Goal: Task Accomplishment & Management: Use online tool/utility

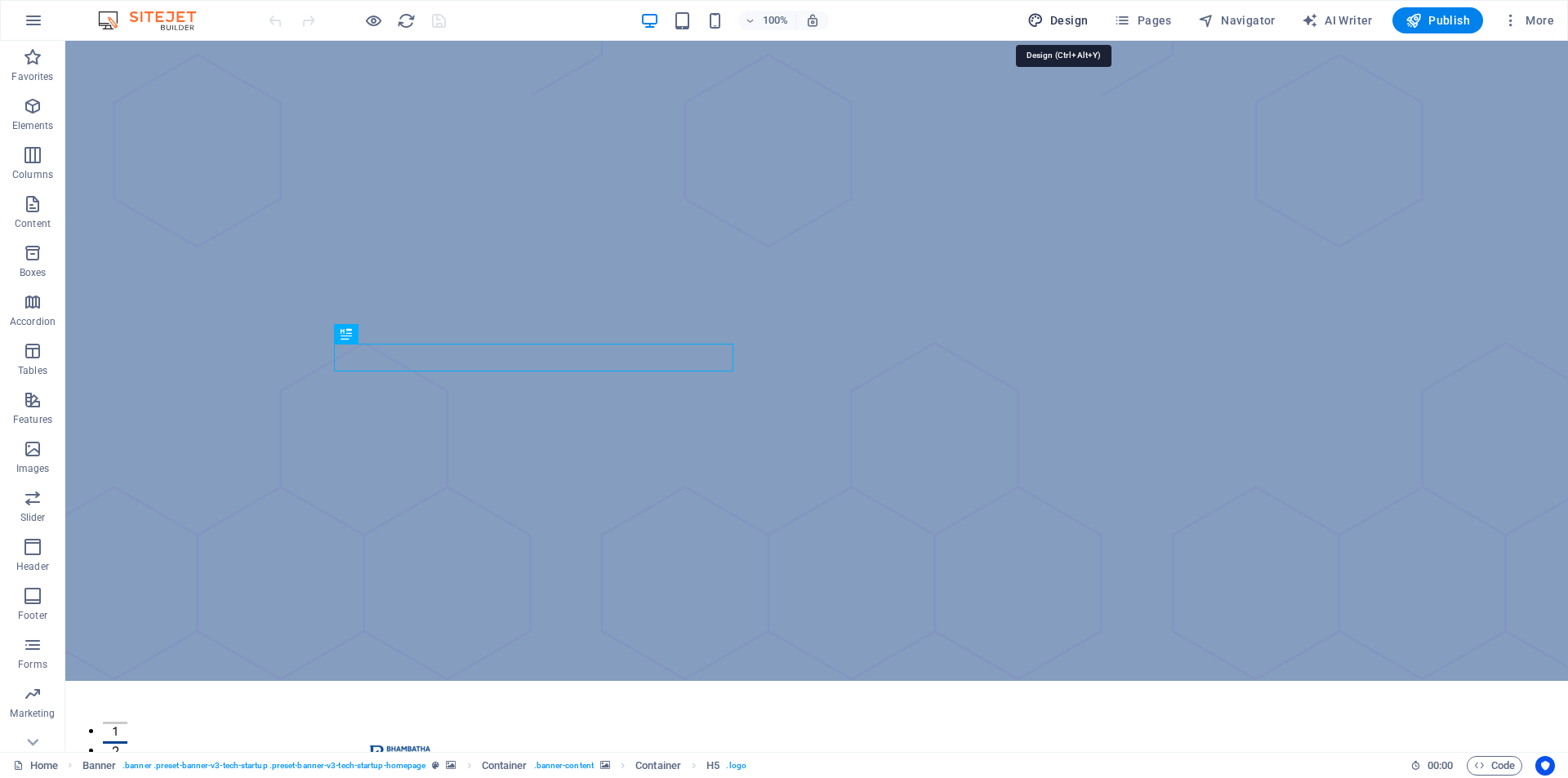
drag, startPoint x: 1059, startPoint y: 11, endPoint x: 930, endPoint y: 215, distance: 241.4
click at [1059, 11] on button "Design" at bounding box center [1058, 20] width 75 height 26
select select "px"
select select "400"
select select "px"
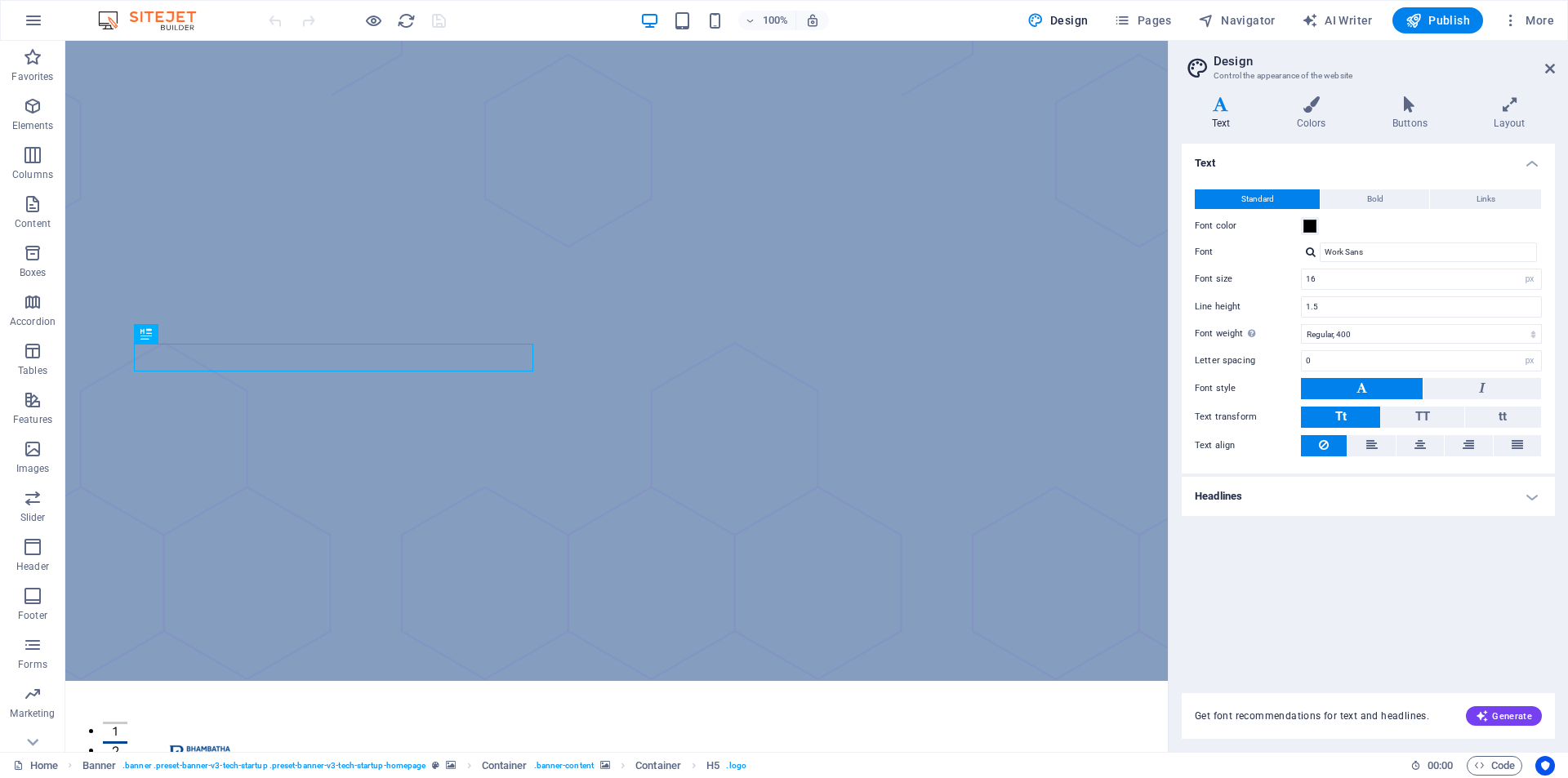
click at [1295, 224] on label "Font color" at bounding box center [1249, 226] width 106 height 20
click at [1301, 224] on button "Font color" at bounding box center [1310, 226] width 18 height 18
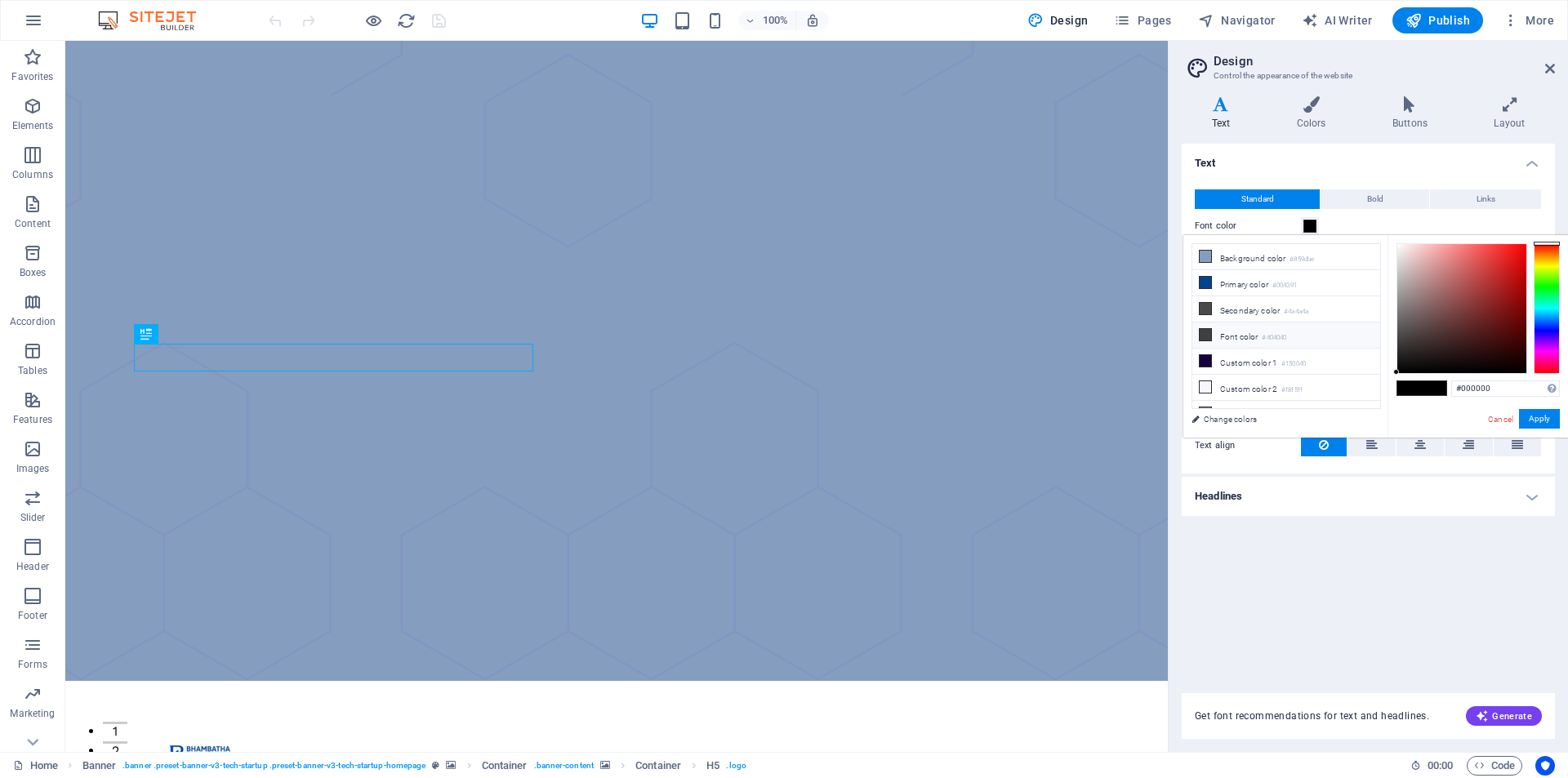
click at [1215, 328] on li "Font color #404040" at bounding box center [1286, 336] width 188 height 26
click at [1542, 264] on div at bounding box center [1547, 309] width 26 height 131
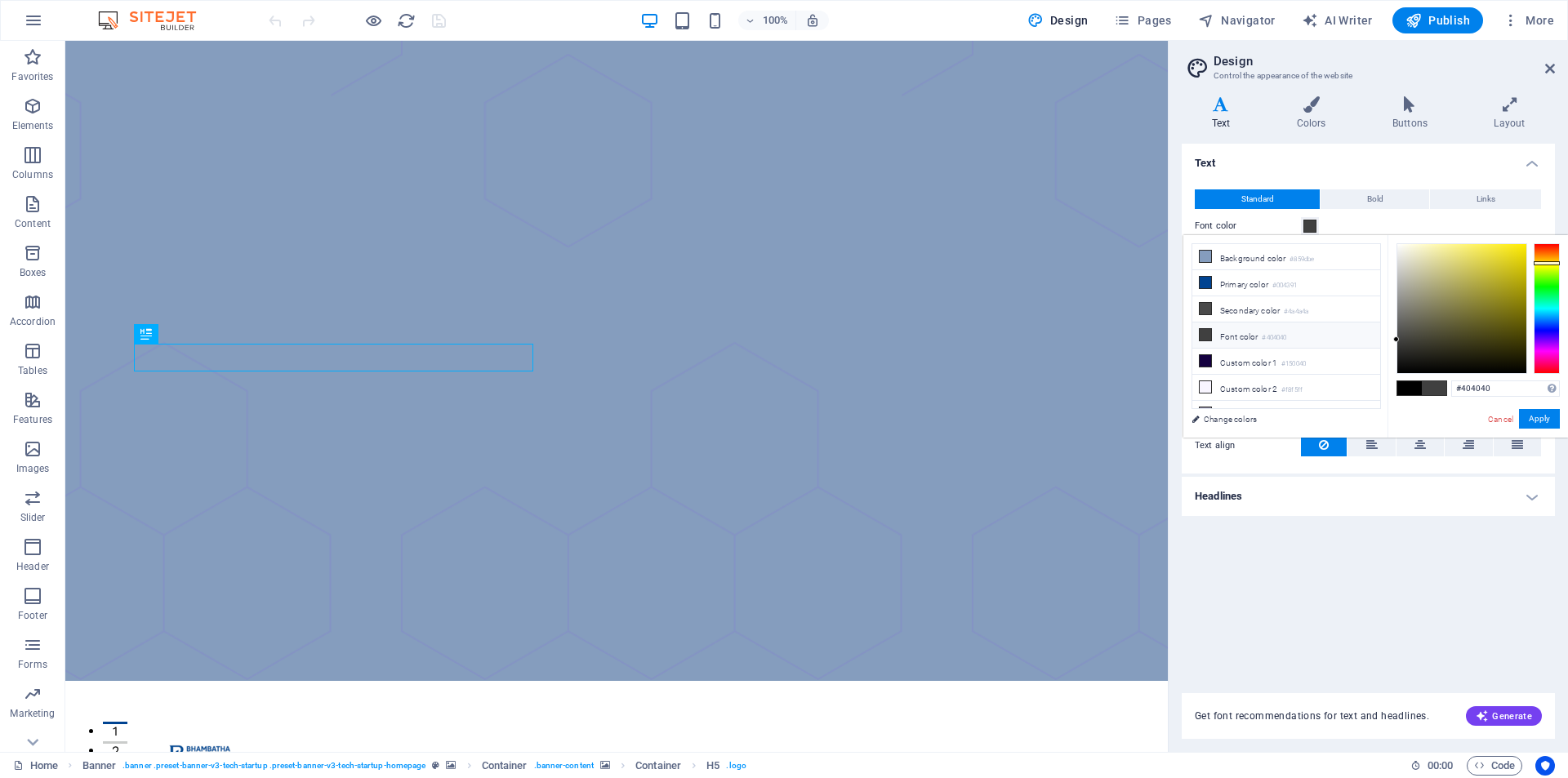
click at [1542, 263] on div at bounding box center [1547, 263] width 26 height 4
click at [1521, 263] on div at bounding box center [1462, 309] width 129 height 129
click at [1518, 258] on div at bounding box center [1462, 309] width 129 height 129
click at [1536, 263] on div at bounding box center [1547, 264] width 26 height 4
type input "#dbcc15"
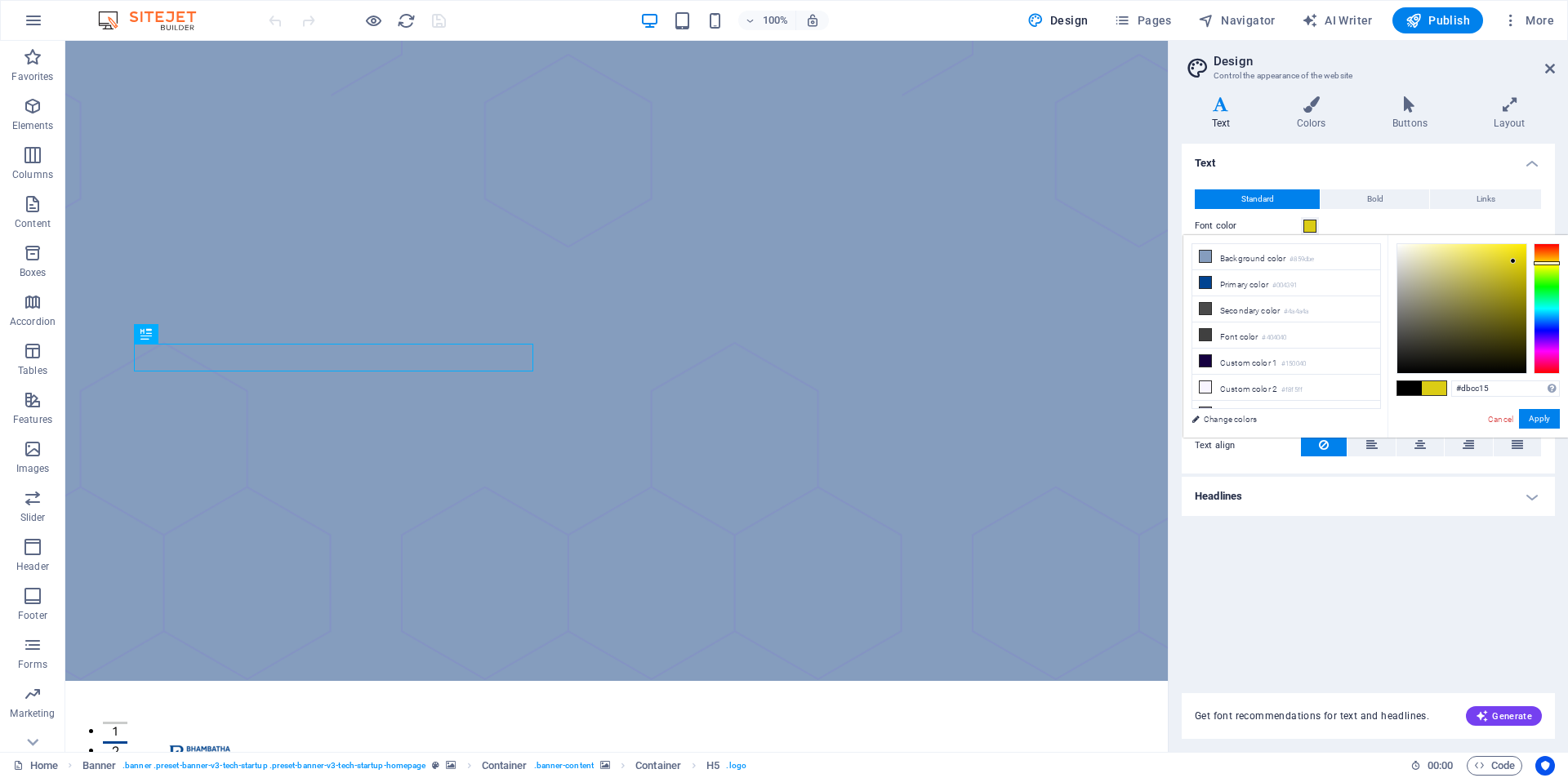
click at [1513, 261] on div at bounding box center [1462, 309] width 129 height 129
click at [1534, 410] on button "Apply" at bounding box center [1539, 419] width 41 height 20
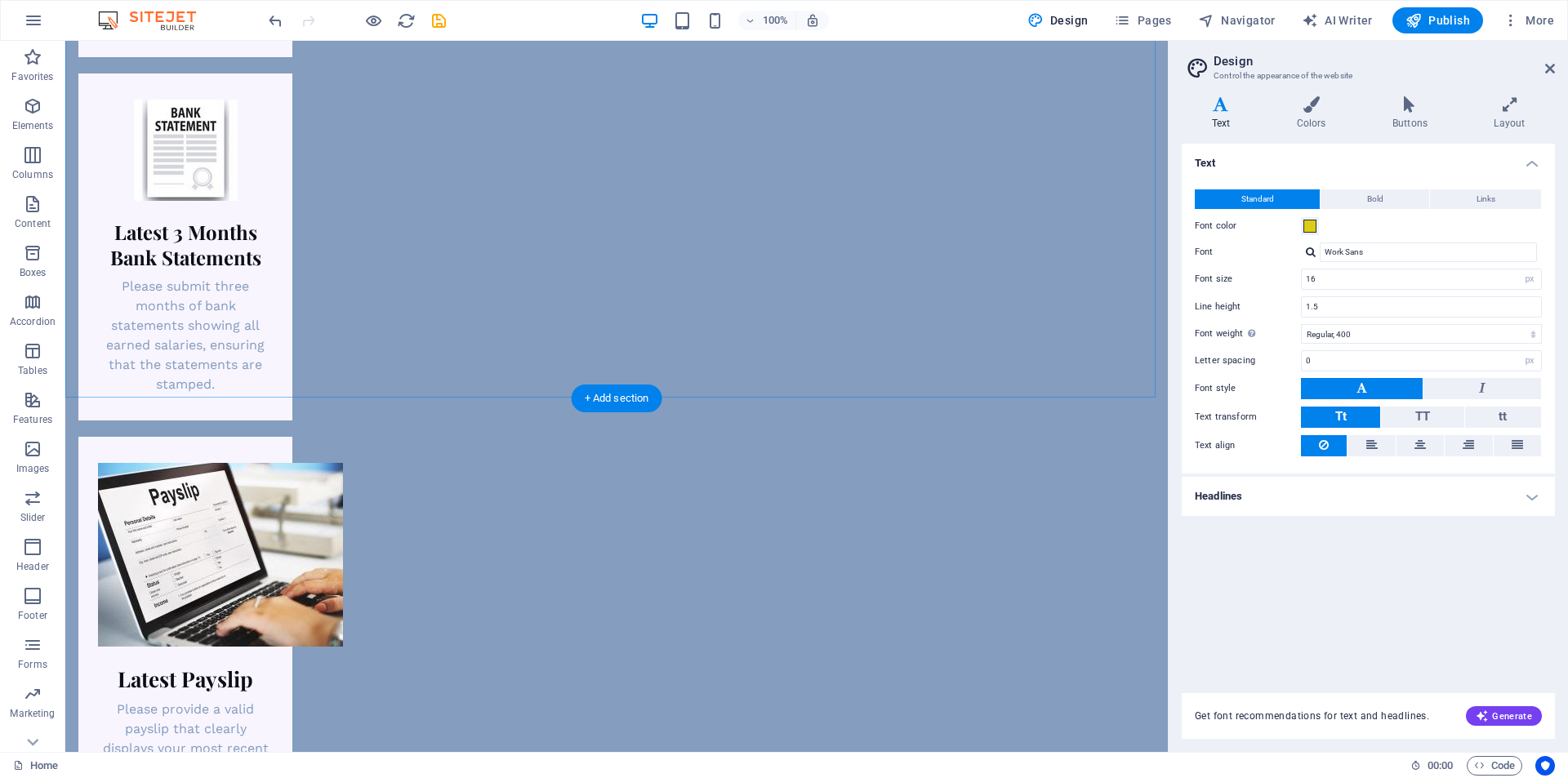
scroll to position [2877, 0]
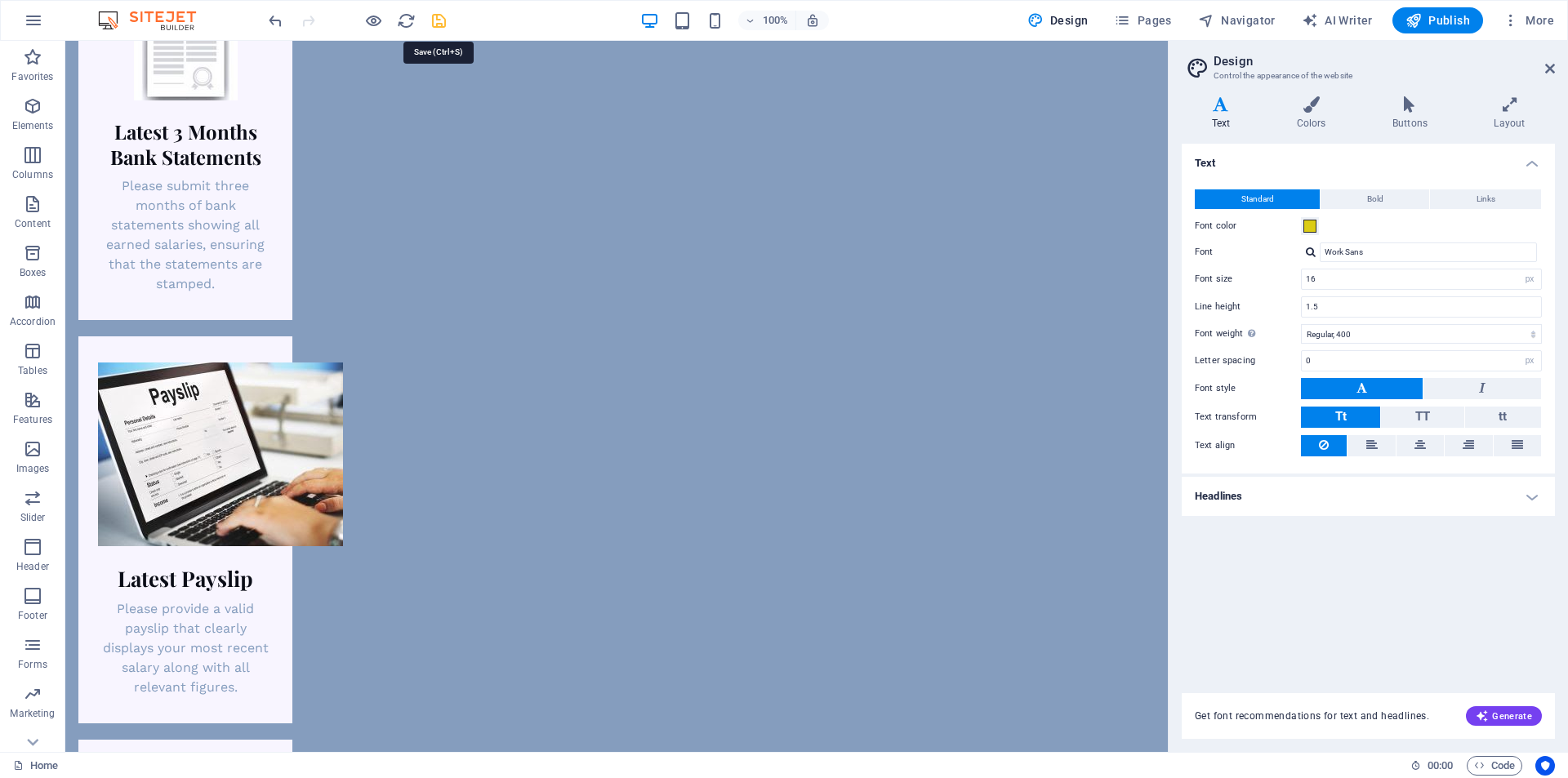
click at [446, 22] on icon "save" at bounding box center [438, 20] width 19 height 19
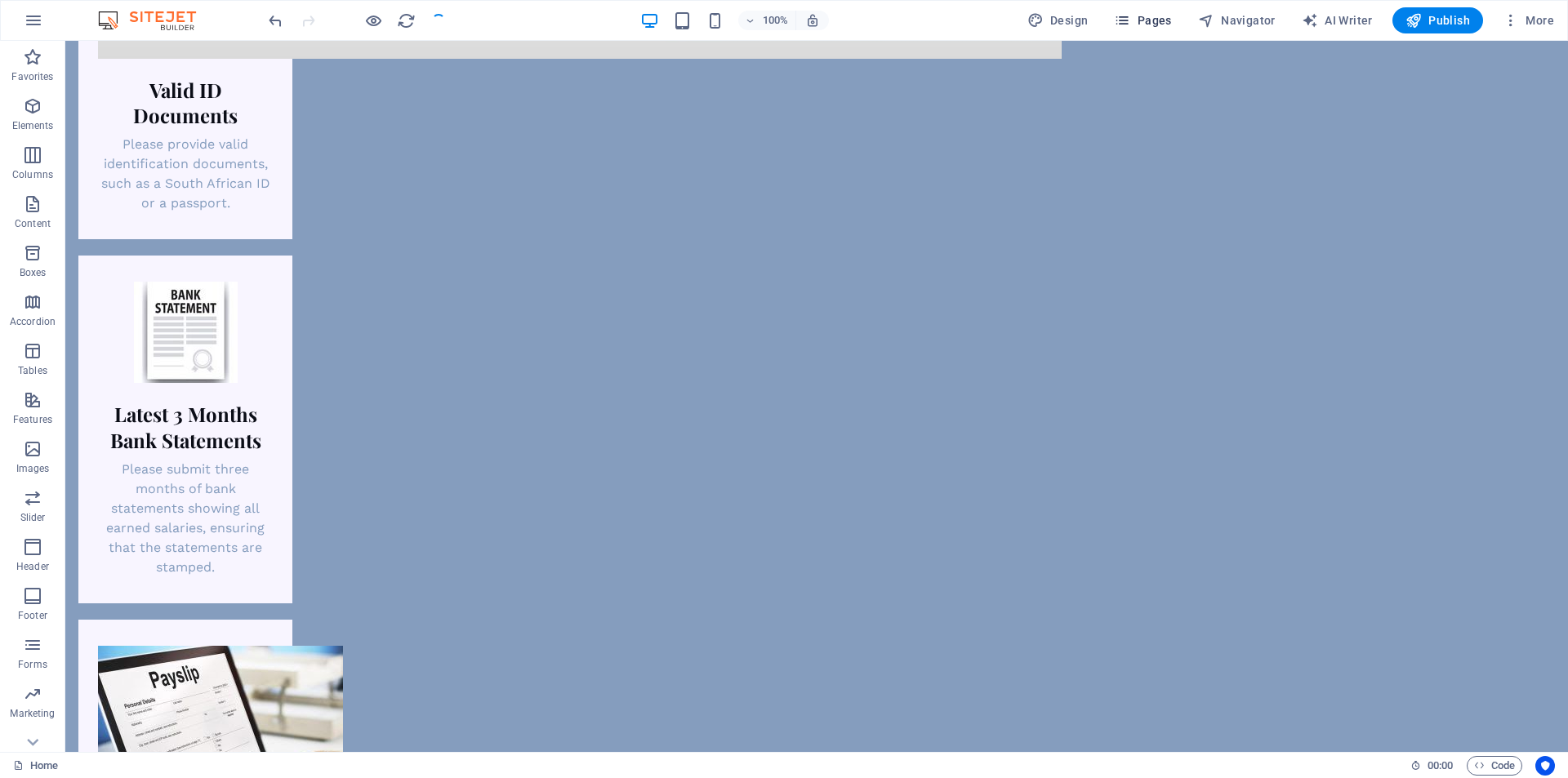
drag, startPoint x: 1137, startPoint y: 10, endPoint x: 1099, endPoint y: 5, distance: 38.3
click at [1137, 10] on button "Pages" at bounding box center [1143, 20] width 70 height 26
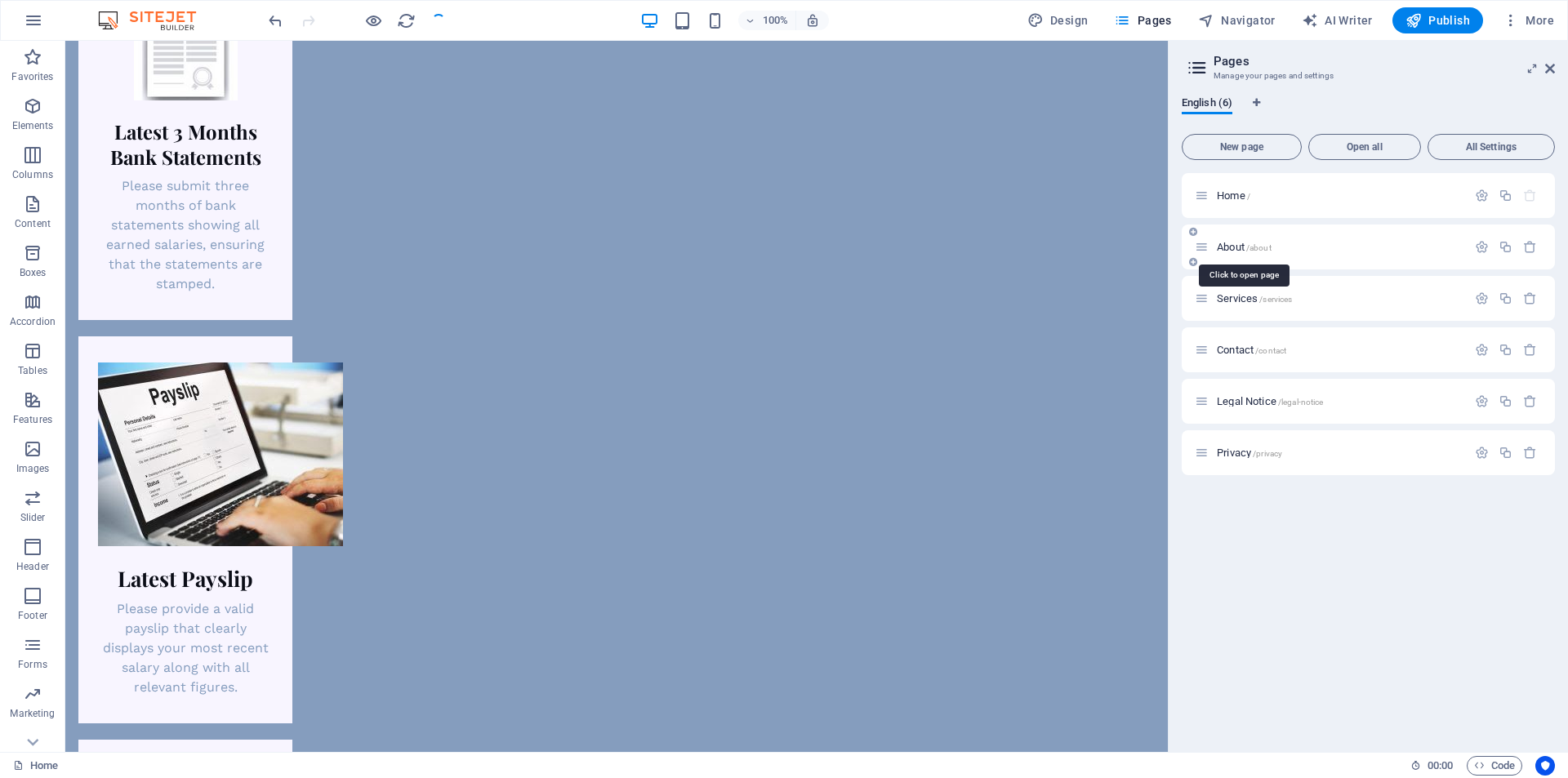
click at [1226, 246] on span "About /about" at bounding box center [1244, 247] width 55 height 12
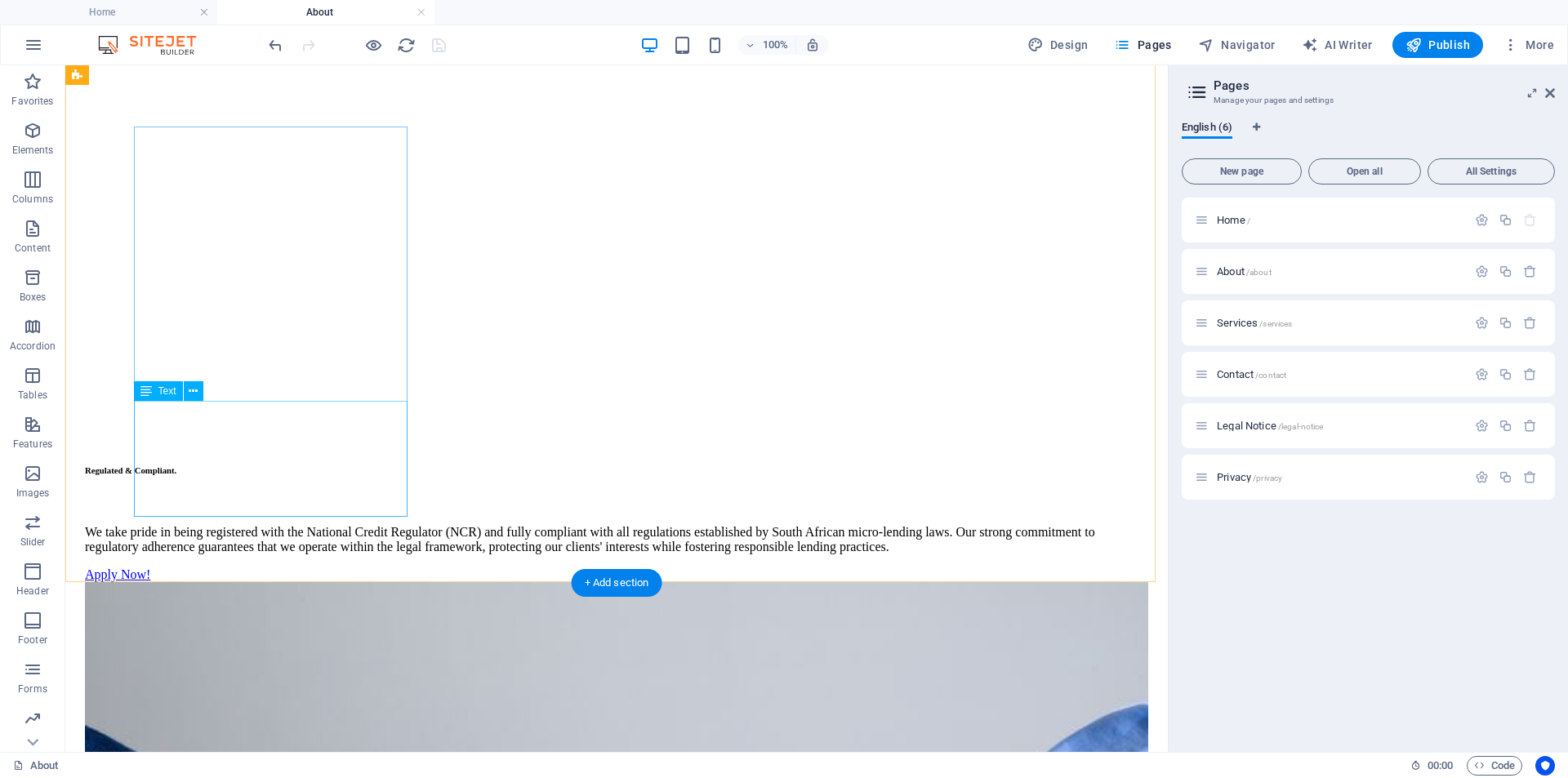
scroll to position [1342, 0]
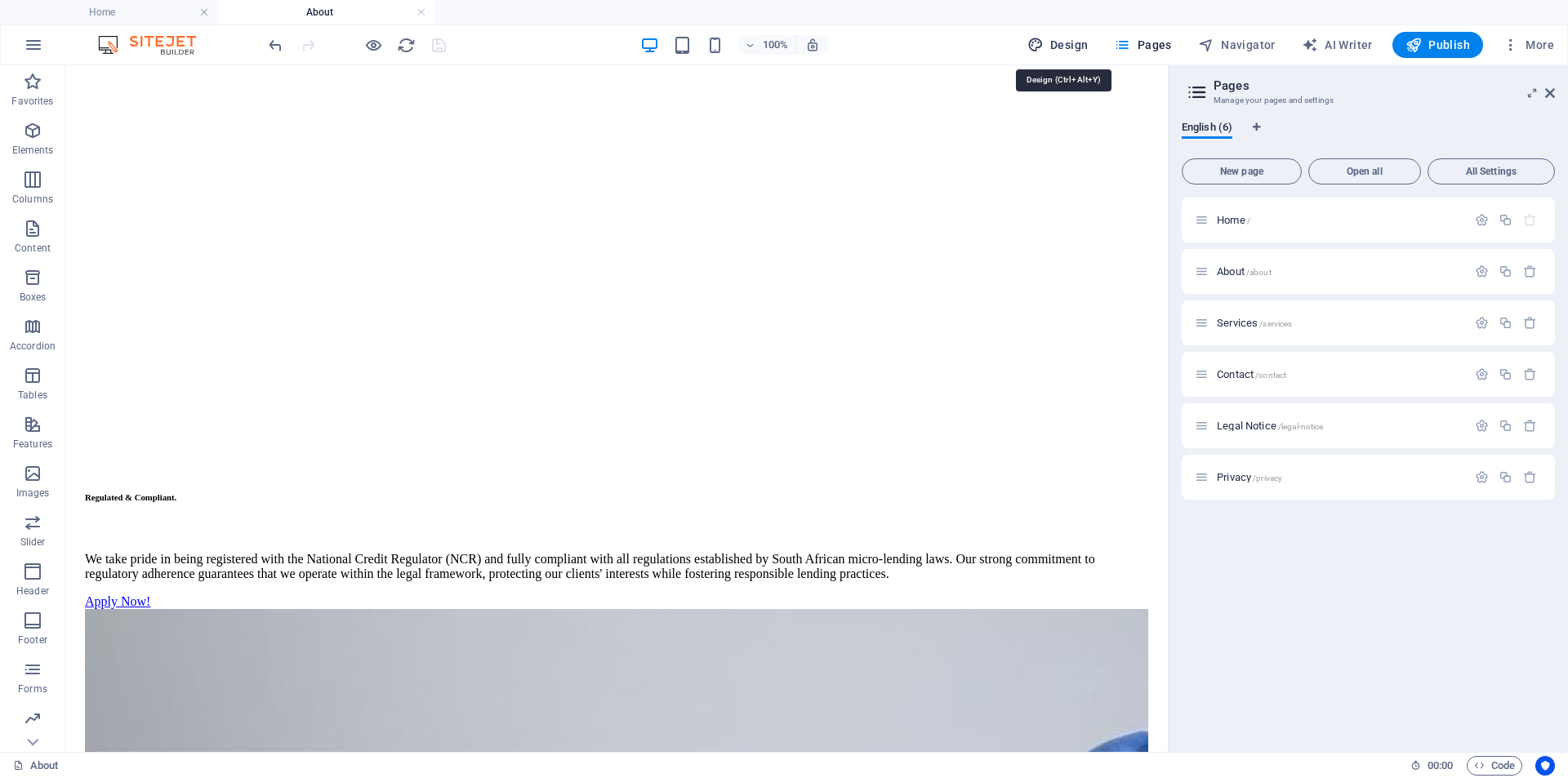
click at [1078, 46] on span "Design" at bounding box center [1058, 45] width 61 height 16
select select "px"
select select "400"
select select "px"
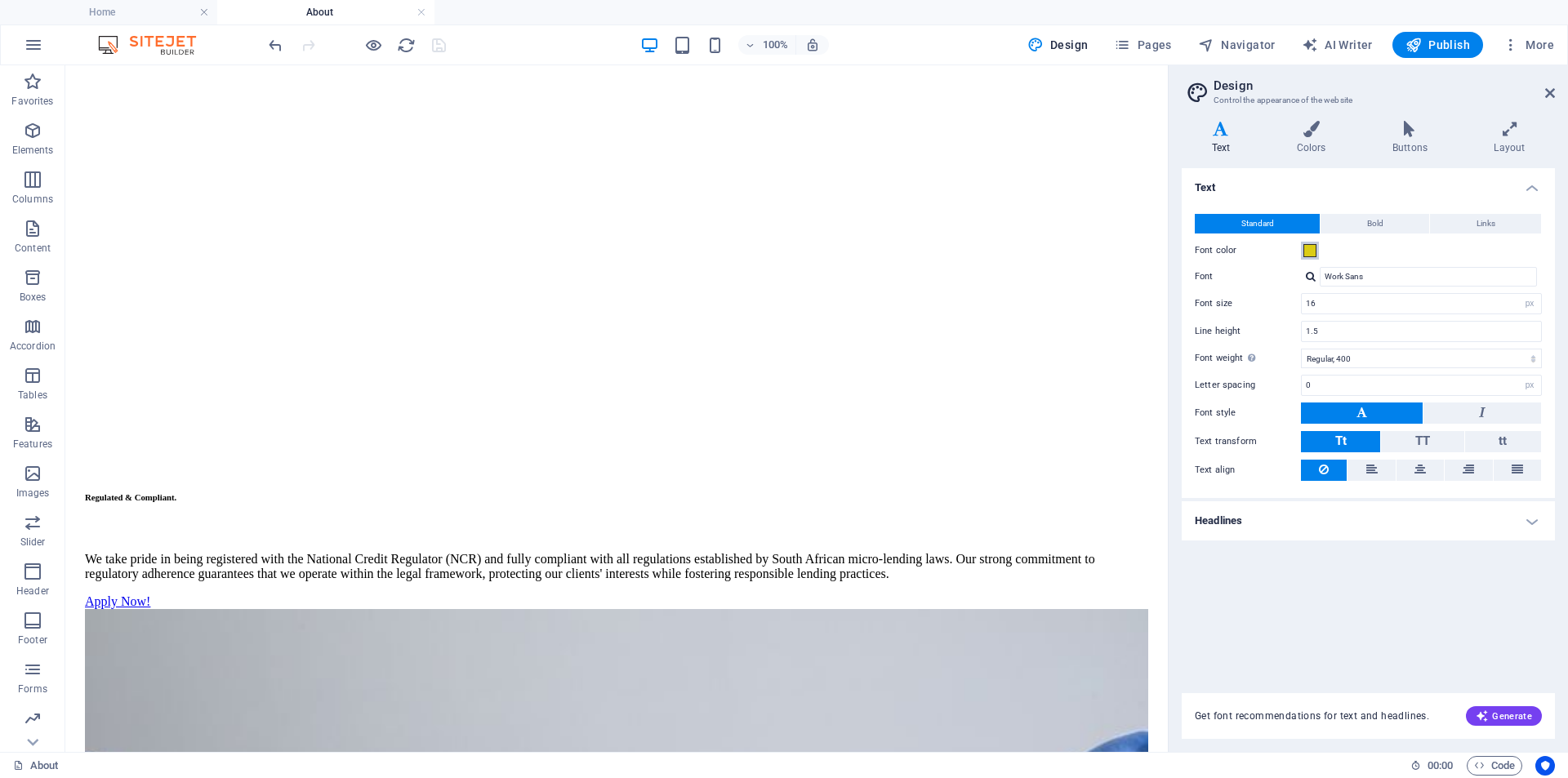
click at [1314, 251] on span at bounding box center [1310, 251] width 13 height 13
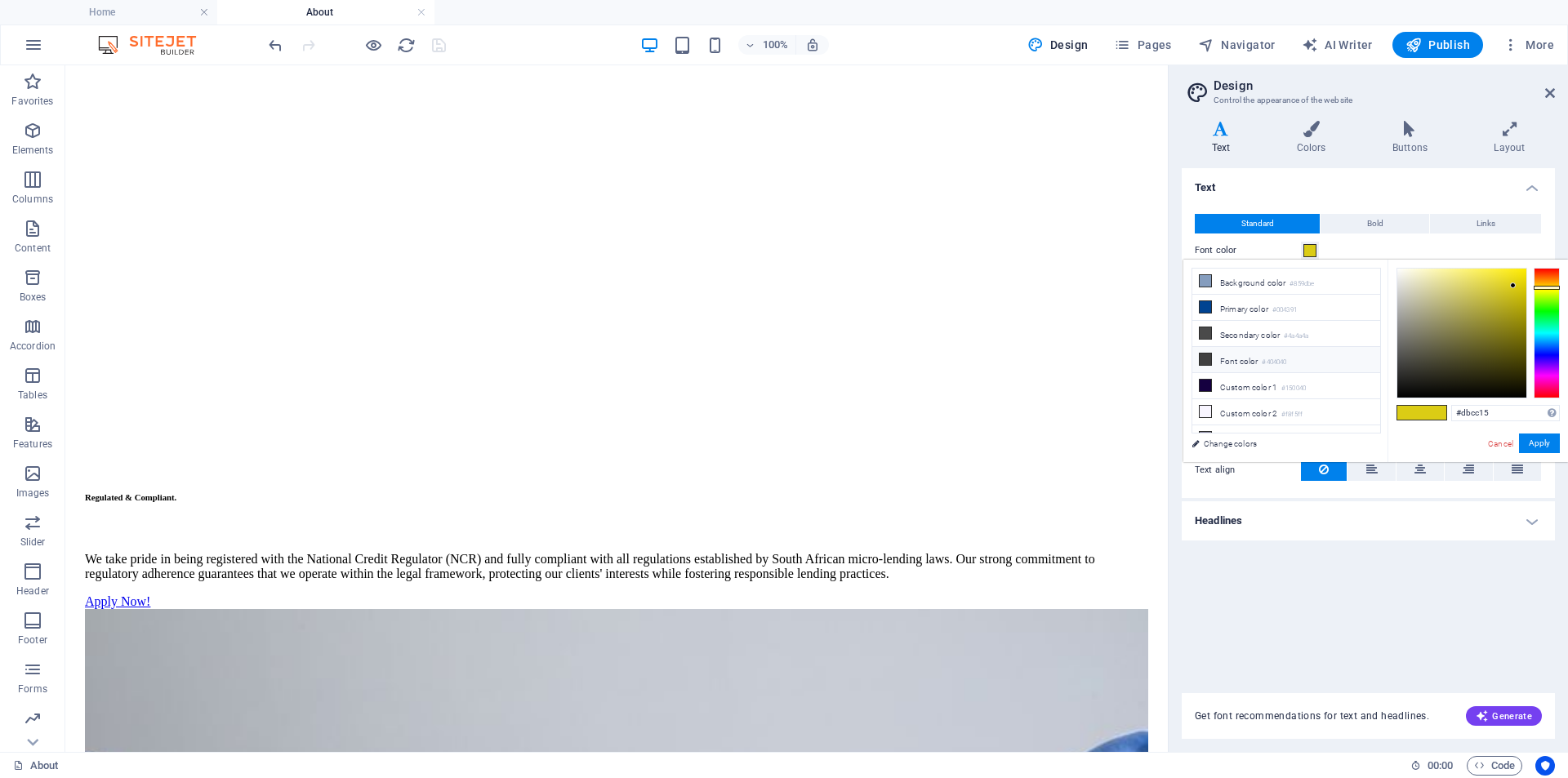
click at [1253, 356] on li "Font color #404040" at bounding box center [1286, 360] width 188 height 26
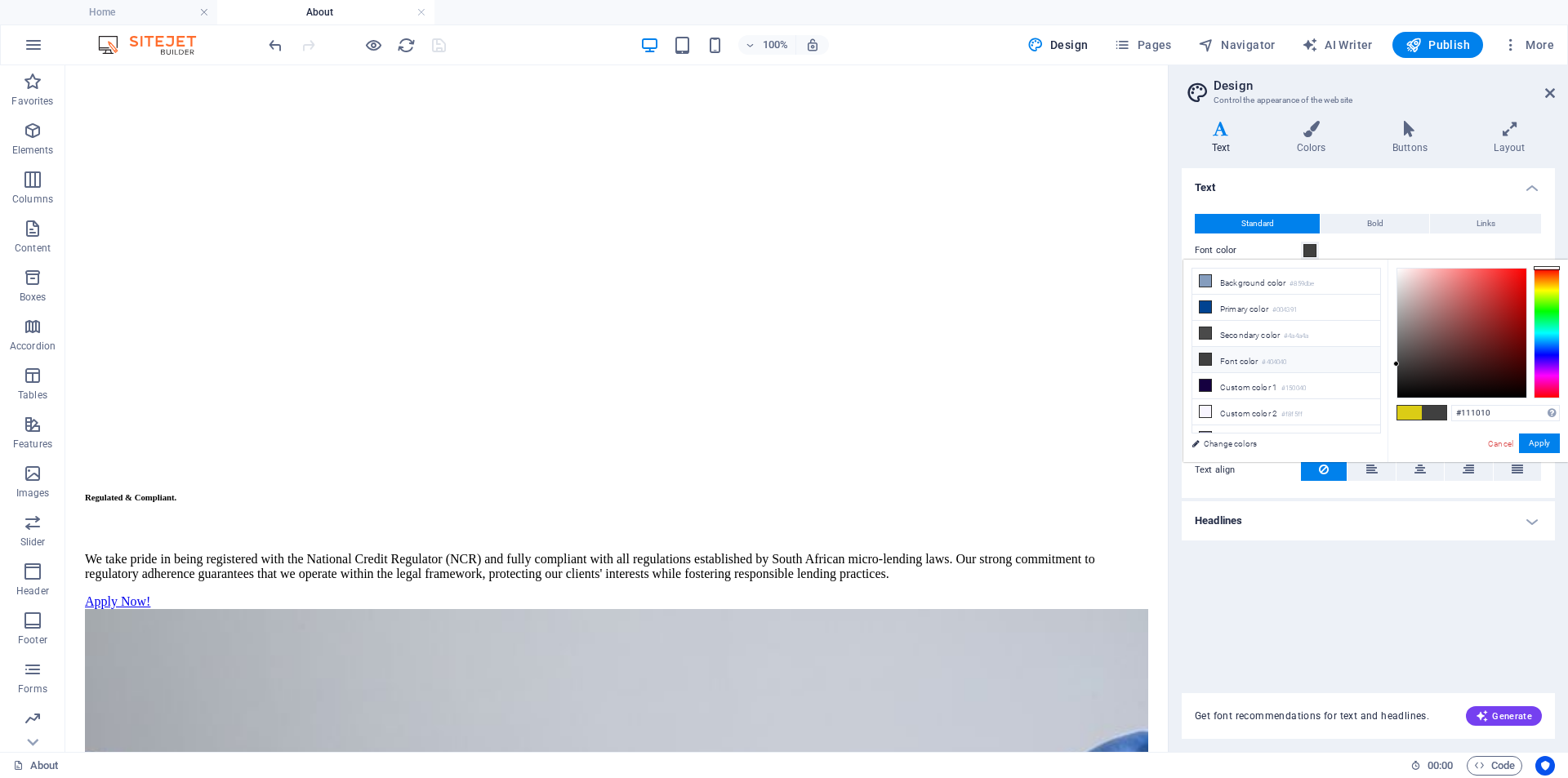
click at [1406, 388] on div at bounding box center [1462, 333] width 129 height 129
click at [1407, 392] on div at bounding box center [1462, 333] width 129 height 129
click at [1264, 349] on li "Font color #404040" at bounding box center [1286, 360] width 188 height 26
click at [1411, 381] on div at bounding box center [1462, 333] width 129 height 129
drag, startPoint x: 1538, startPoint y: 439, endPoint x: 1478, endPoint y: 409, distance: 67.1
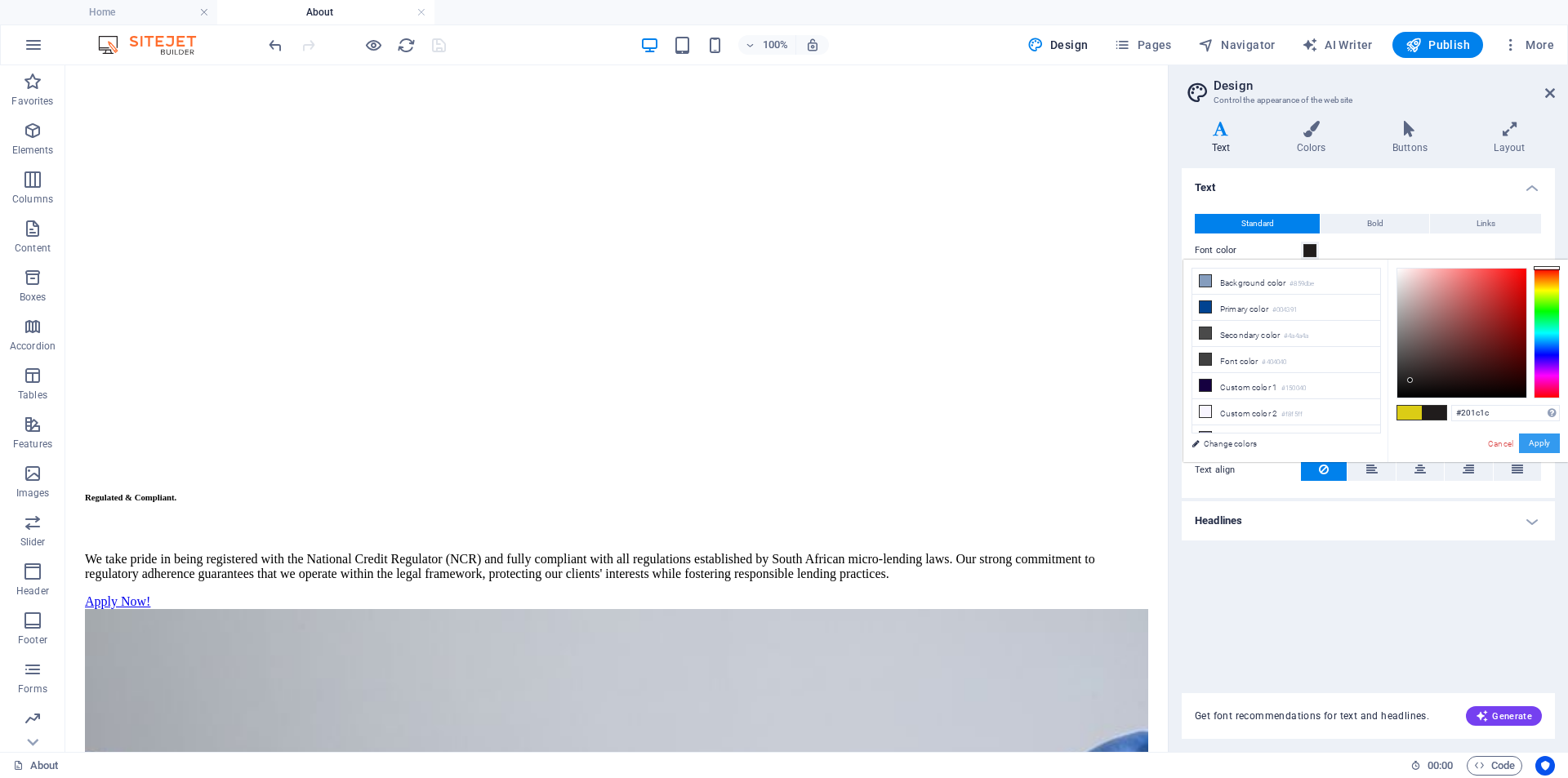
click at [1539, 439] on button "Apply" at bounding box center [1539, 443] width 41 height 20
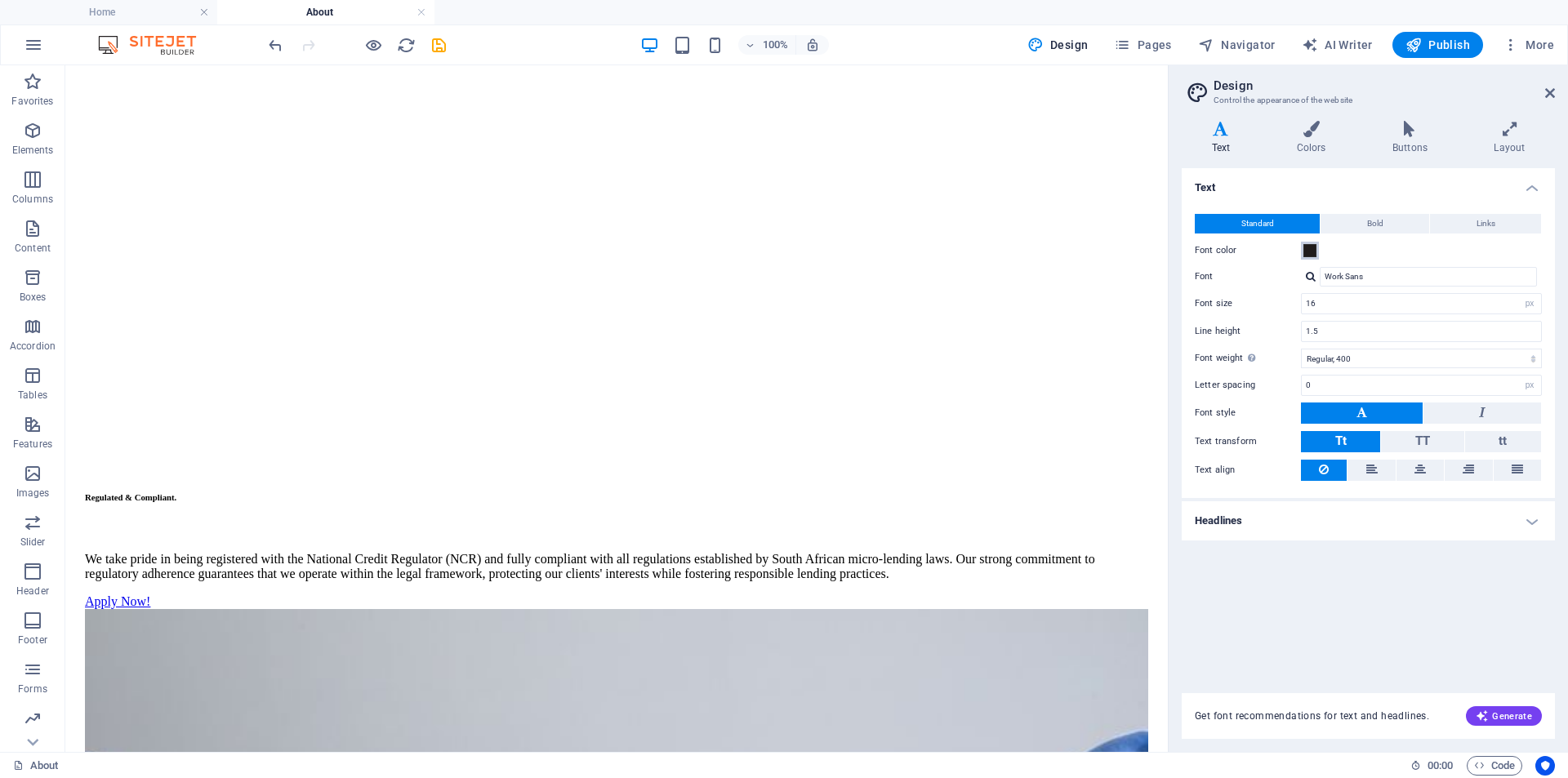
click at [1310, 252] on span at bounding box center [1310, 251] width 13 height 13
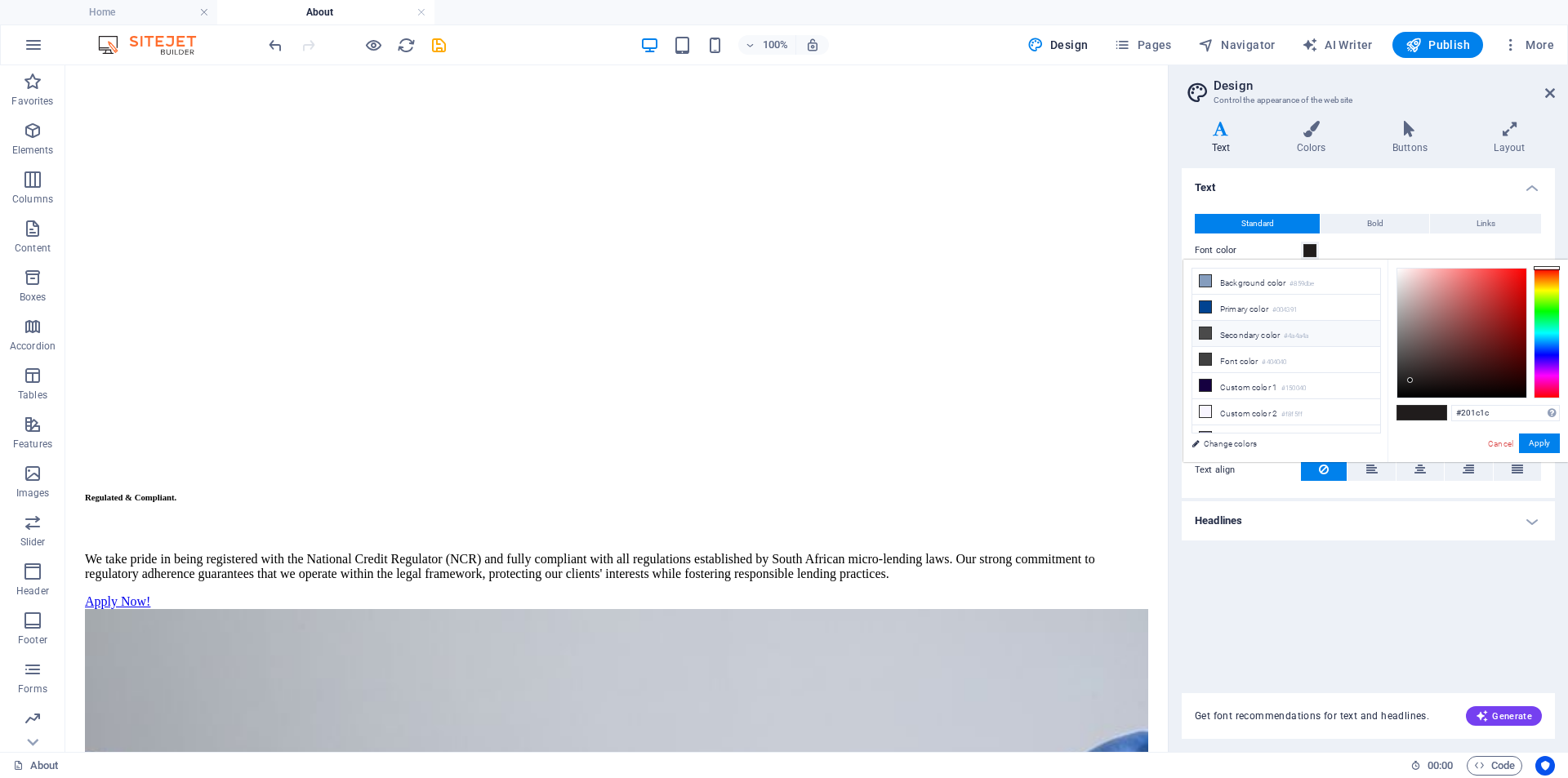
click at [1238, 335] on li "Secondary color #4a4a4a" at bounding box center [1286, 334] width 188 height 26
click at [1538, 280] on div at bounding box center [1547, 333] width 26 height 131
click at [1536, 283] on div at bounding box center [1547, 333] width 26 height 131
click at [1536, 285] on div at bounding box center [1547, 285] width 26 height 4
click at [1536, 286] on div at bounding box center [1547, 286] width 26 height 4
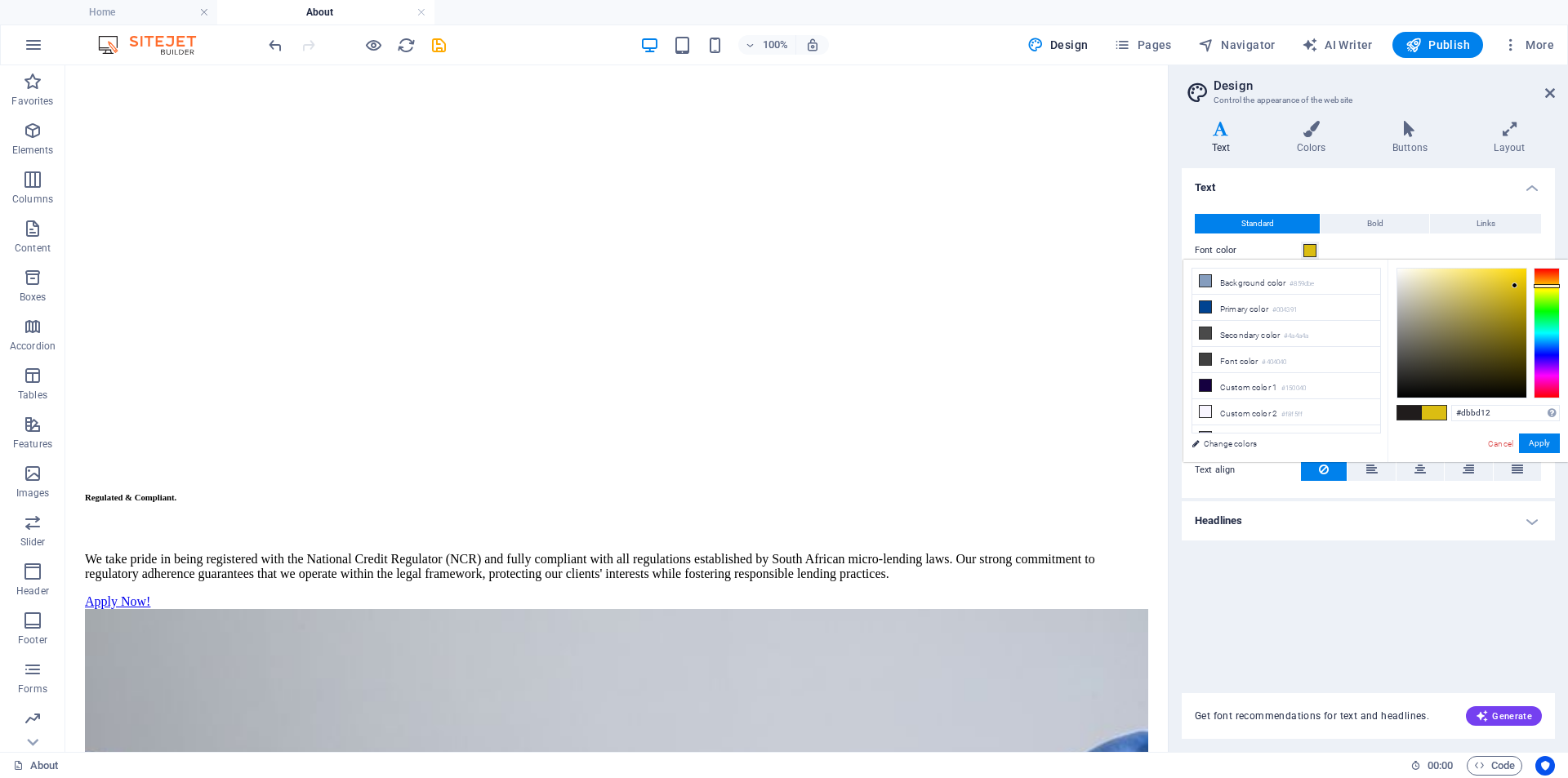
click at [1515, 286] on div at bounding box center [1462, 333] width 129 height 129
drag, startPoint x: 1514, startPoint y: 287, endPoint x: 1543, endPoint y: 293, distance: 29.6
click at [1543, 293] on div at bounding box center [1478, 333] width 163 height 131
type input "#e0c00a"
click at [1520, 283] on div at bounding box center [1462, 333] width 129 height 129
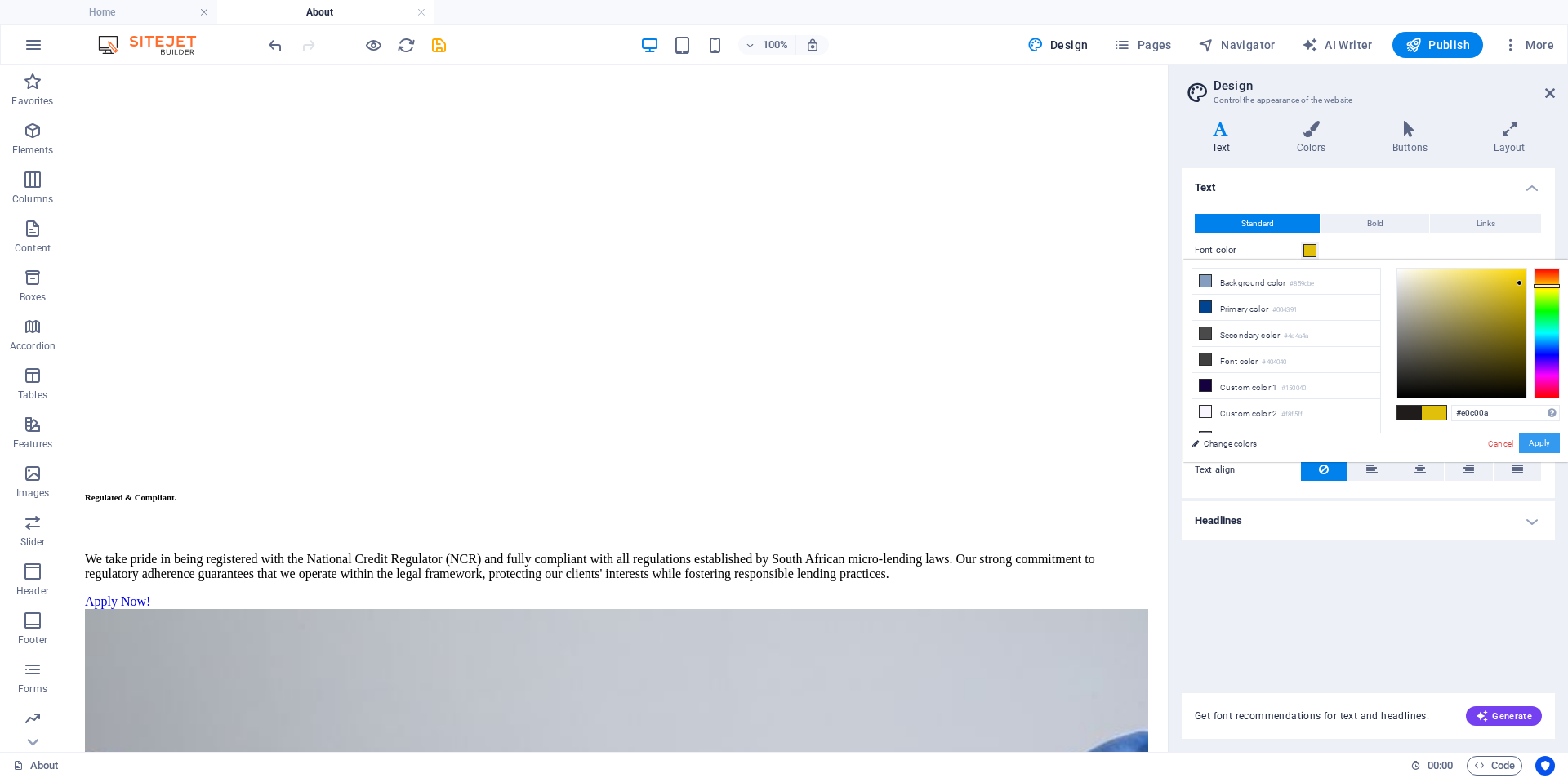
click at [1548, 446] on button "Apply" at bounding box center [1539, 443] width 41 height 20
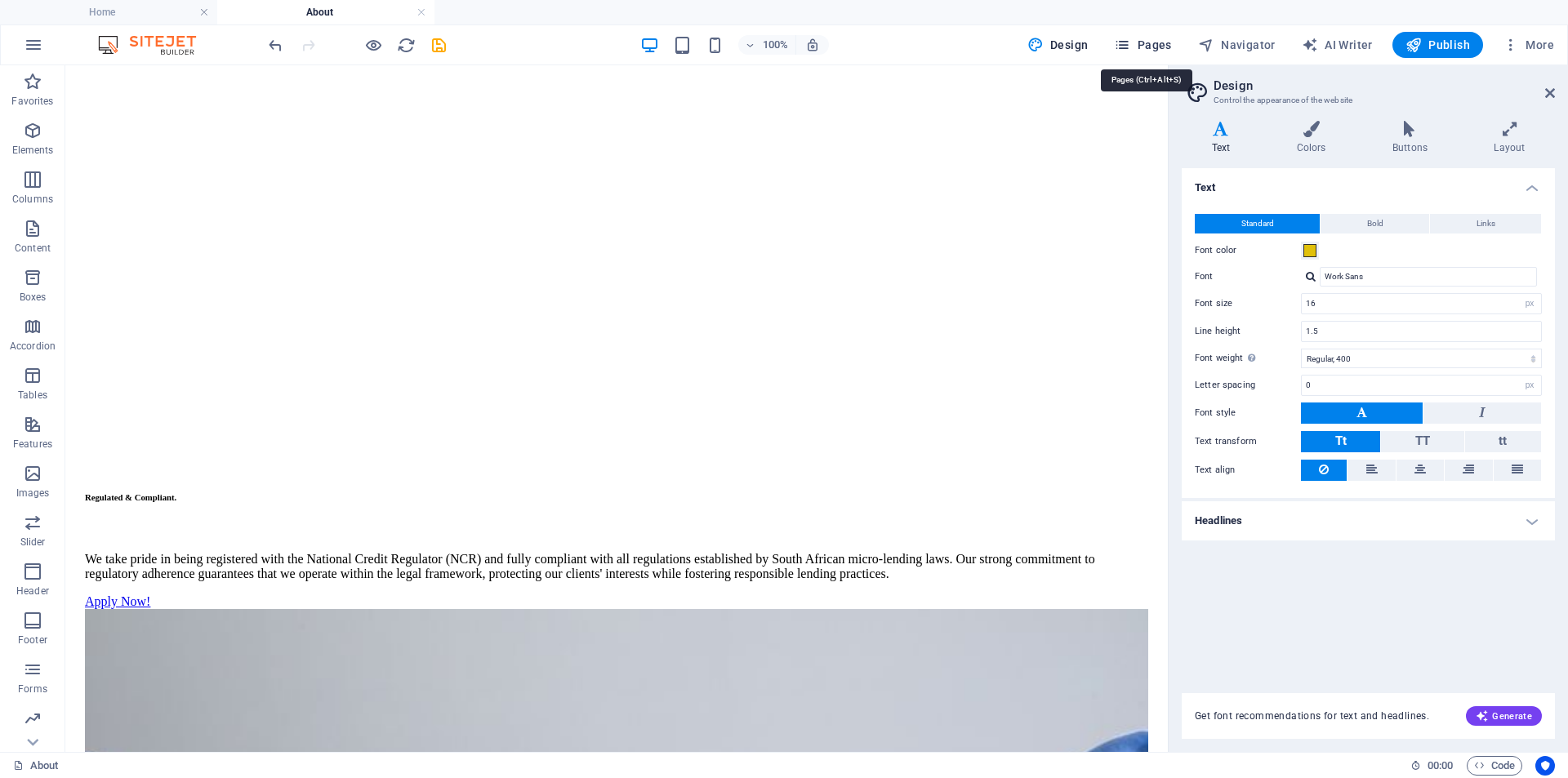
click at [1139, 41] on span "Pages" at bounding box center [1143, 45] width 57 height 16
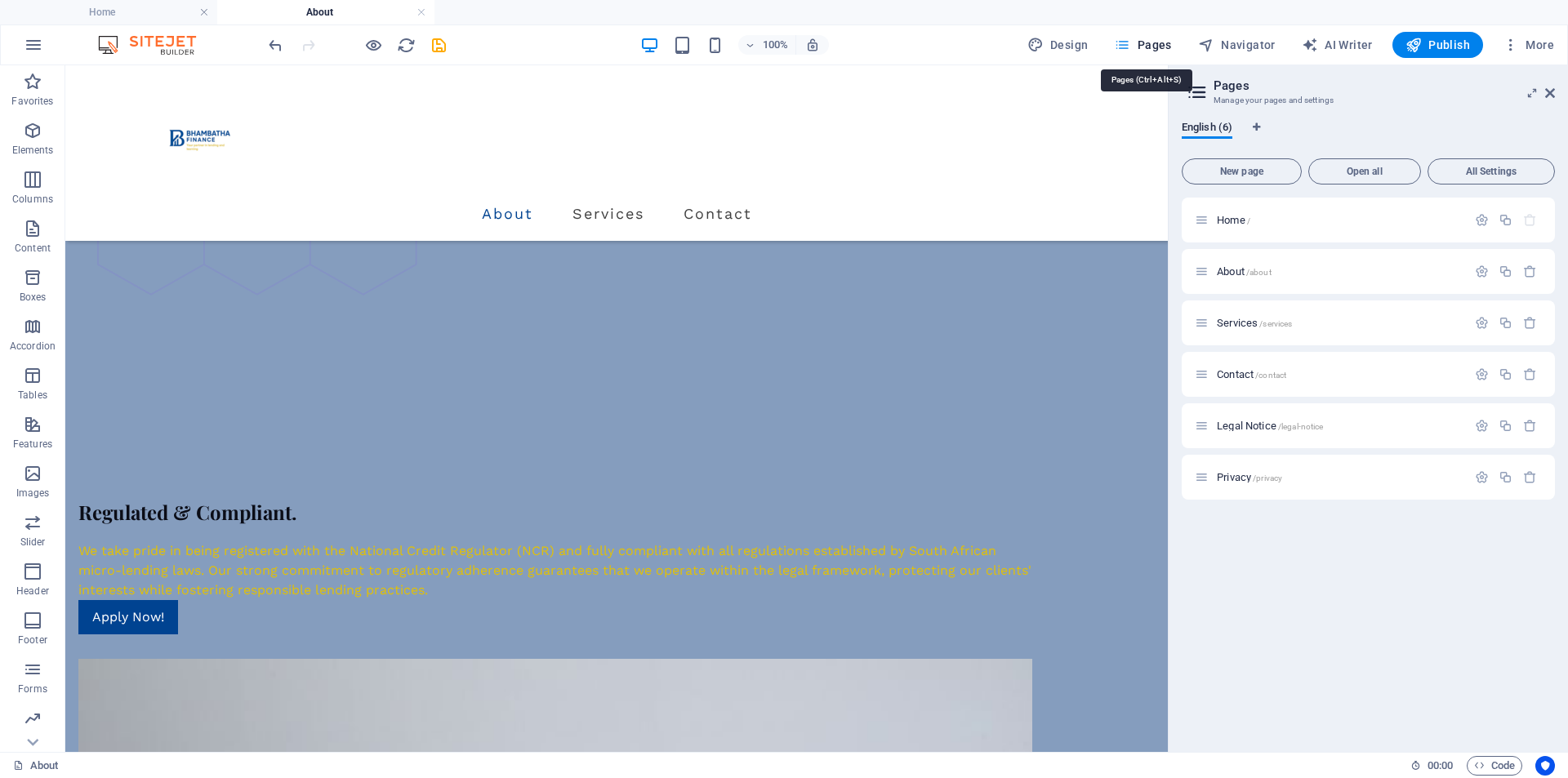
click at [1143, 42] on span "Pages" at bounding box center [1143, 45] width 57 height 16
click at [1086, 46] on span "Design" at bounding box center [1058, 45] width 61 height 16
select select "px"
select select "400"
select select "px"
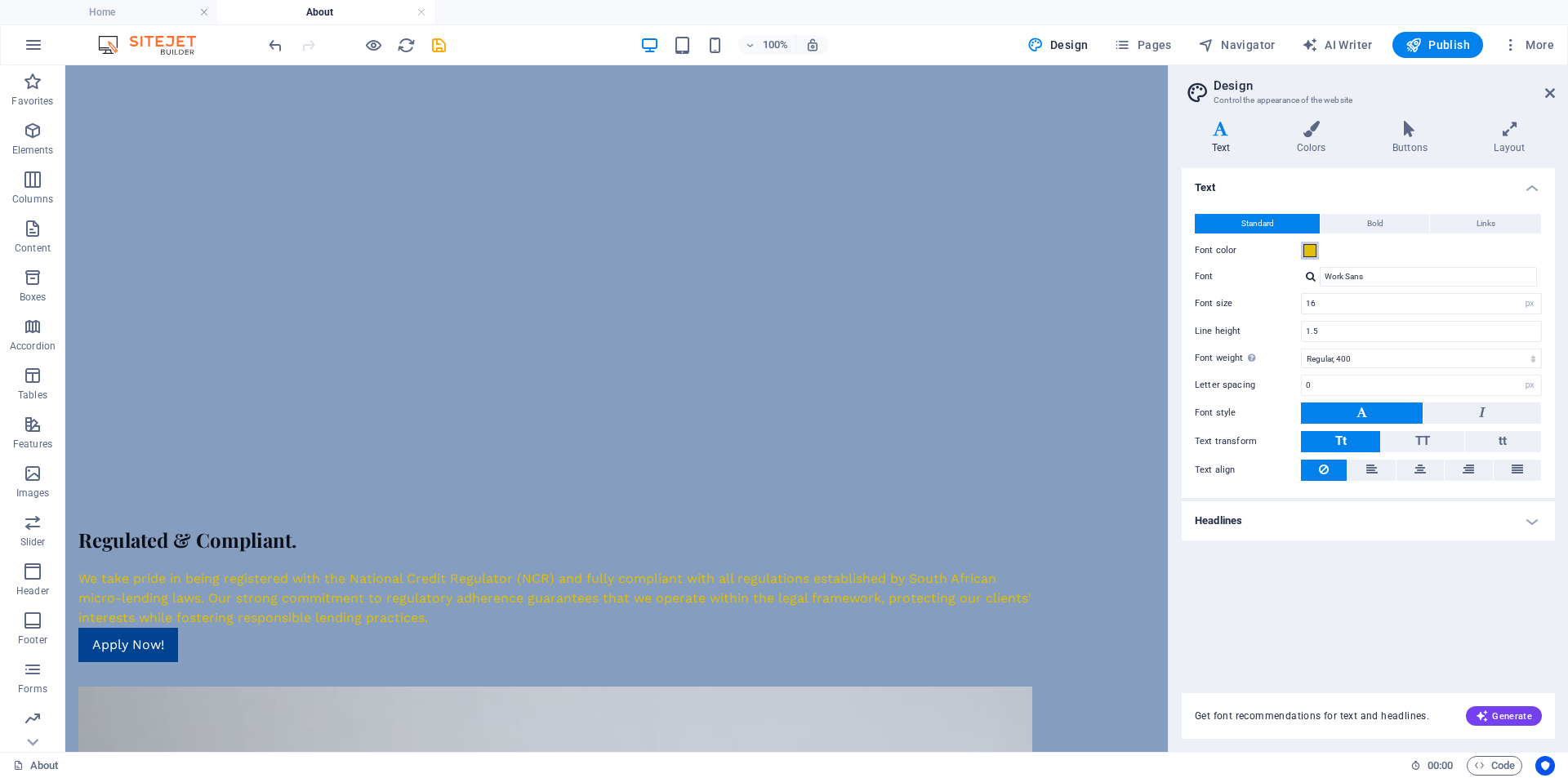
click at [1302, 247] on button "Font color" at bounding box center [1310, 251] width 18 height 18
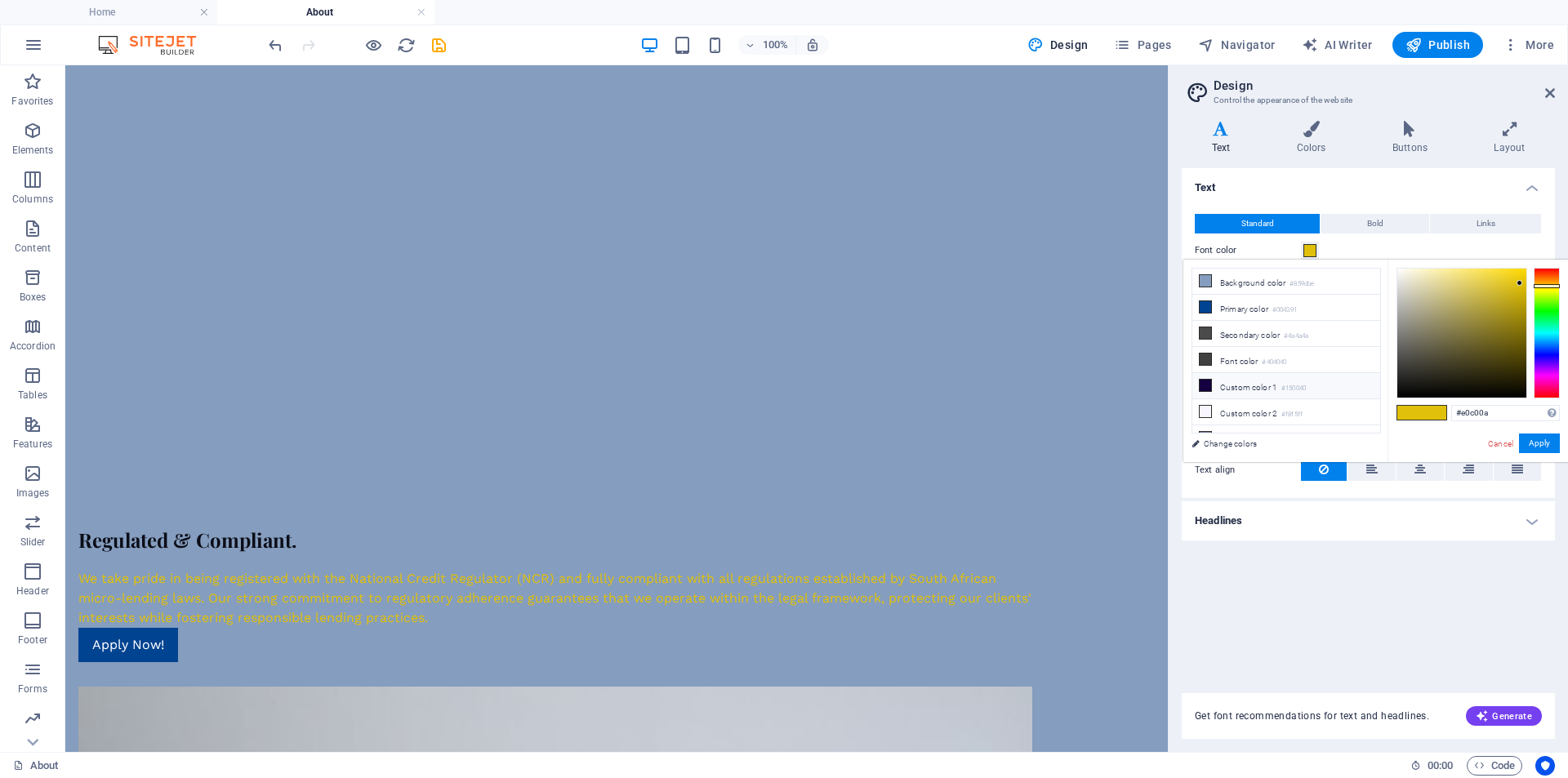
scroll to position [38, 0]
click at [1228, 394] on li "Custom color 3 #848199" at bounding box center [1286, 400] width 188 height 26
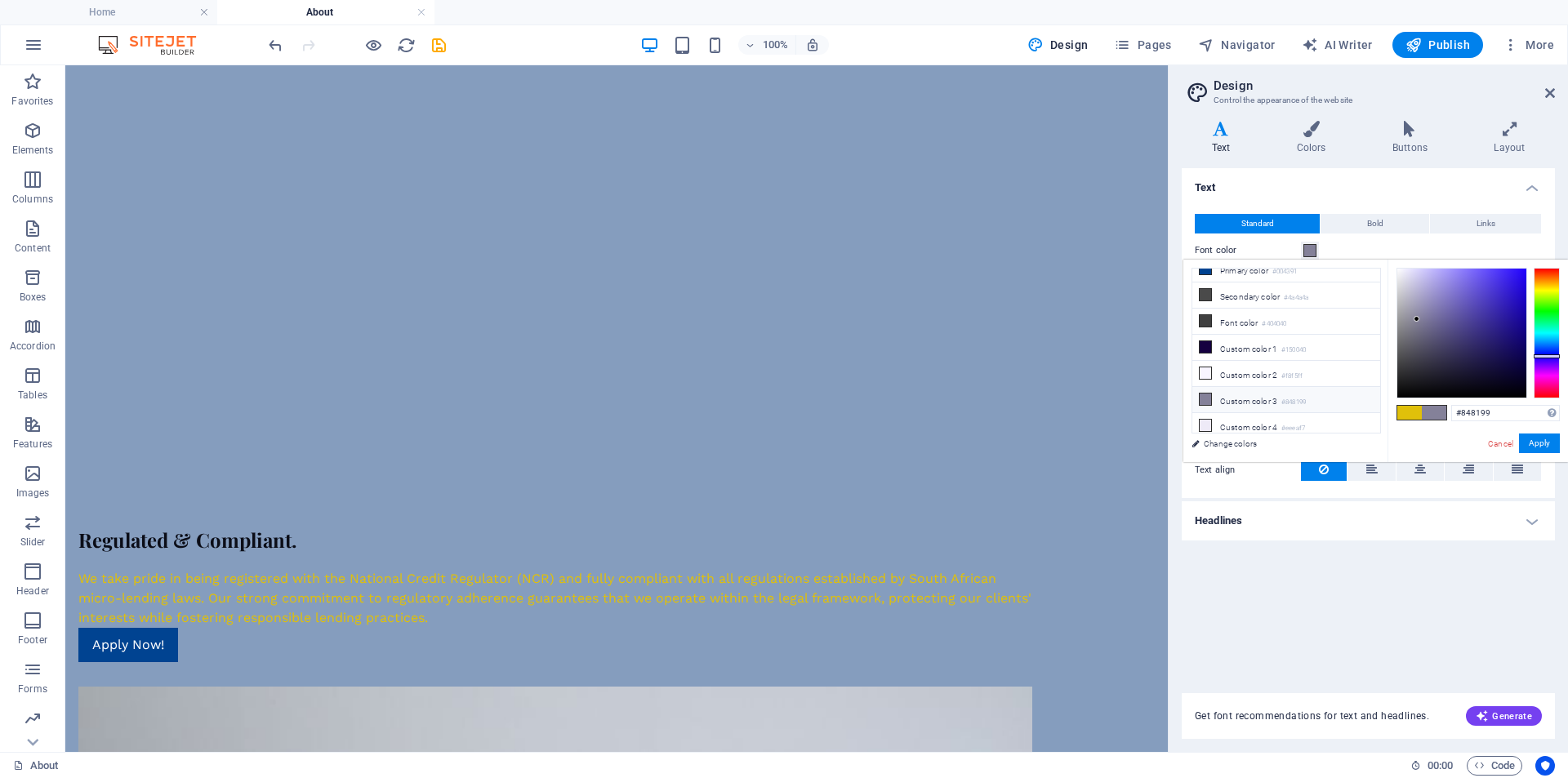
click at [1228, 394] on li "Custom color 3 #848199" at bounding box center [1286, 400] width 188 height 26
type input "#18171c"
click at [1420, 382] on div at bounding box center [1462, 333] width 129 height 129
click at [1538, 441] on button "Apply" at bounding box center [1539, 443] width 41 height 20
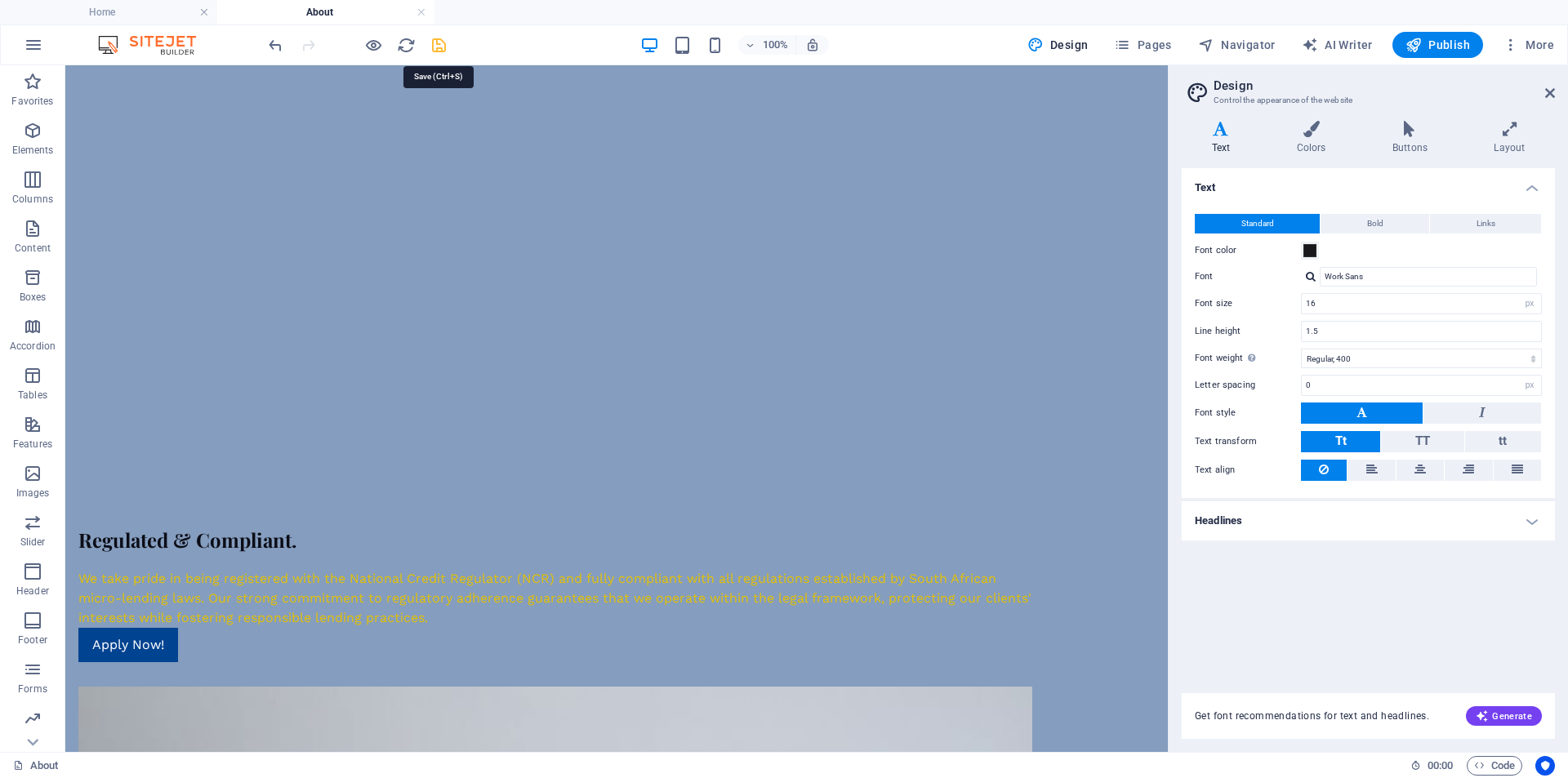
click at [433, 36] on icon "save" at bounding box center [438, 45] width 19 height 19
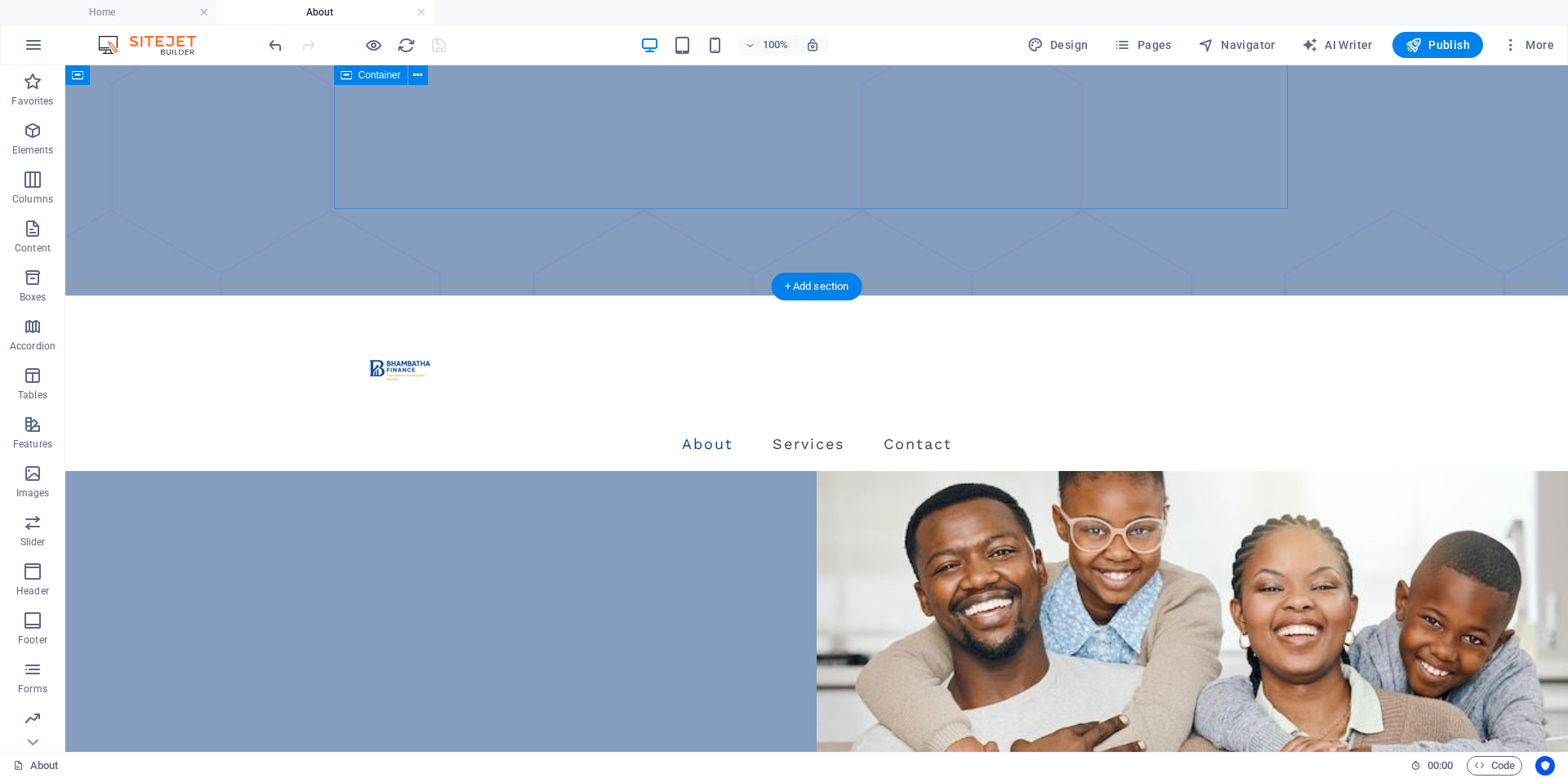
scroll to position [281, 0]
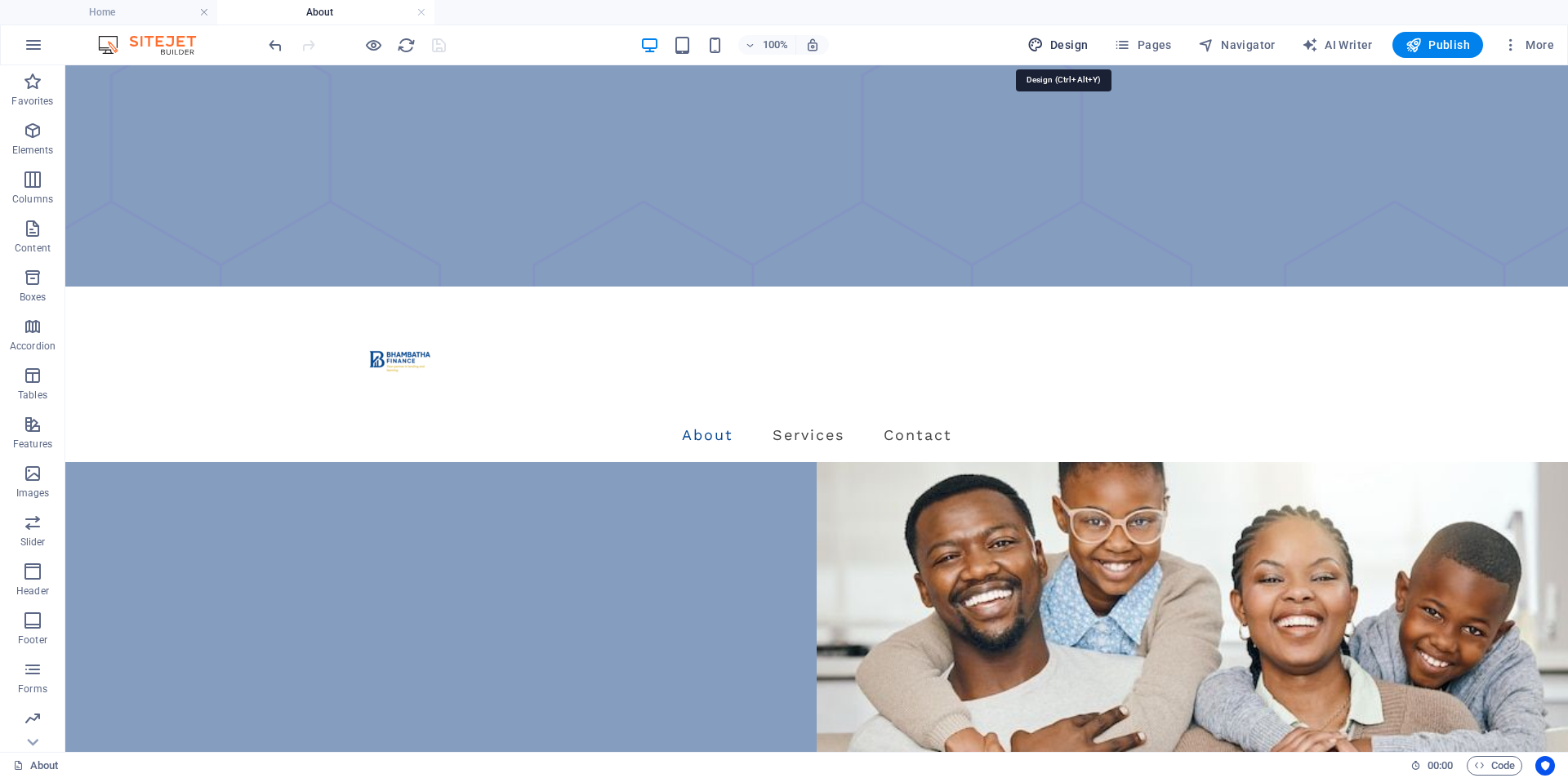
click at [1044, 40] on icon "button" at bounding box center [1036, 45] width 16 height 16
select select "px"
select select "400"
select select "px"
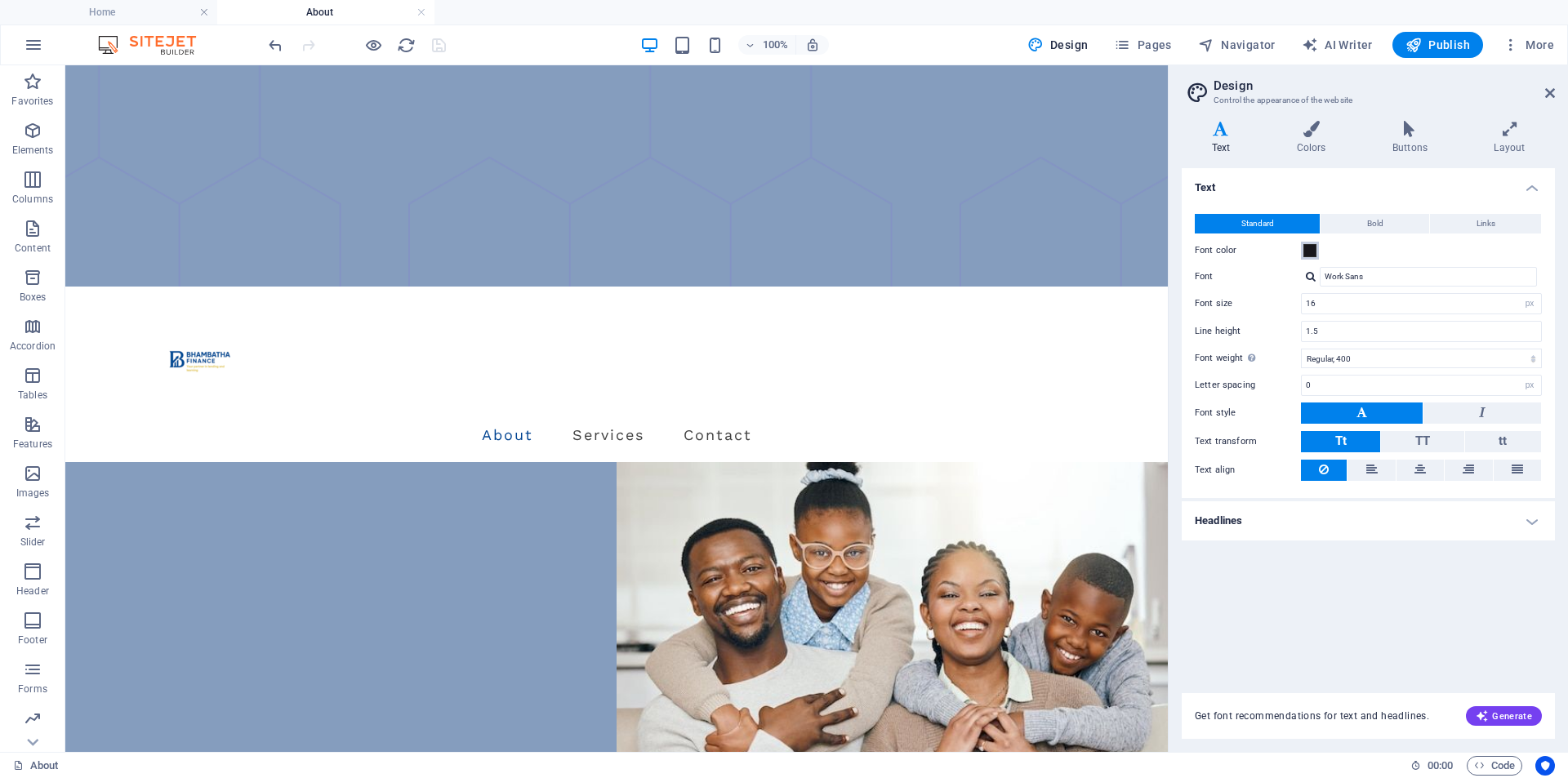
click at [1308, 251] on span at bounding box center [1310, 251] width 13 height 13
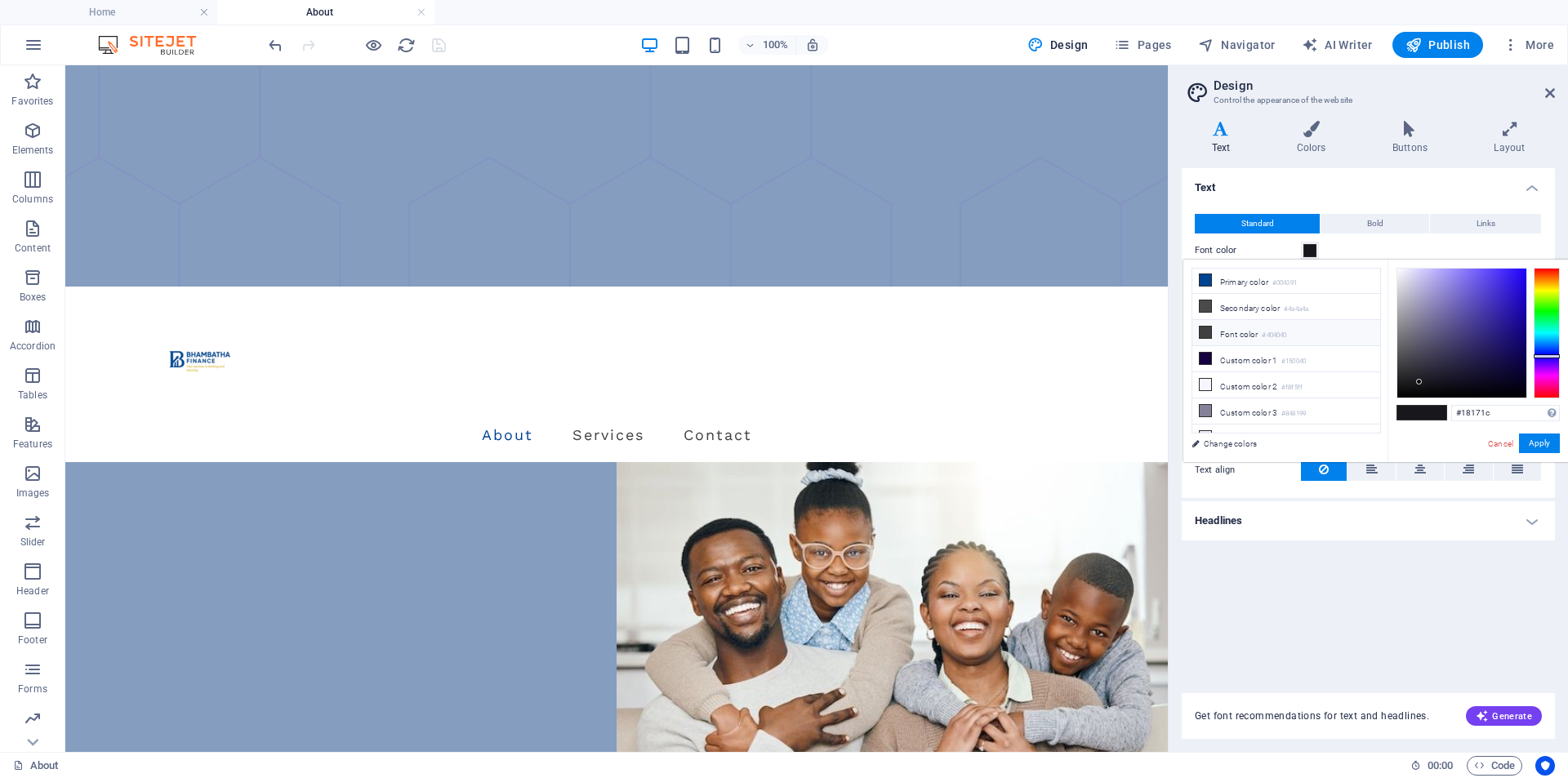
scroll to position [38, 0]
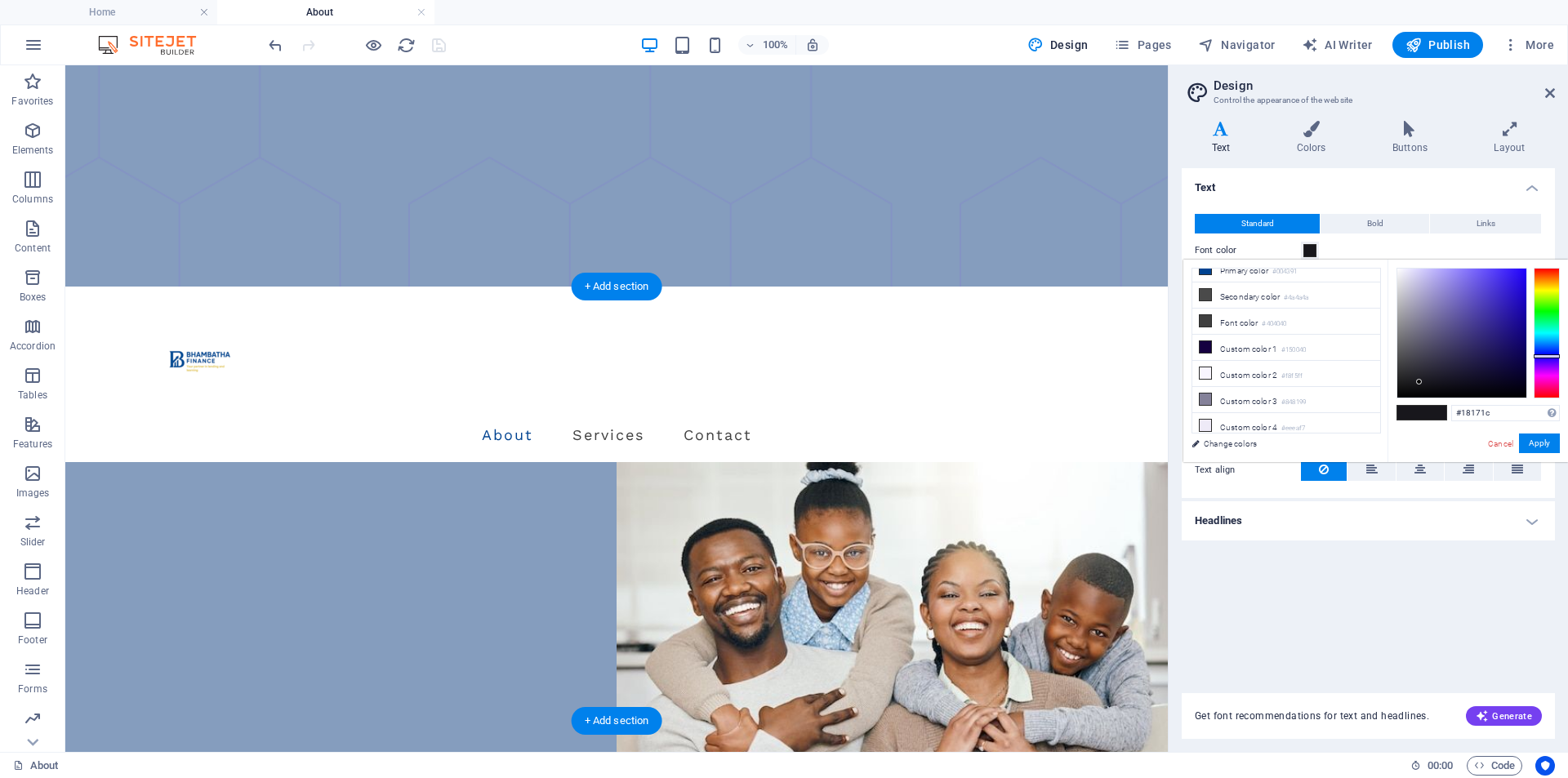
click at [1552, 93] on icon at bounding box center [1550, 93] width 10 height 13
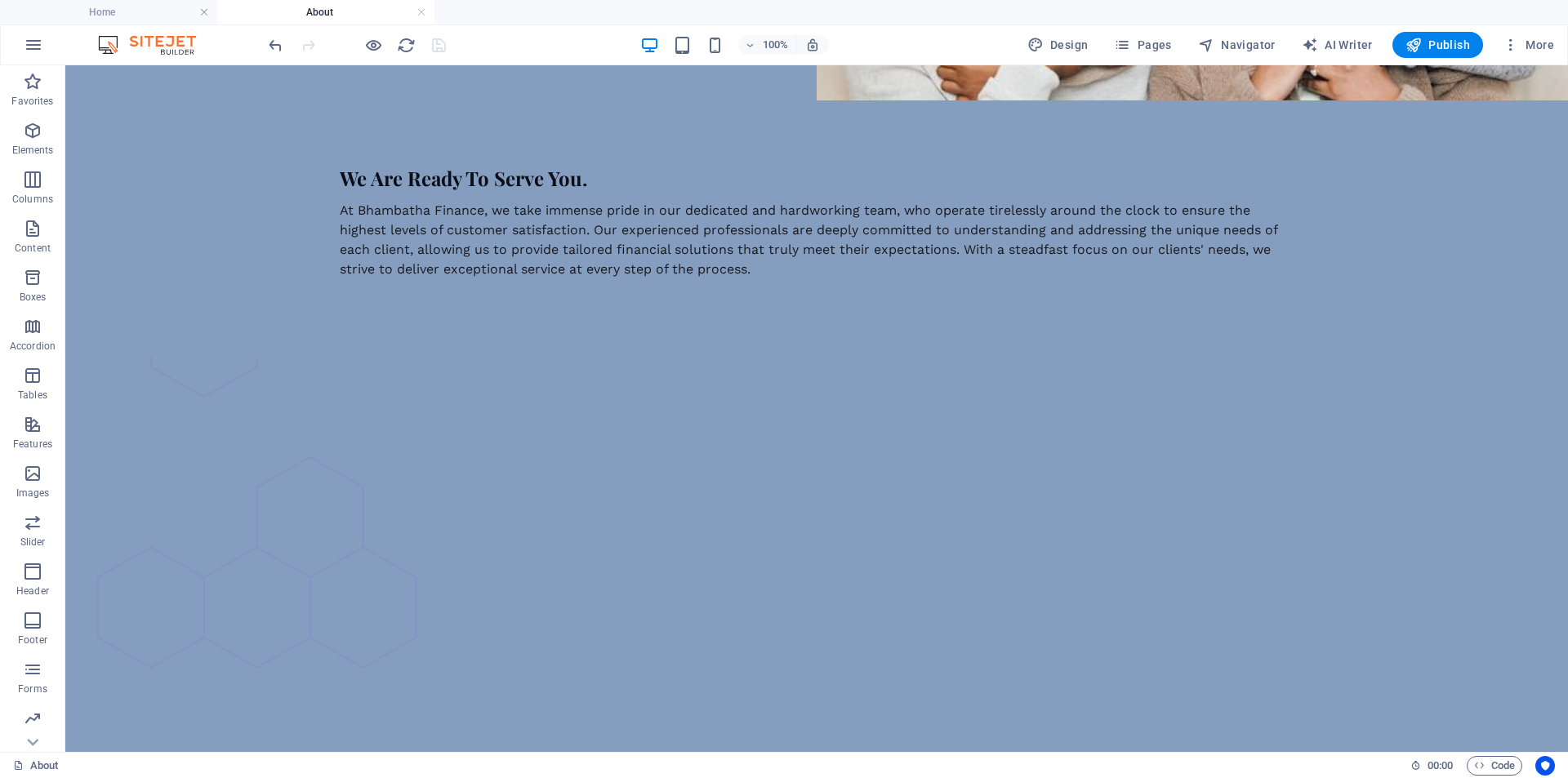
scroll to position [1097, 0]
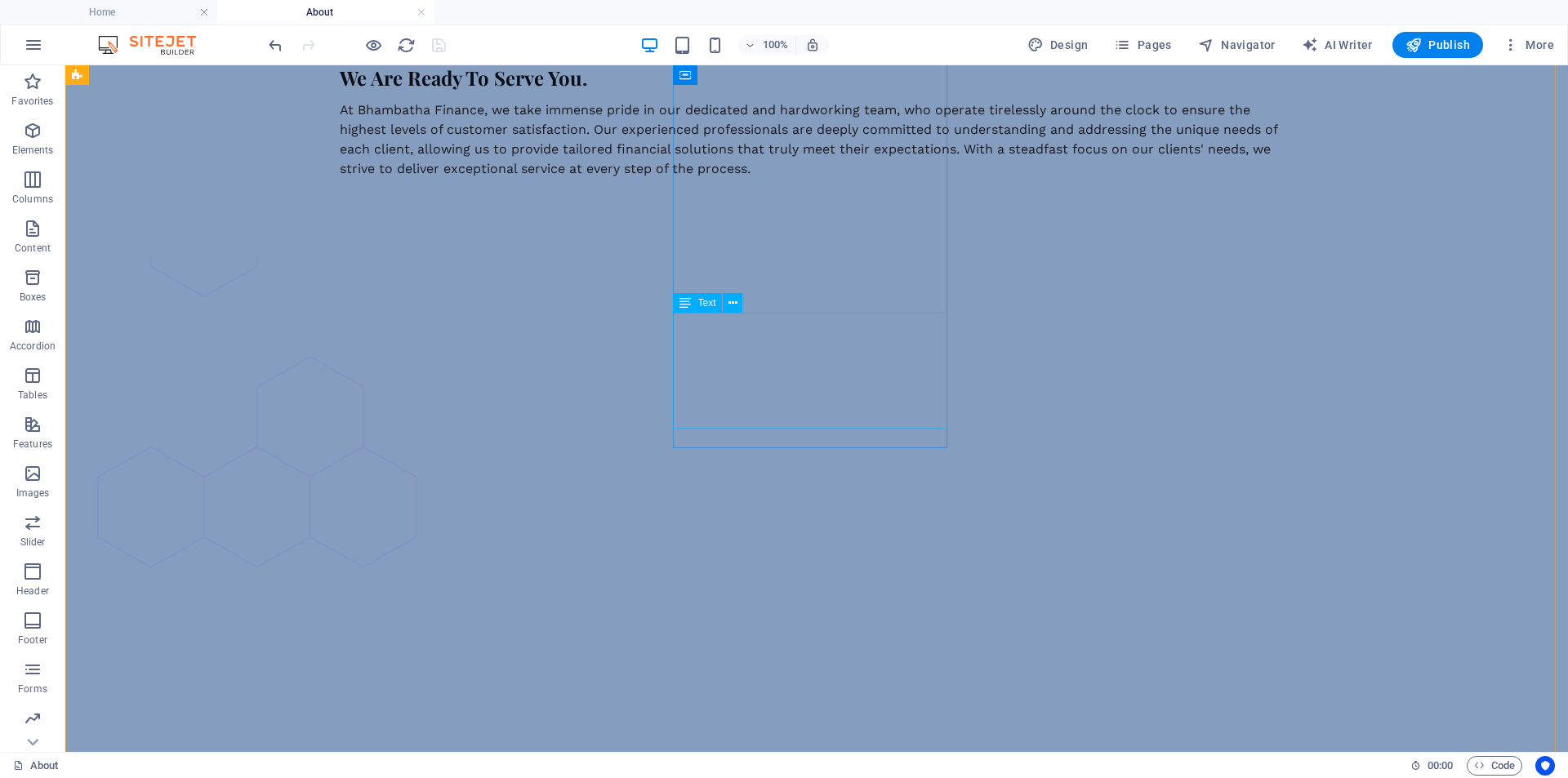
drag, startPoint x: 922, startPoint y: 391, endPoint x: 635, endPoint y: 391, distance: 287.0
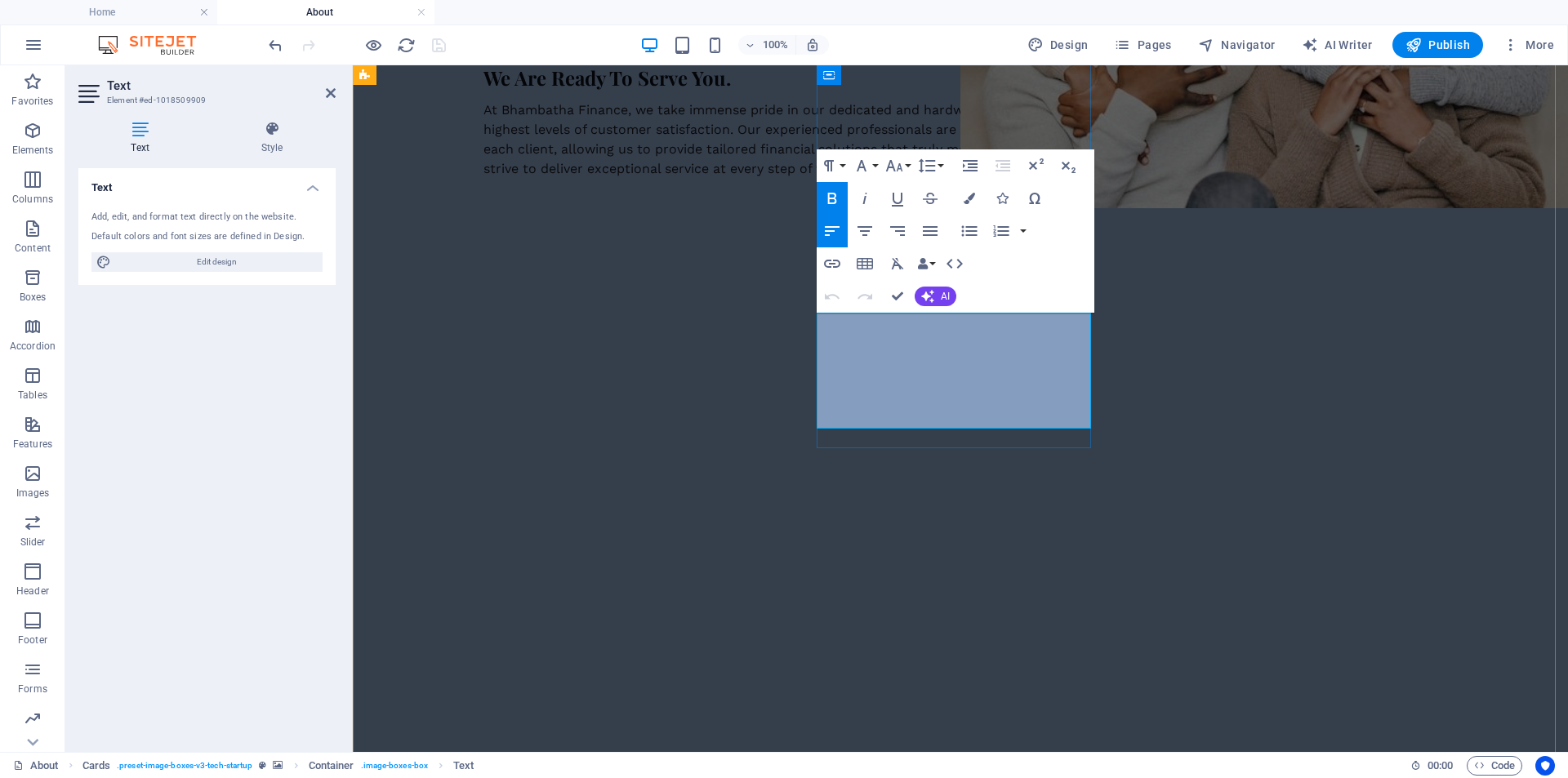
click at [863, 226] on icon "button" at bounding box center [865, 231] width 20 height 20
click at [929, 225] on icon "button" at bounding box center [931, 231] width 20 height 20
click at [895, 224] on icon "button" at bounding box center [898, 231] width 20 height 20
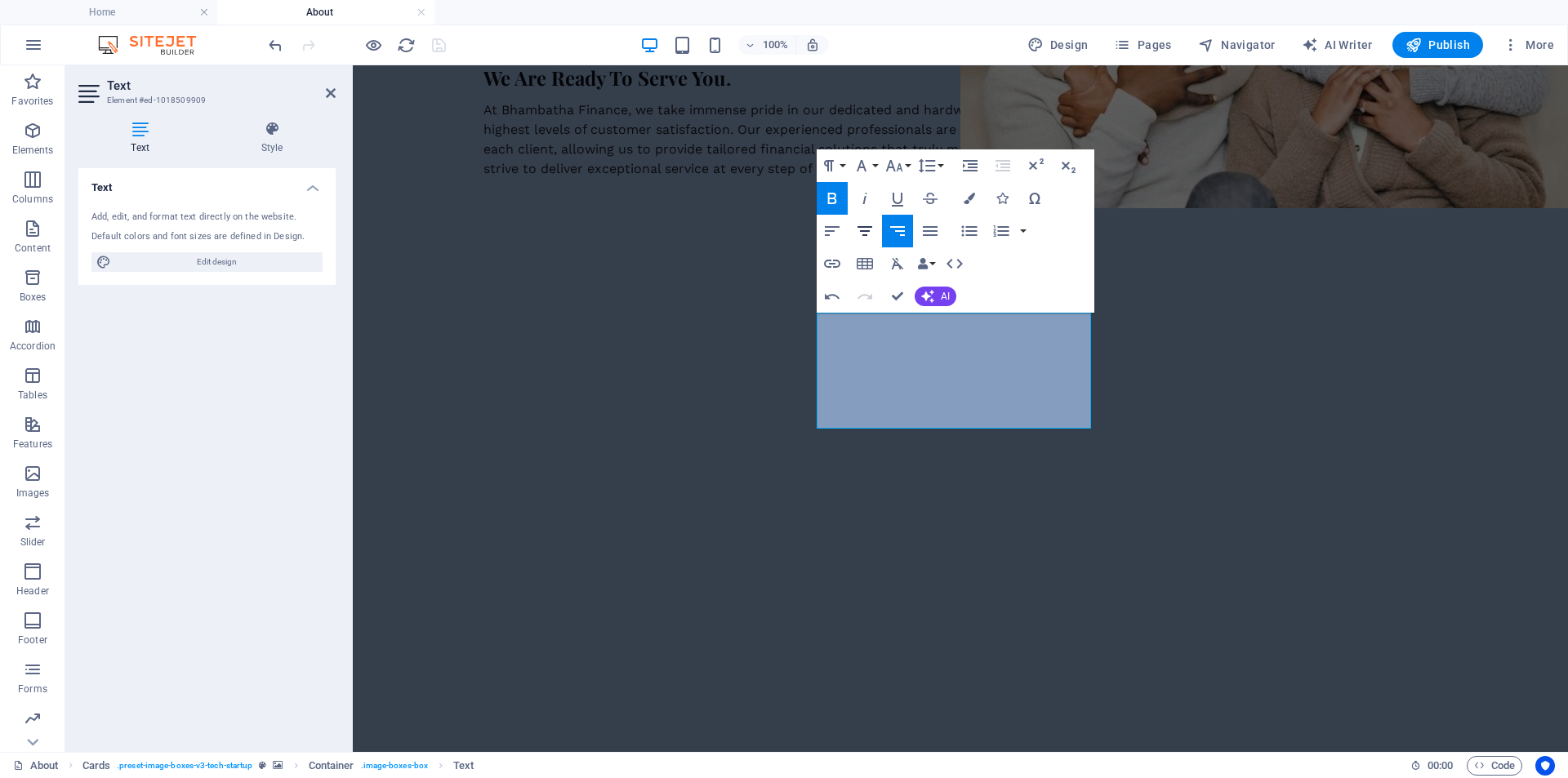
click at [868, 230] on icon "button" at bounding box center [865, 231] width 20 height 20
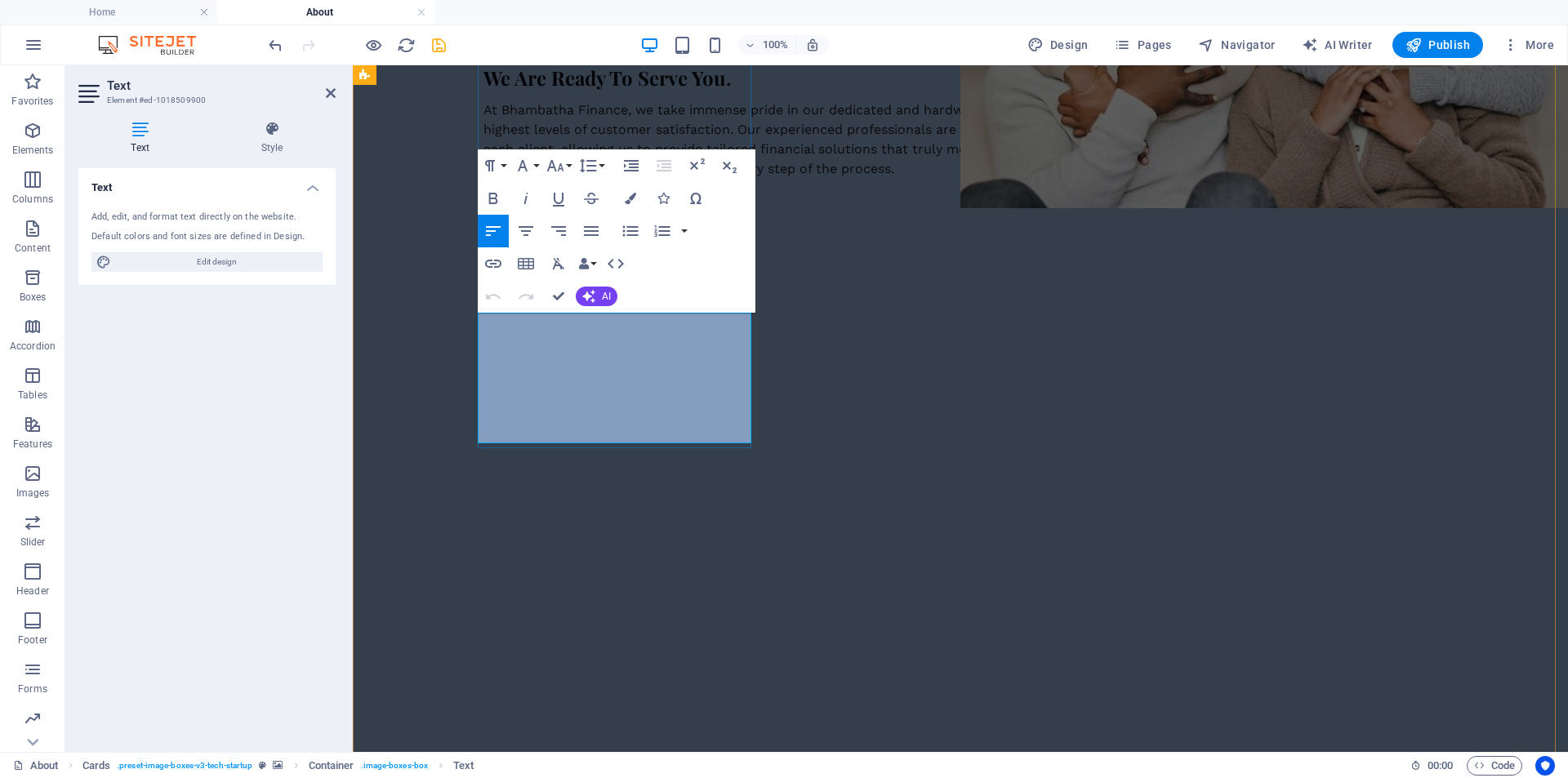
drag, startPoint x: 496, startPoint y: 338, endPoint x: 558, endPoint y: 341, distance: 62.1
click at [524, 232] on icon "button" at bounding box center [526, 231] width 15 height 10
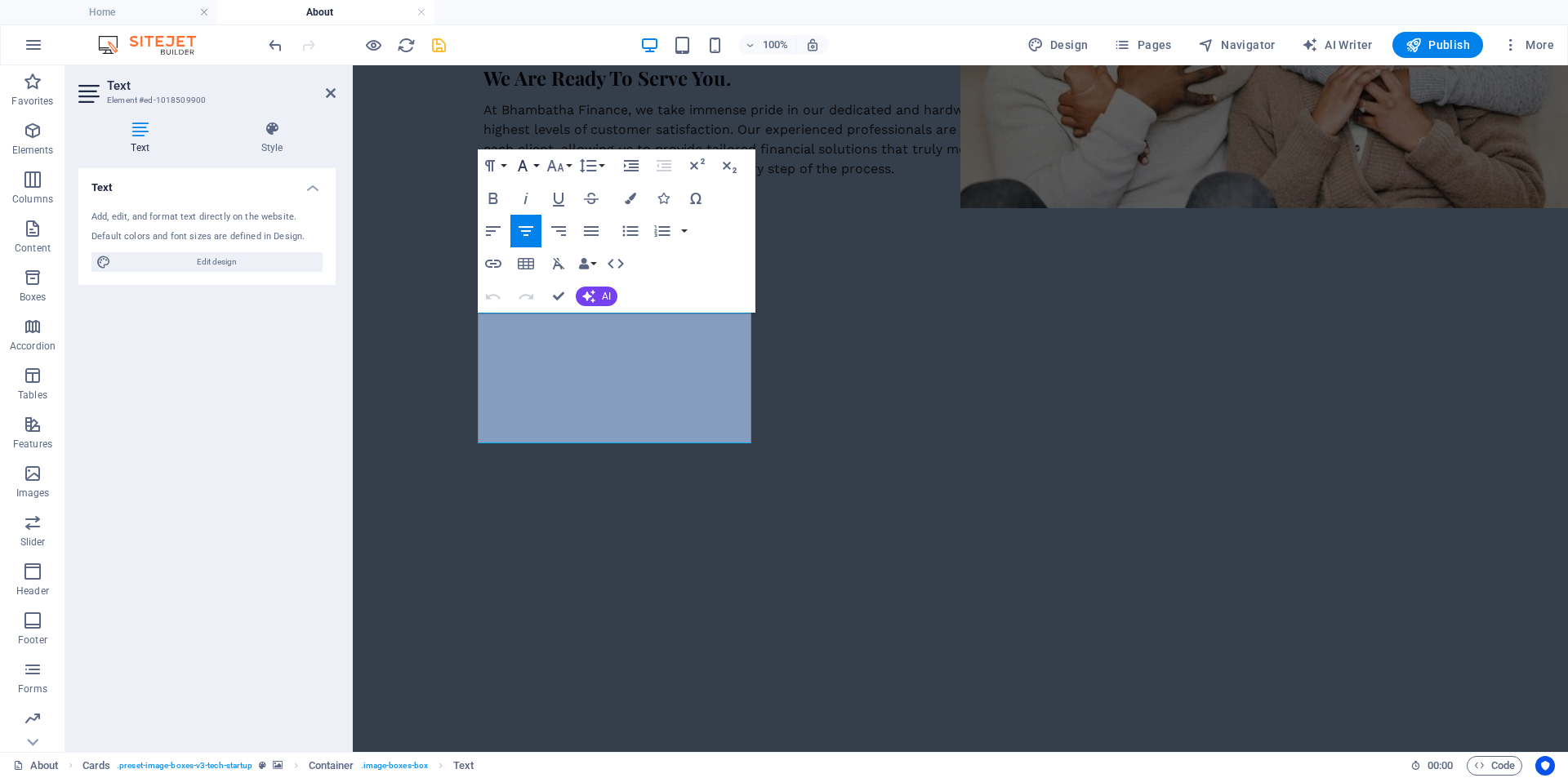
click at [523, 166] on icon "button" at bounding box center [523, 165] width 20 height 20
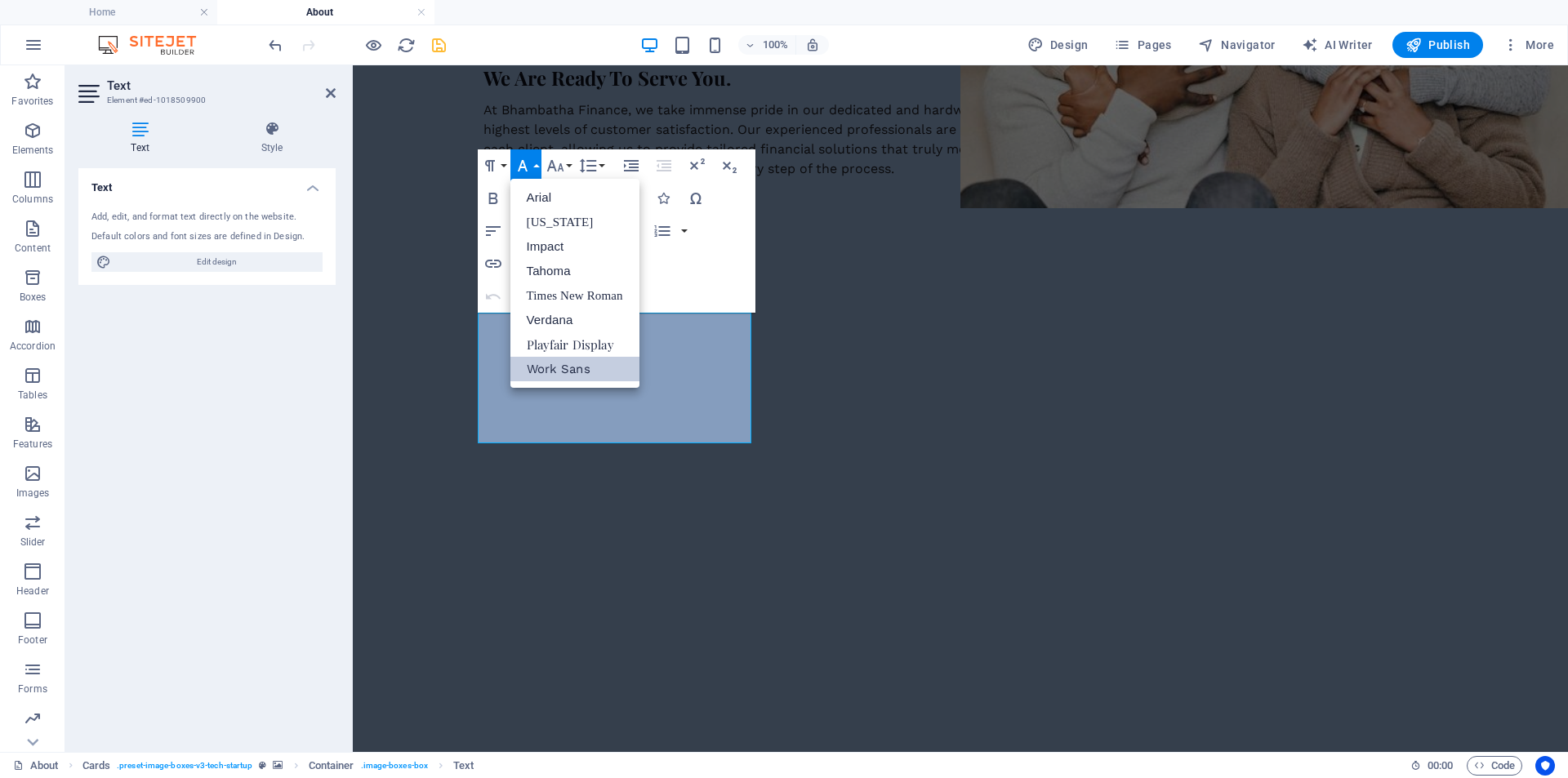
scroll to position [0, 0]
click at [551, 164] on icon "button" at bounding box center [555, 165] width 20 height 20
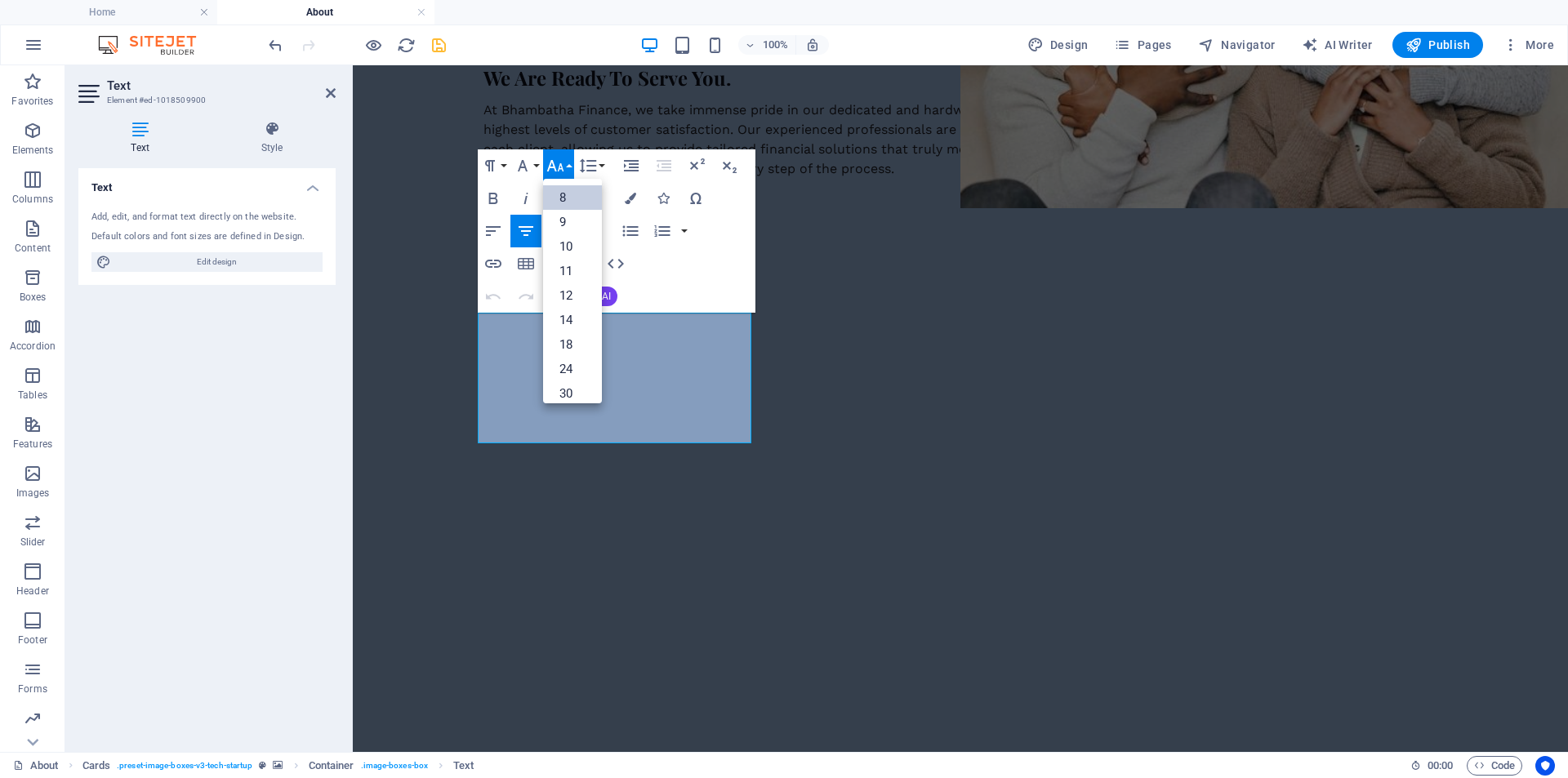
click at [557, 194] on link "8" at bounding box center [573, 197] width 59 height 25
click at [553, 166] on icon "button" at bounding box center [555, 165] width 17 height 11
click at [561, 224] on link "10" at bounding box center [573, 228] width 59 height 25
click at [556, 163] on icon "button" at bounding box center [555, 165] width 20 height 20
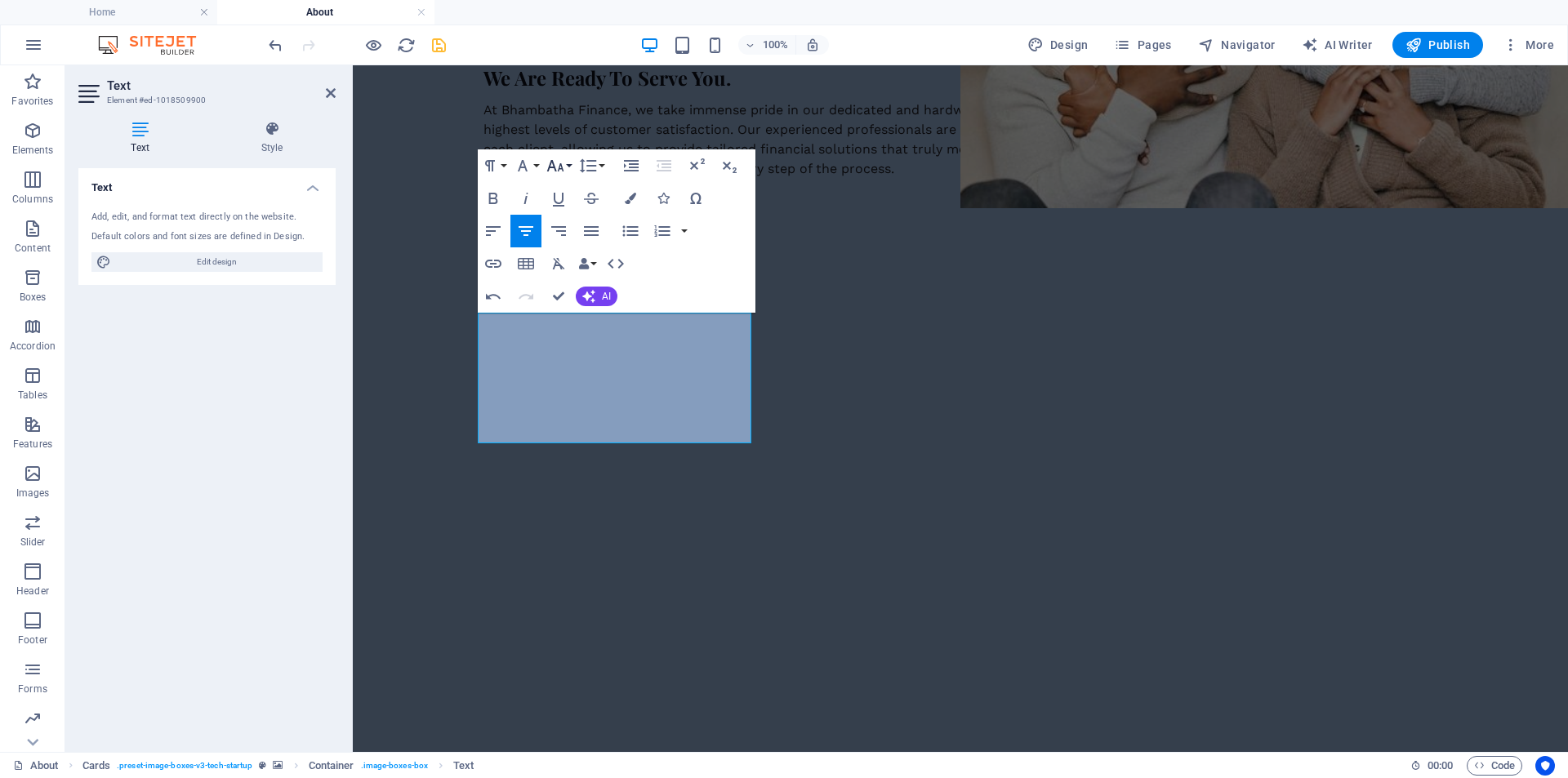
scroll to position [68, 0]
click at [559, 161] on icon "button" at bounding box center [555, 165] width 20 height 20
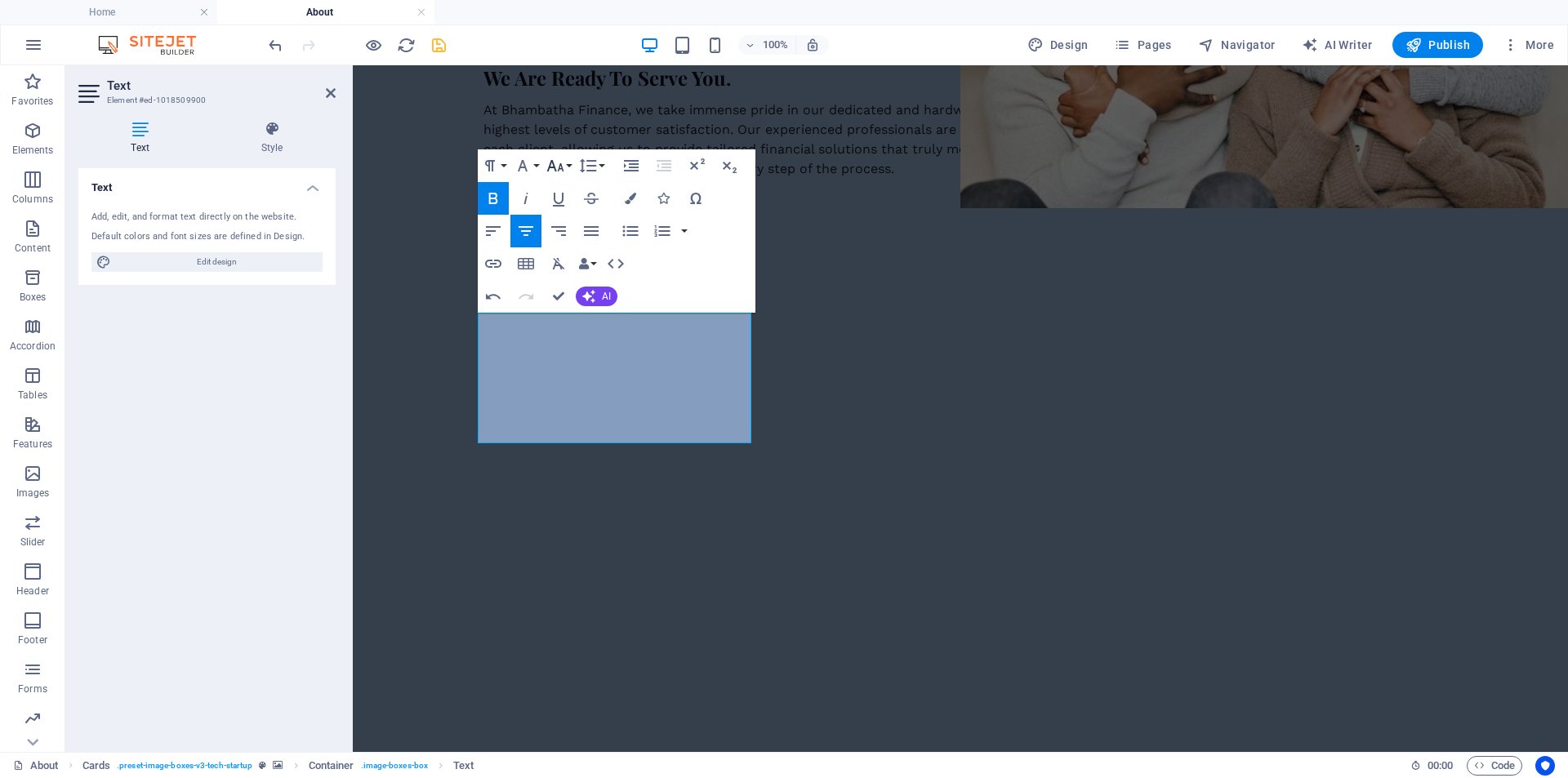
scroll to position [56, 0]
drag, startPoint x: 582, startPoint y: 334, endPoint x: 651, endPoint y: 340, distance: 69.3
click at [560, 156] on icon "button" at bounding box center [555, 165] width 20 height 20
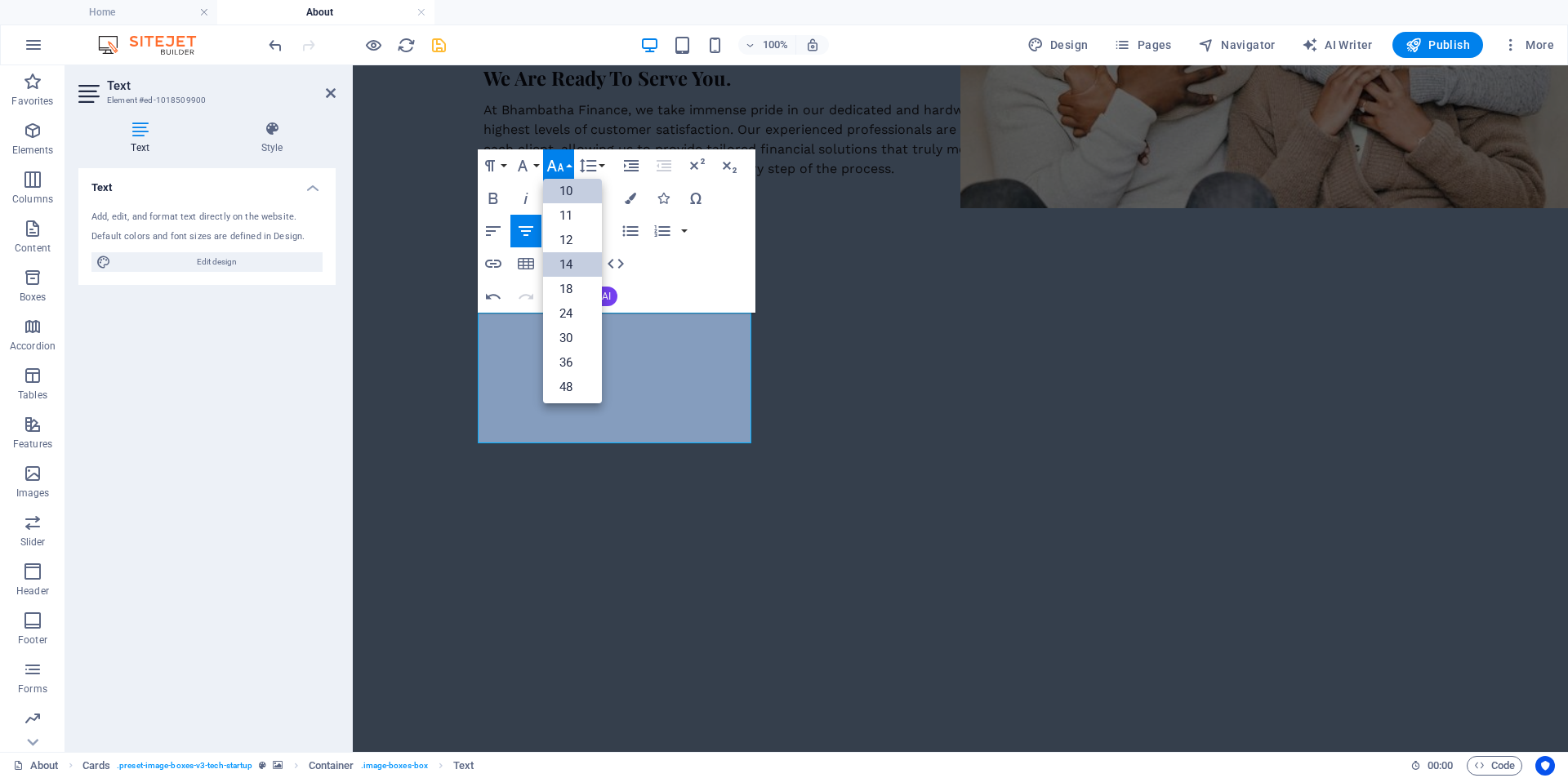
click at [563, 260] on link "14" at bounding box center [573, 265] width 59 height 25
click at [553, 169] on icon "button" at bounding box center [555, 165] width 20 height 20
click at [563, 262] on link "30" at bounding box center [573, 262] width 59 height 25
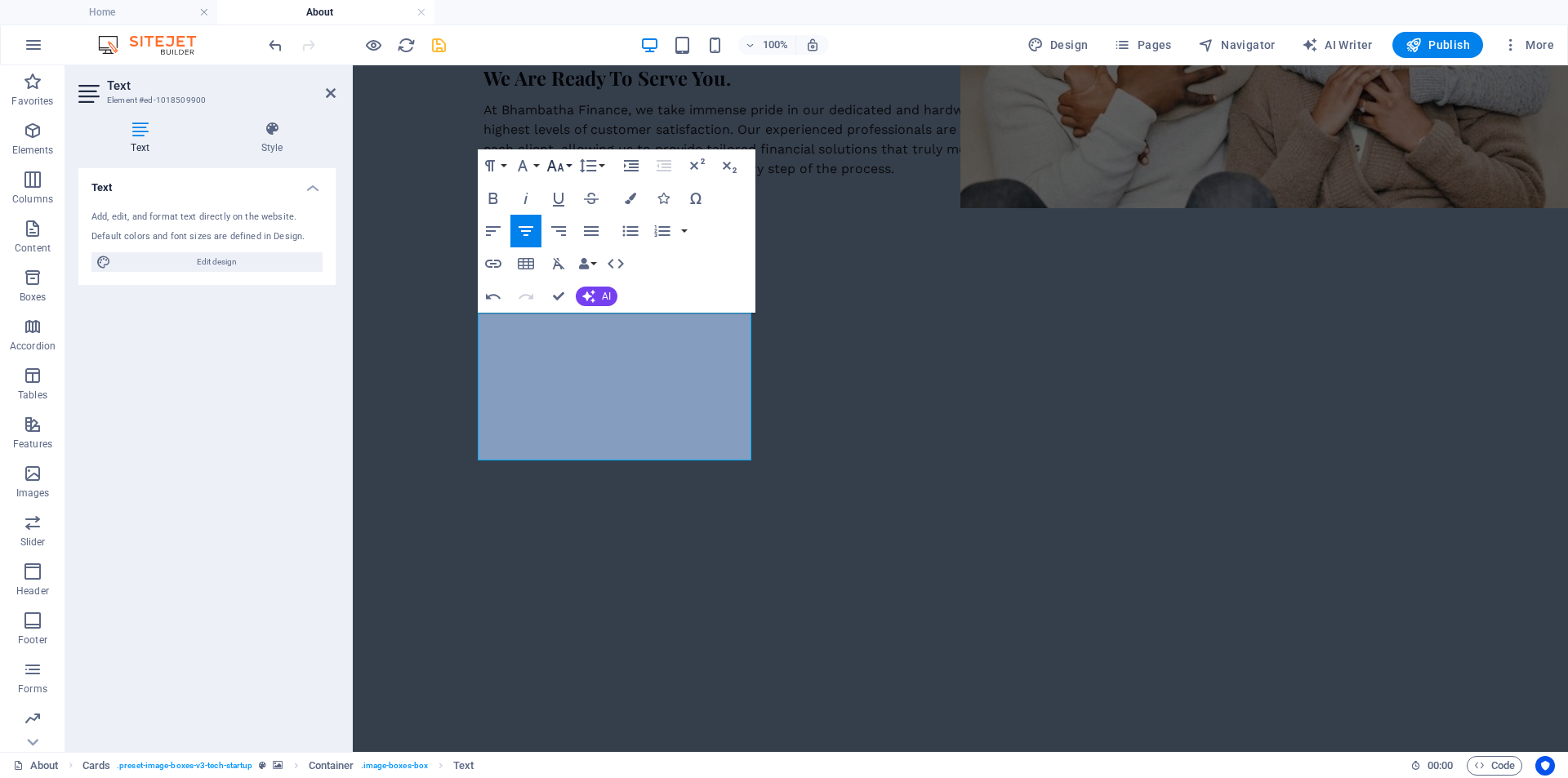
click at [557, 163] on icon "button" at bounding box center [555, 165] width 20 height 20
click at [558, 229] on link "24" at bounding box center [573, 237] width 59 height 25
click at [562, 164] on icon "button" at bounding box center [555, 165] width 20 height 20
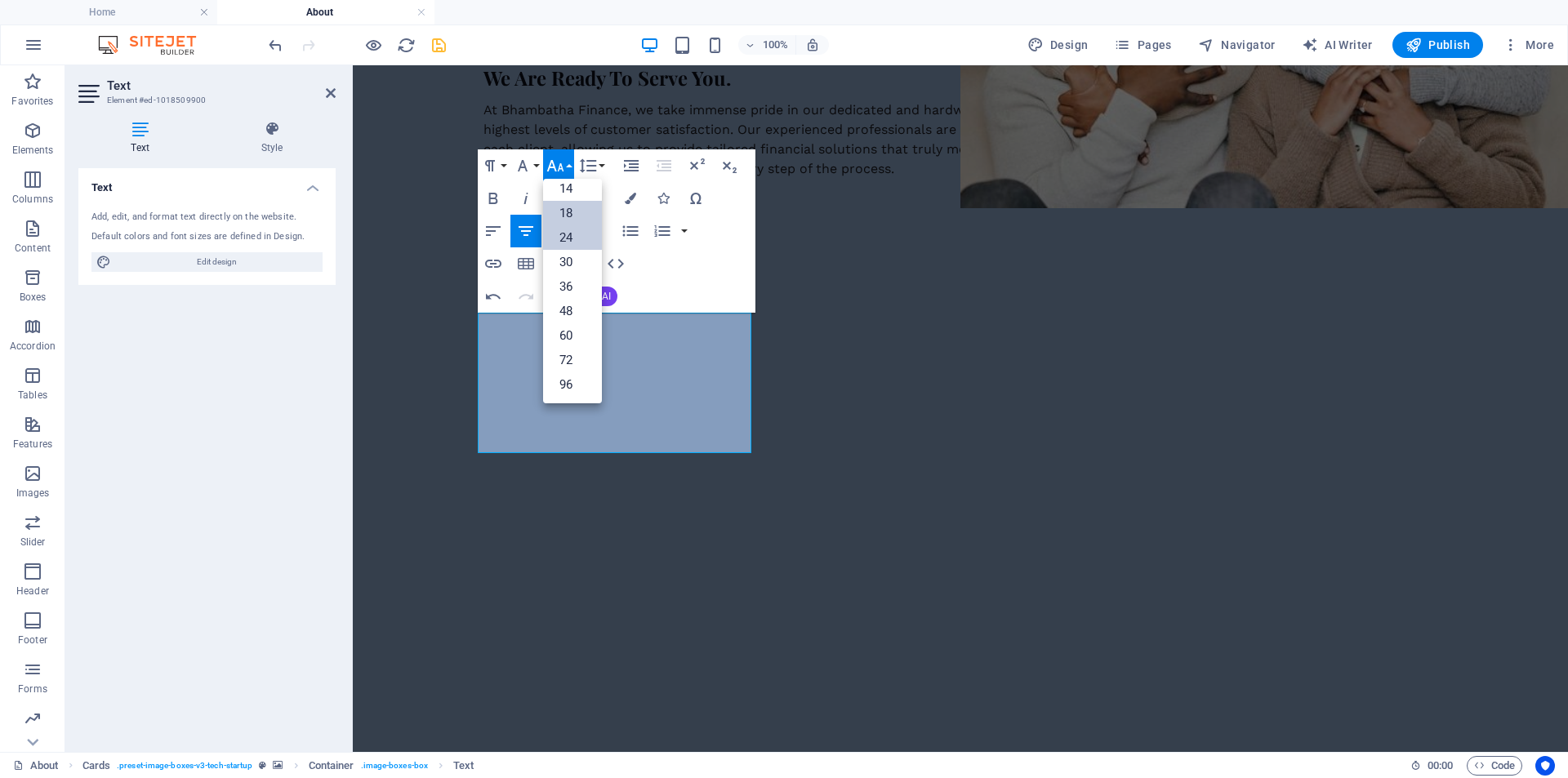
click at [562, 206] on link "18" at bounding box center [573, 213] width 59 height 25
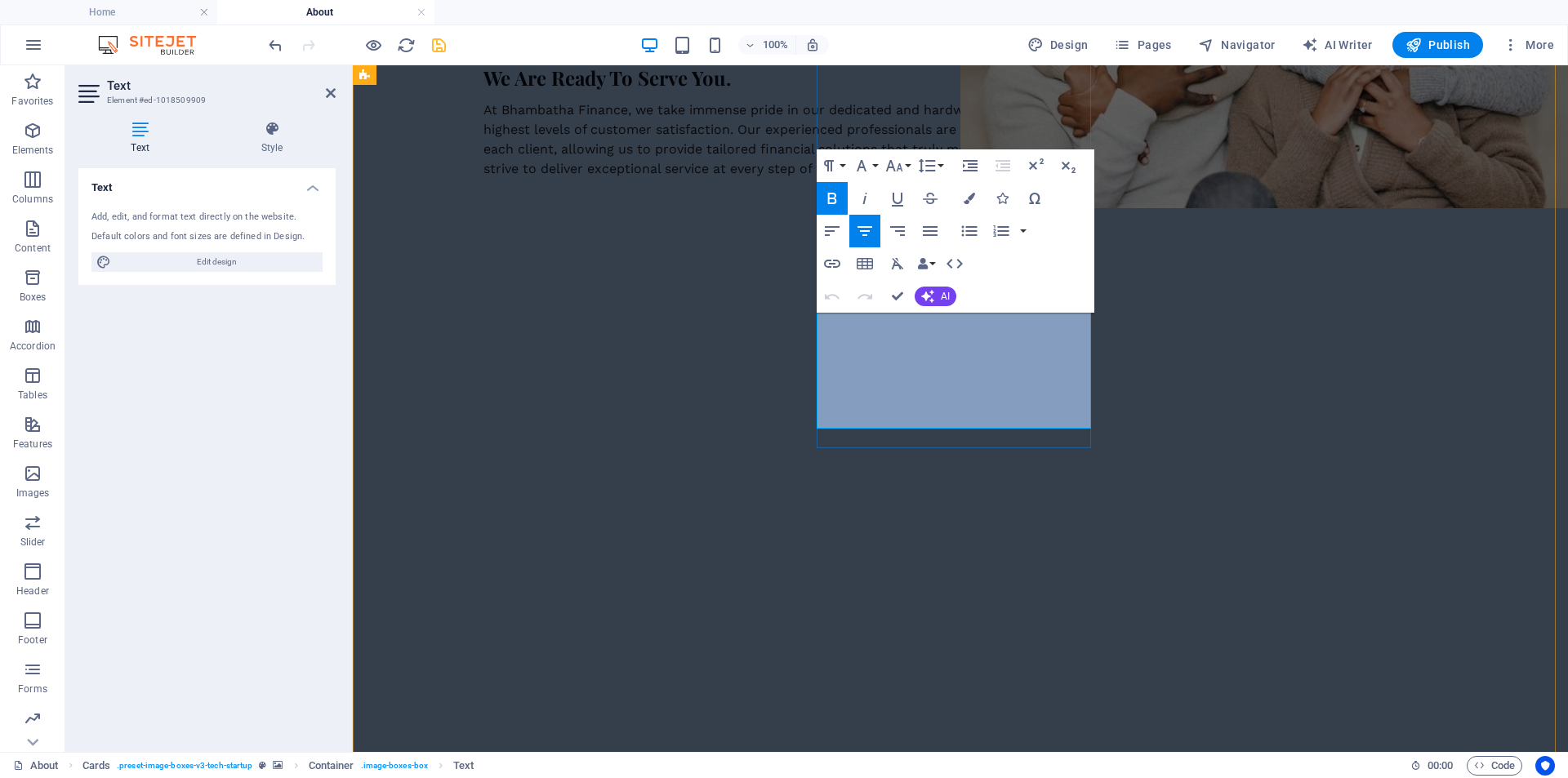
drag, startPoint x: 871, startPoint y: 342, endPoint x: 1040, endPoint y: 337, distance: 169.1
click at [898, 164] on icon "button" at bounding box center [895, 165] width 20 height 20
click at [907, 335] on link "18" at bounding box center [912, 345] width 59 height 25
drag, startPoint x: 896, startPoint y: 292, endPoint x: 837, endPoint y: 230, distance: 85.6
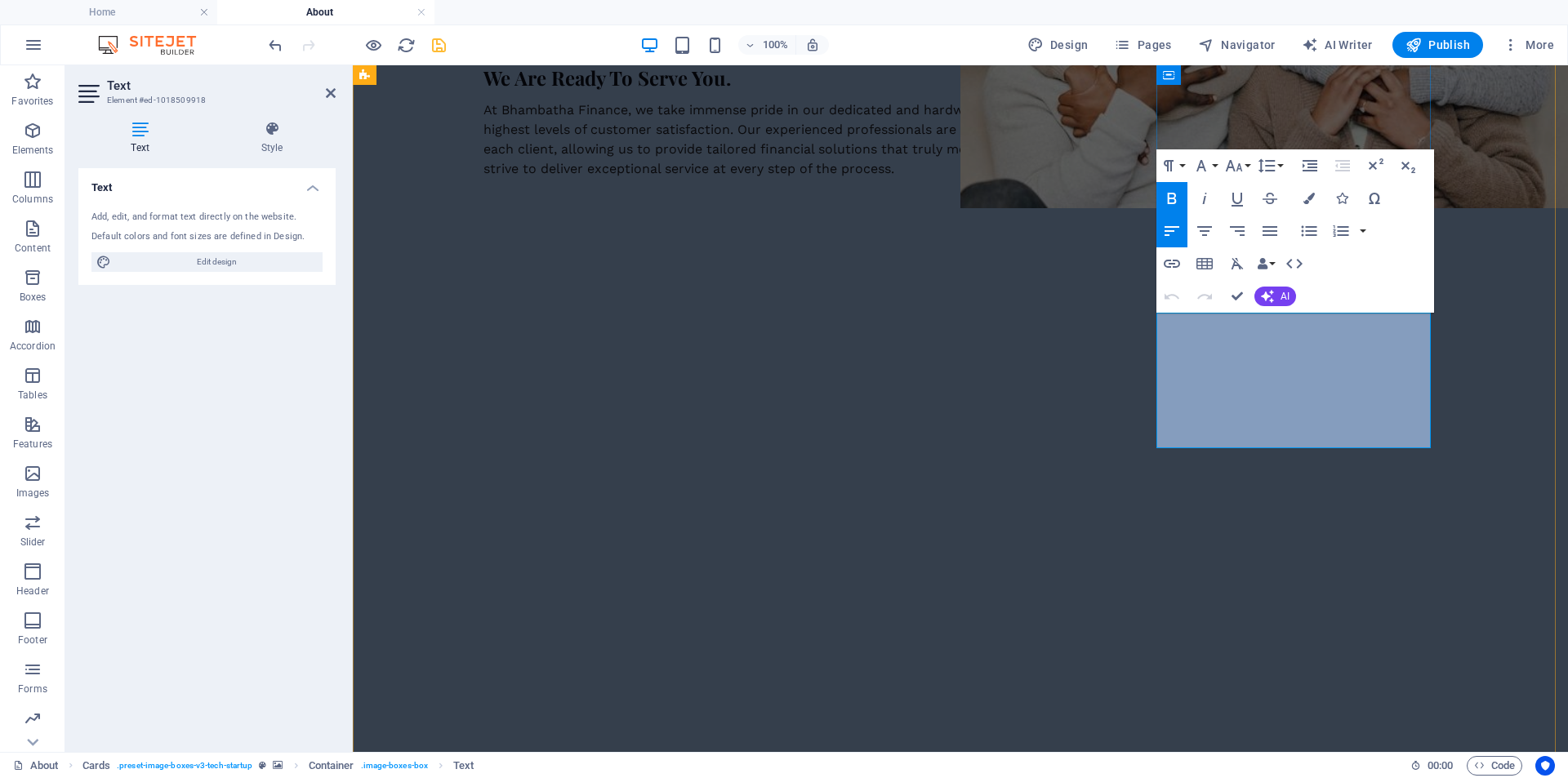
drag, startPoint x: 1178, startPoint y: 340, endPoint x: 1283, endPoint y: 326, distance: 105.9
click at [1208, 230] on icon "button" at bounding box center [1205, 231] width 20 height 20
click at [1228, 163] on icon "button" at bounding box center [1235, 165] width 20 height 20
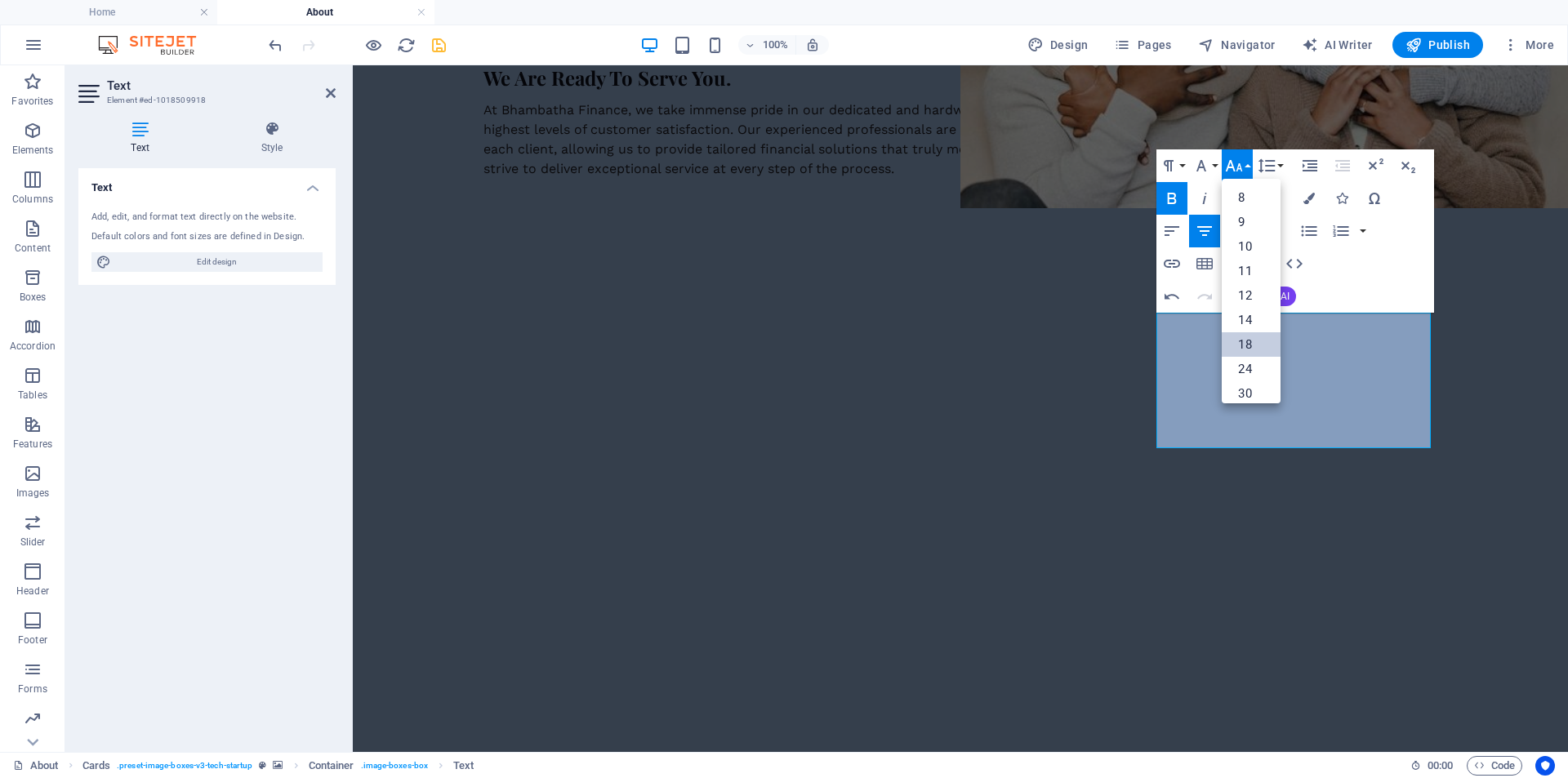
click at [1250, 338] on link "18" at bounding box center [1252, 345] width 59 height 25
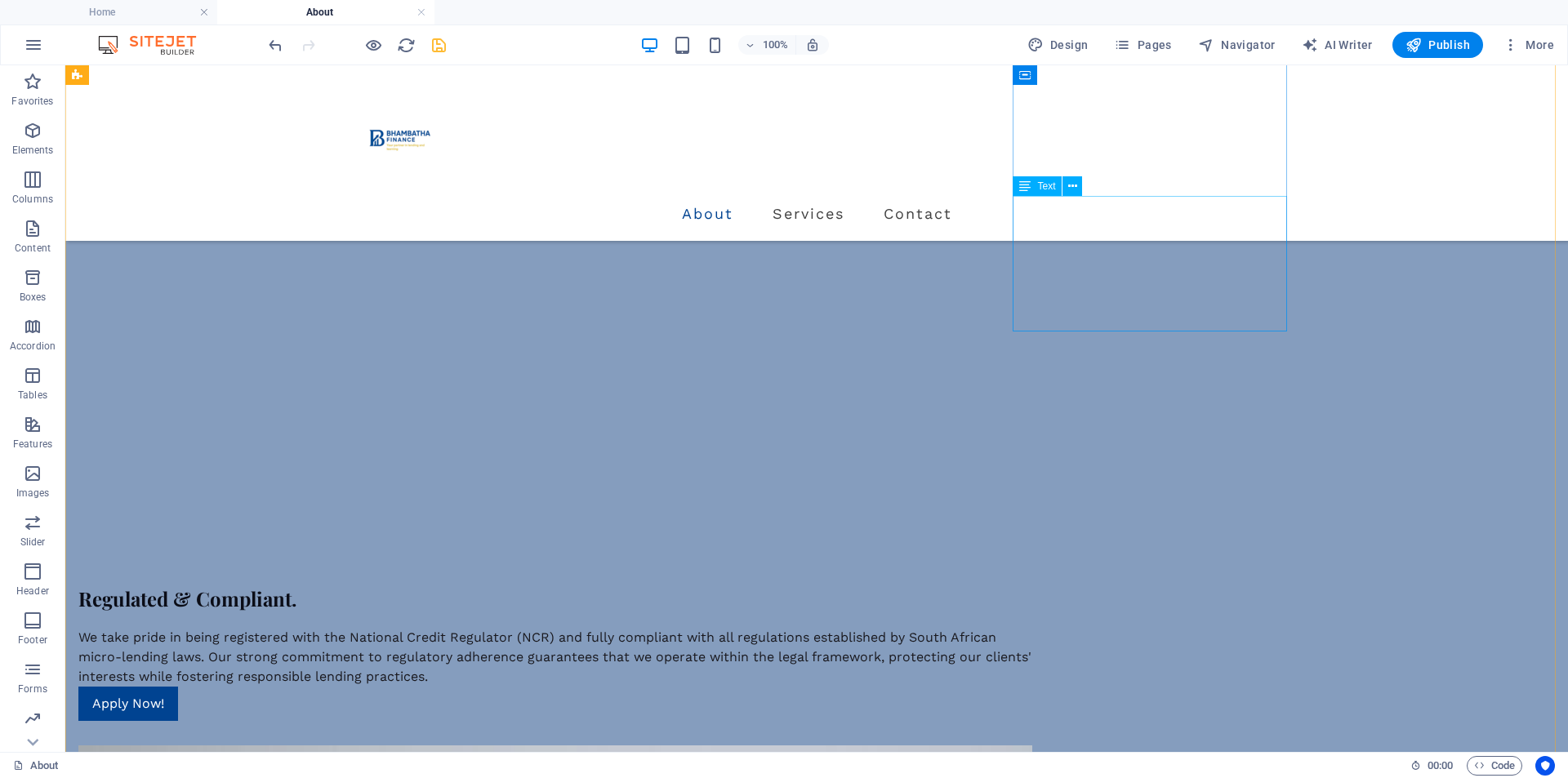
scroll to position [1097, 0]
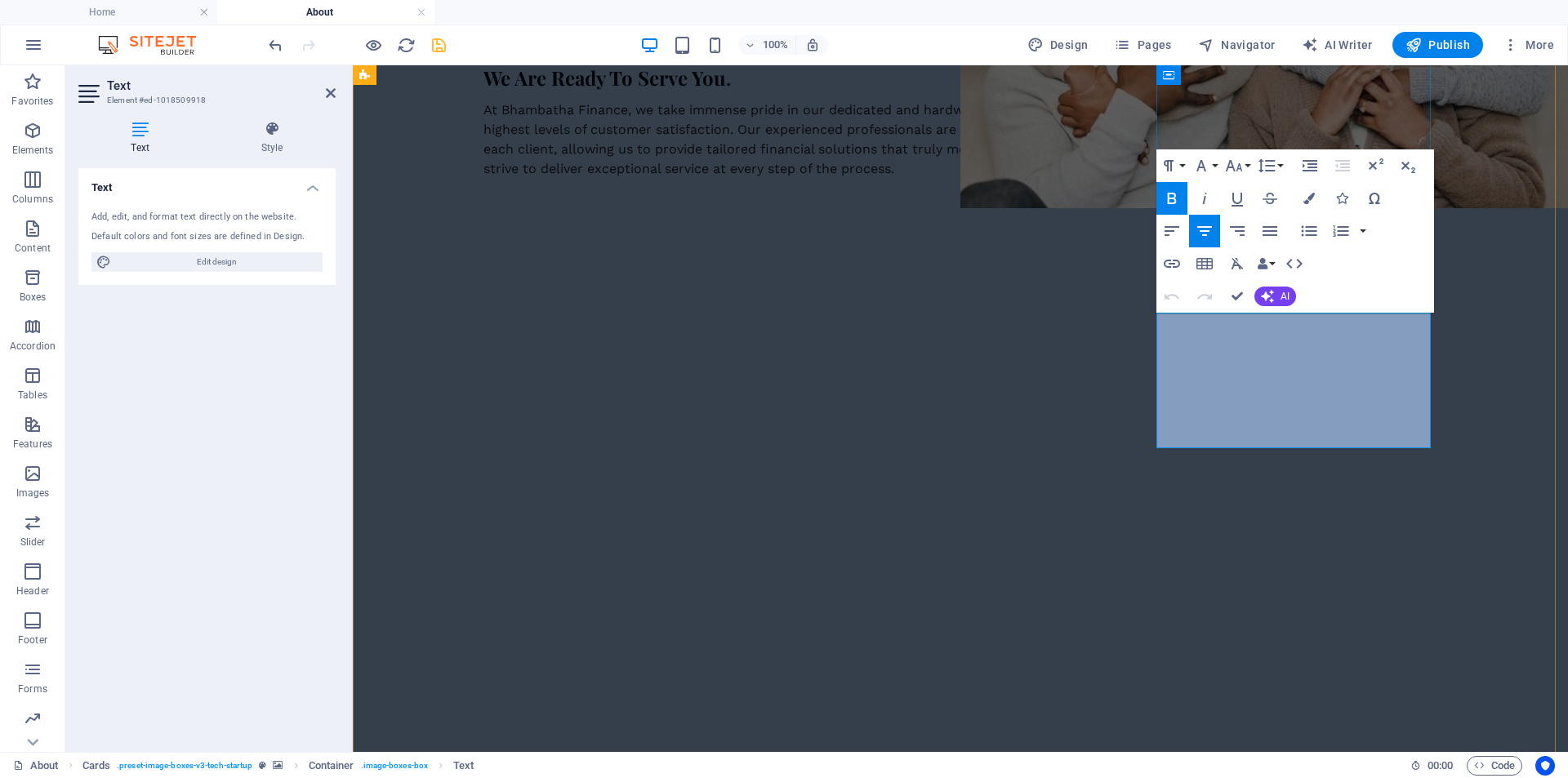
drag, startPoint x: 1175, startPoint y: 368, endPoint x: 1322, endPoint y: 421, distance: 156.3
click at [1265, 228] on icon "button" at bounding box center [1270, 231] width 20 height 20
click at [1242, 231] on icon "button" at bounding box center [1238, 231] width 15 height 10
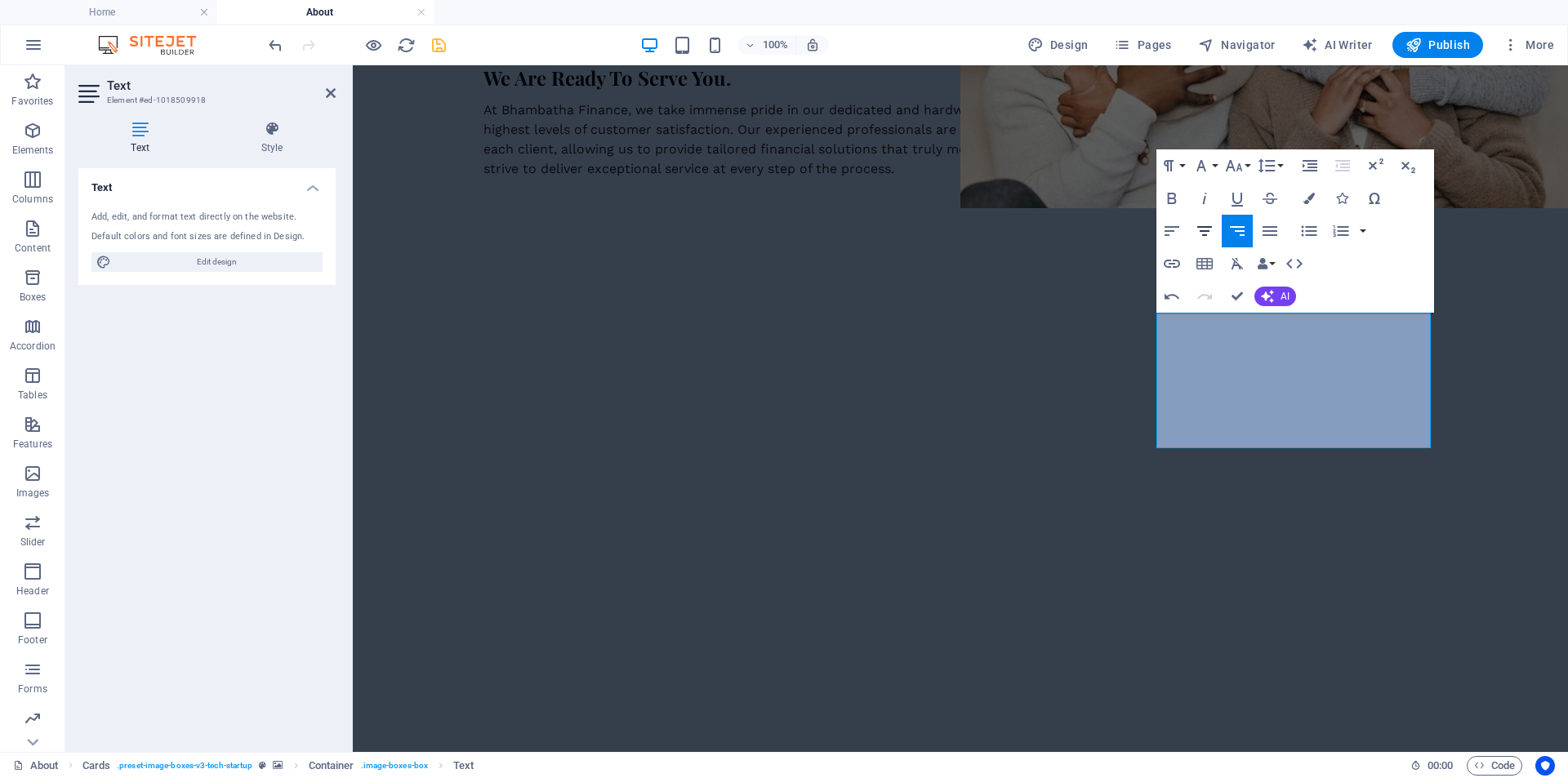
click at [1207, 228] on icon "button" at bounding box center [1205, 231] width 20 height 20
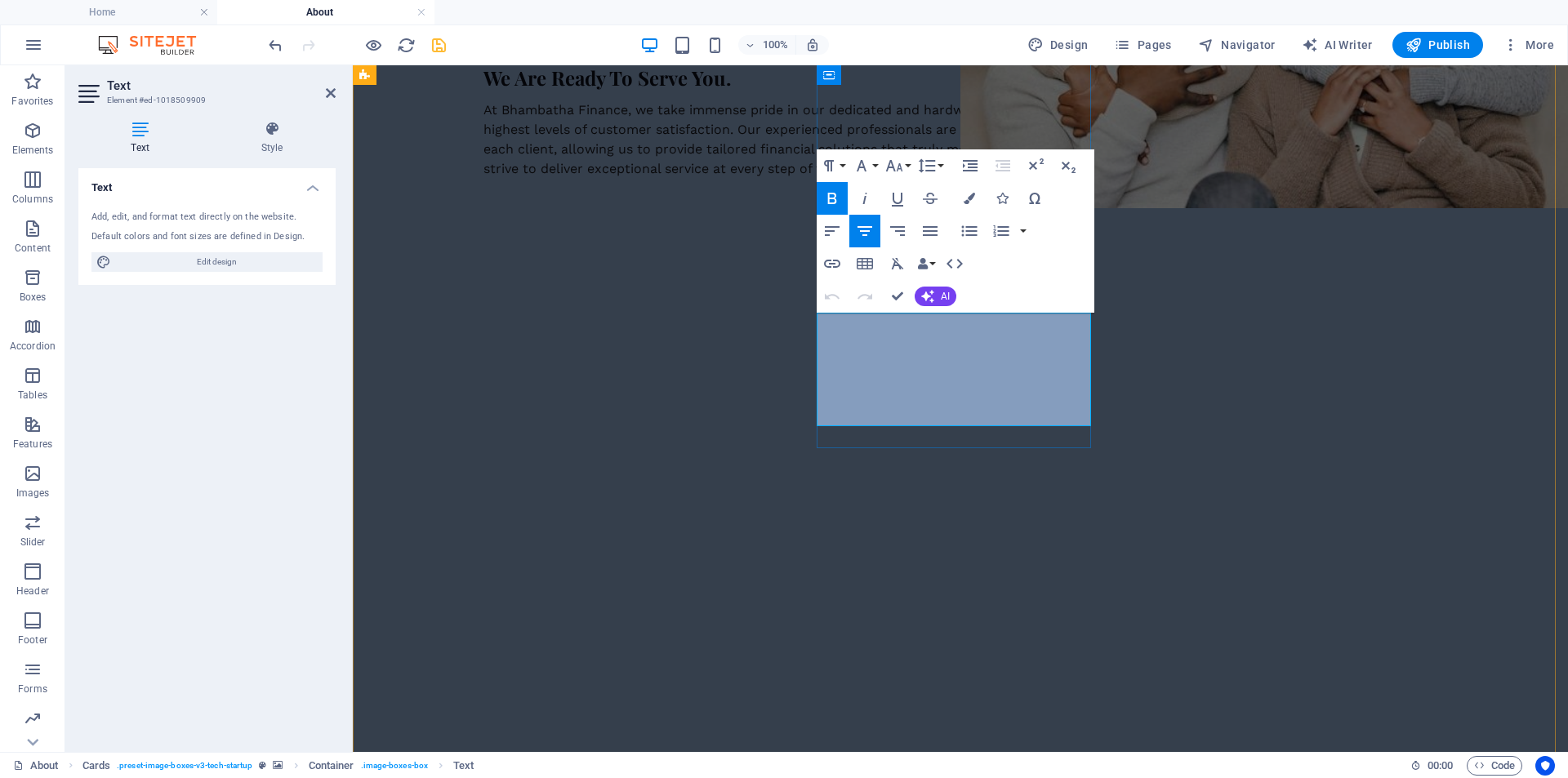
drag, startPoint x: 835, startPoint y: 360, endPoint x: 1016, endPoint y: 396, distance: 184.5
drag, startPoint x: 1022, startPoint y: 397, endPoint x: 981, endPoint y: 387, distance: 42.2
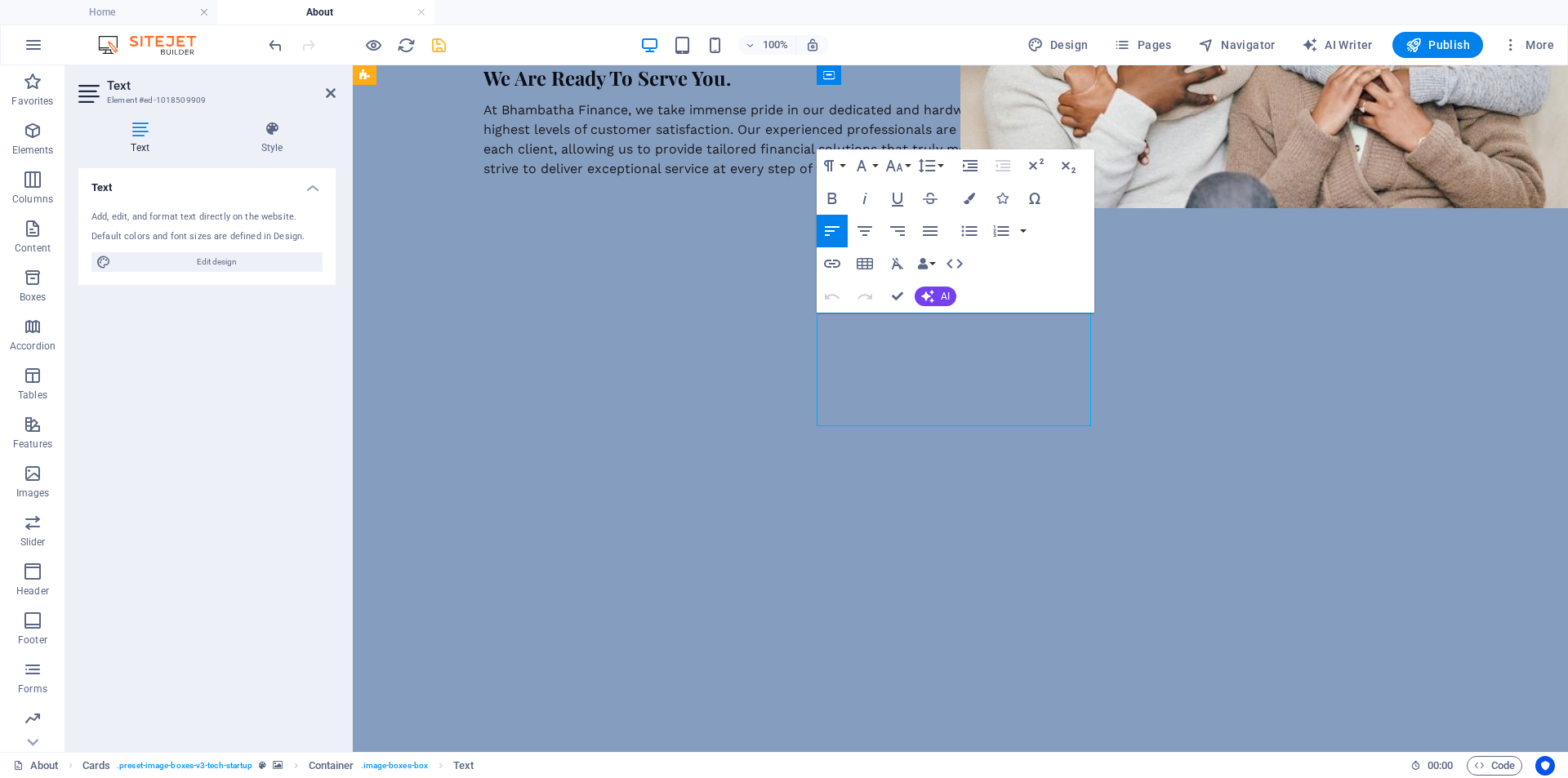
drag, startPoint x: 832, startPoint y: 353, endPoint x: 864, endPoint y: 365, distance: 34.2
drag, startPoint x: 834, startPoint y: 352, endPoint x: 1023, endPoint y: 401, distance: 195.2
click at [868, 229] on icon "button" at bounding box center [865, 231] width 20 height 20
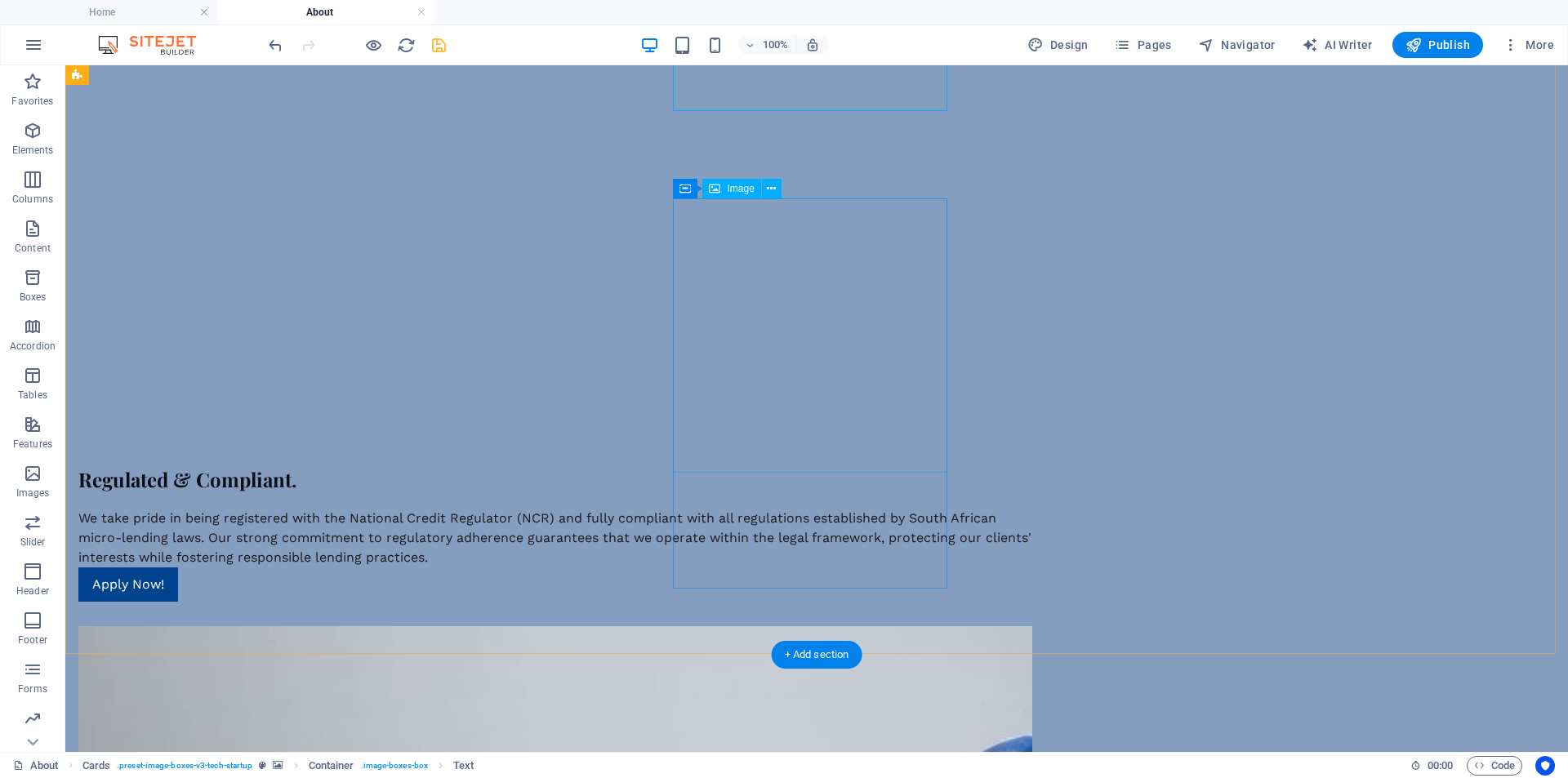
scroll to position [1424, 0]
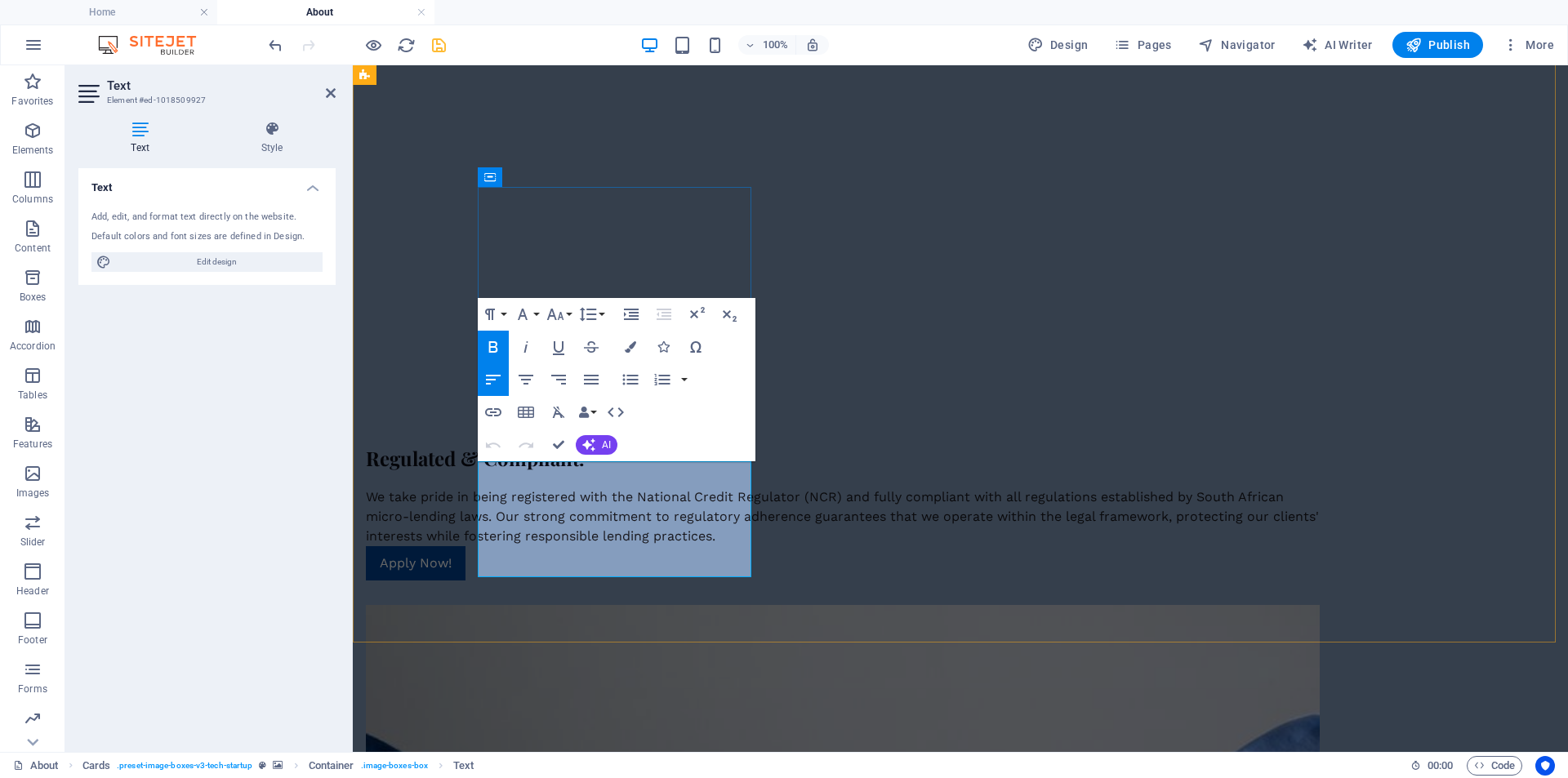
drag, startPoint x: 494, startPoint y: 490, endPoint x: 587, endPoint y: 493, distance: 93.0
click at [526, 378] on icon "button" at bounding box center [526, 380] width 20 height 20
click at [554, 310] on icon "button" at bounding box center [555, 314] width 20 height 20
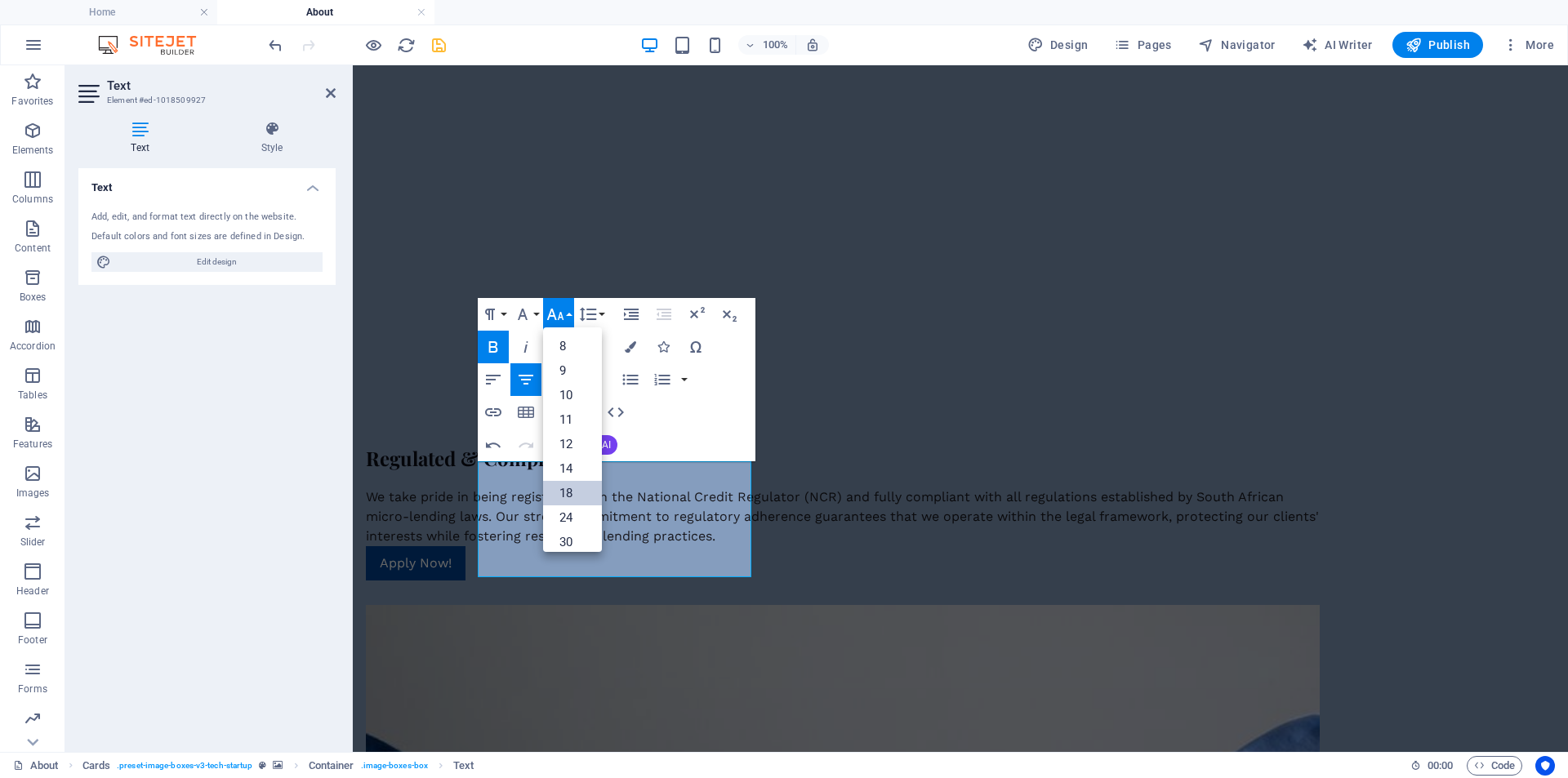
click at [564, 486] on link "18" at bounding box center [573, 493] width 59 height 25
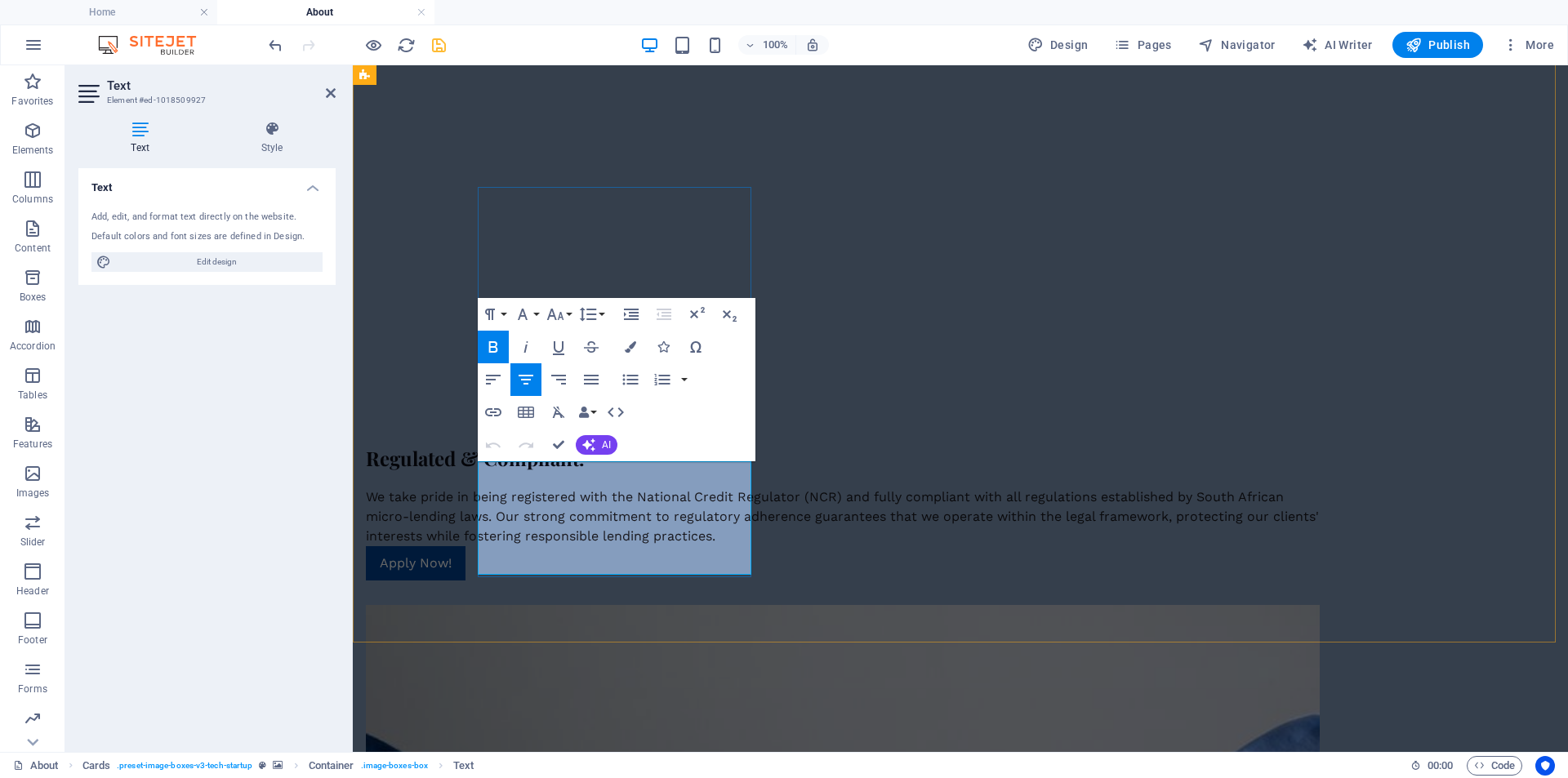
drag, startPoint x: 496, startPoint y: 506, endPoint x: 690, endPoint y: 550, distance: 198.9
click at [526, 380] on icon "button" at bounding box center [526, 380] width 15 height 10
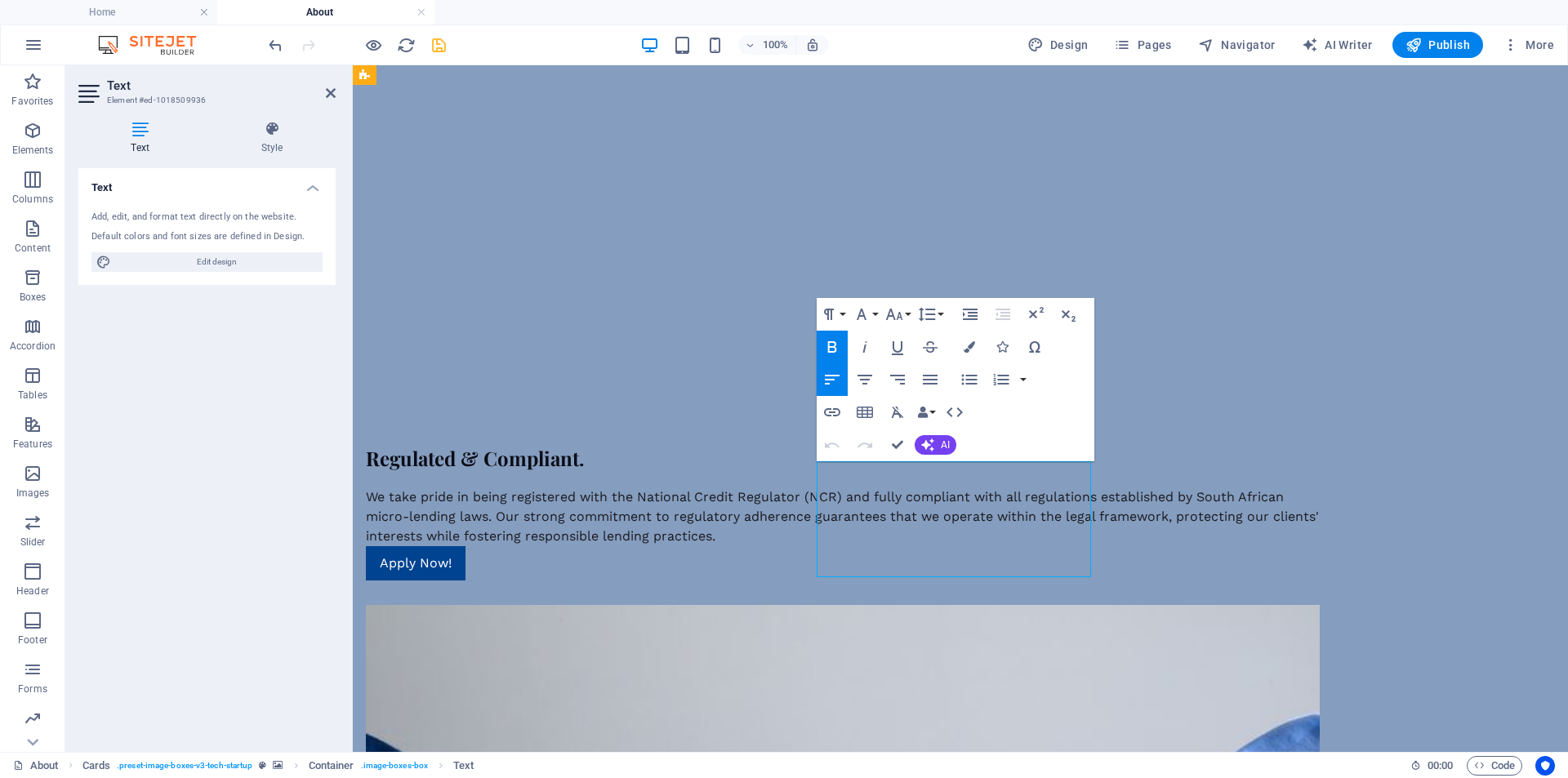
drag, startPoint x: 827, startPoint y: 488, endPoint x: 851, endPoint y: 490, distance: 24.1
drag, startPoint x: 827, startPoint y: 487, endPoint x: 867, endPoint y: 490, distance: 40.1
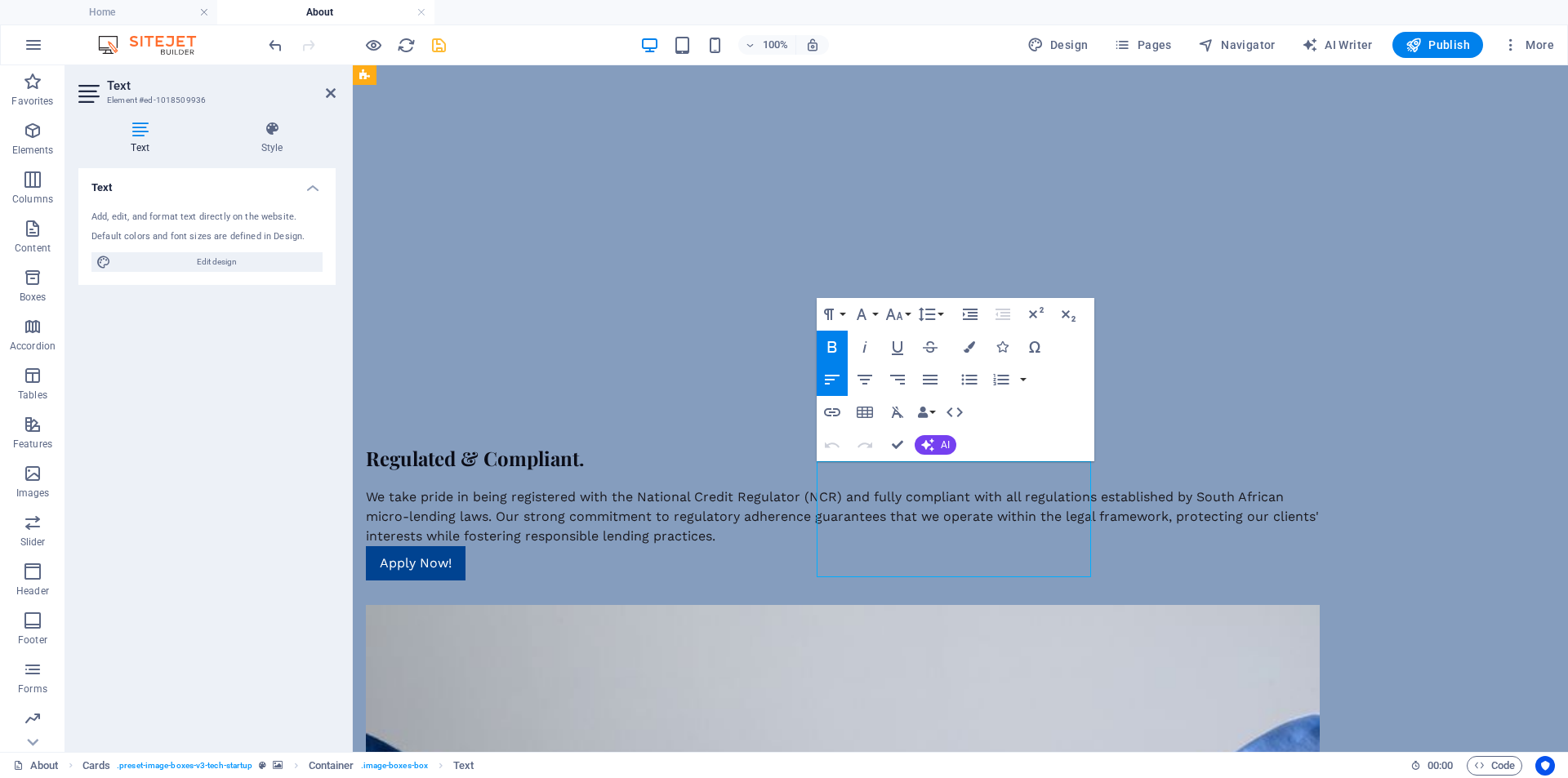
drag, startPoint x: 826, startPoint y: 487, endPoint x: 849, endPoint y: 487, distance: 23.0
drag, startPoint x: 834, startPoint y: 491, endPoint x: 895, endPoint y: 495, distance: 61.1
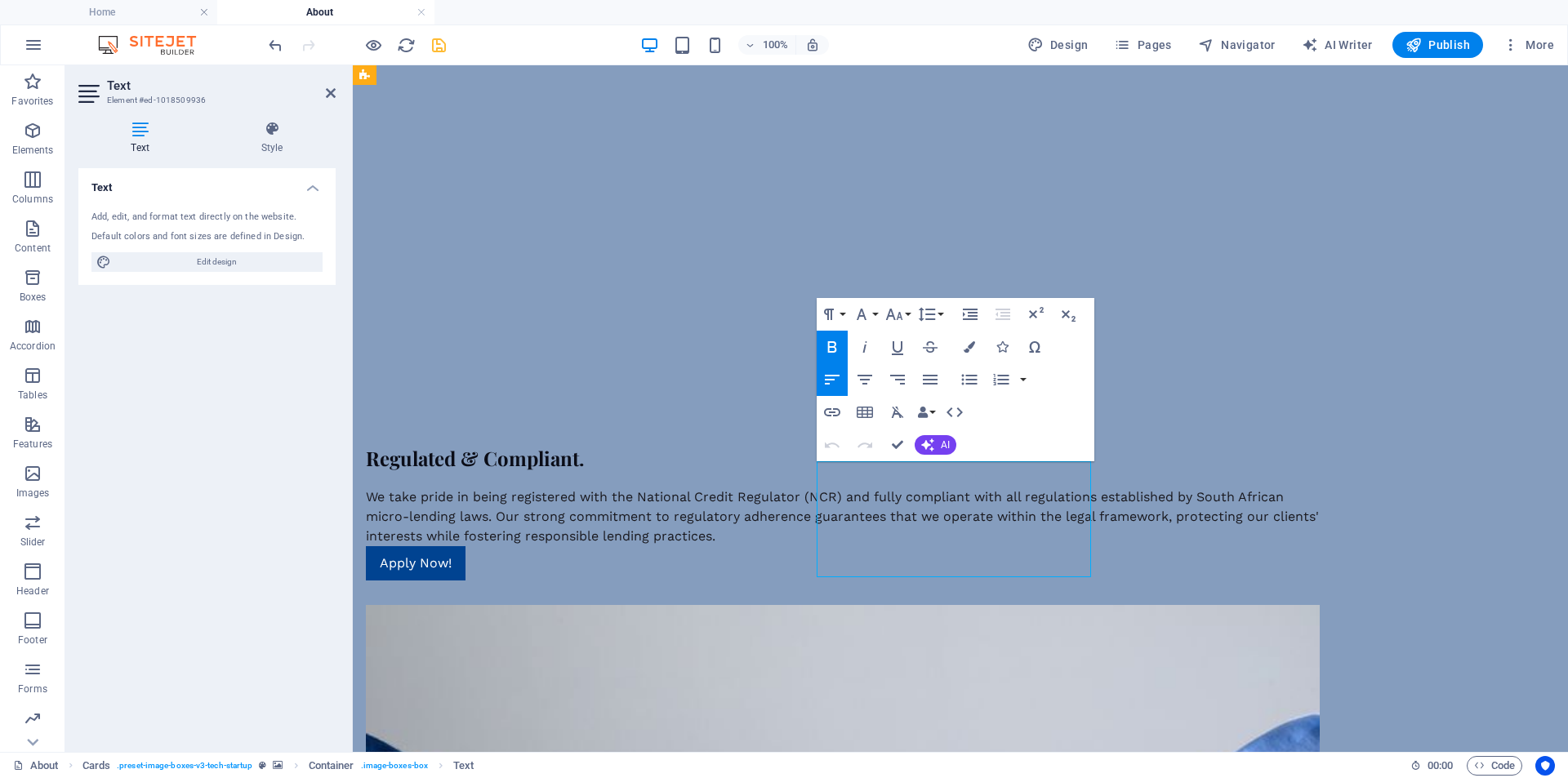
click at [864, 380] on icon "button" at bounding box center [865, 380] width 15 height 10
click at [898, 311] on icon "button" at bounding box center [895, 314] width 20 height 20
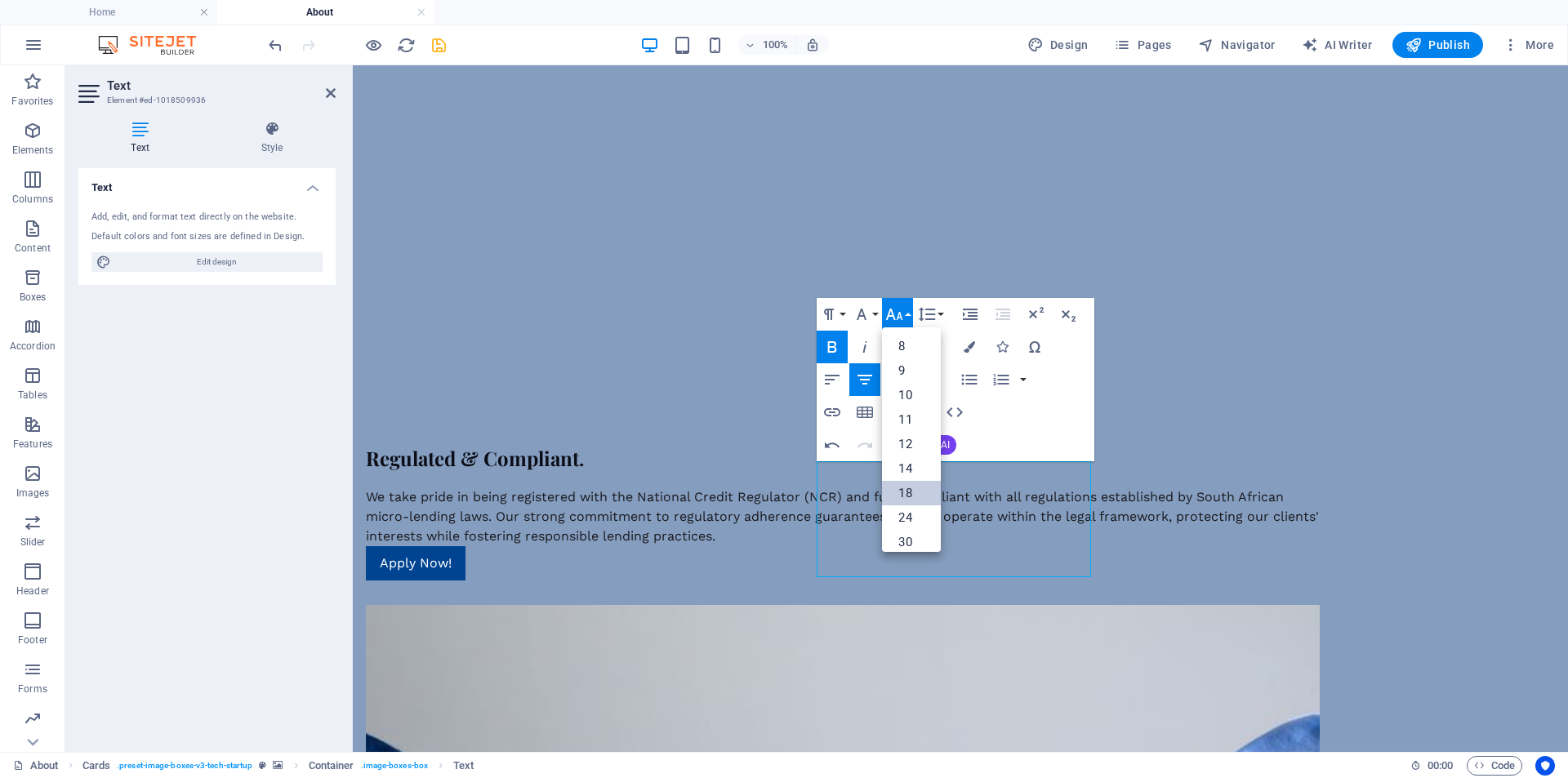
click at [916, 486] on link "18" at bounding box center [912, 493] width 59 height 25
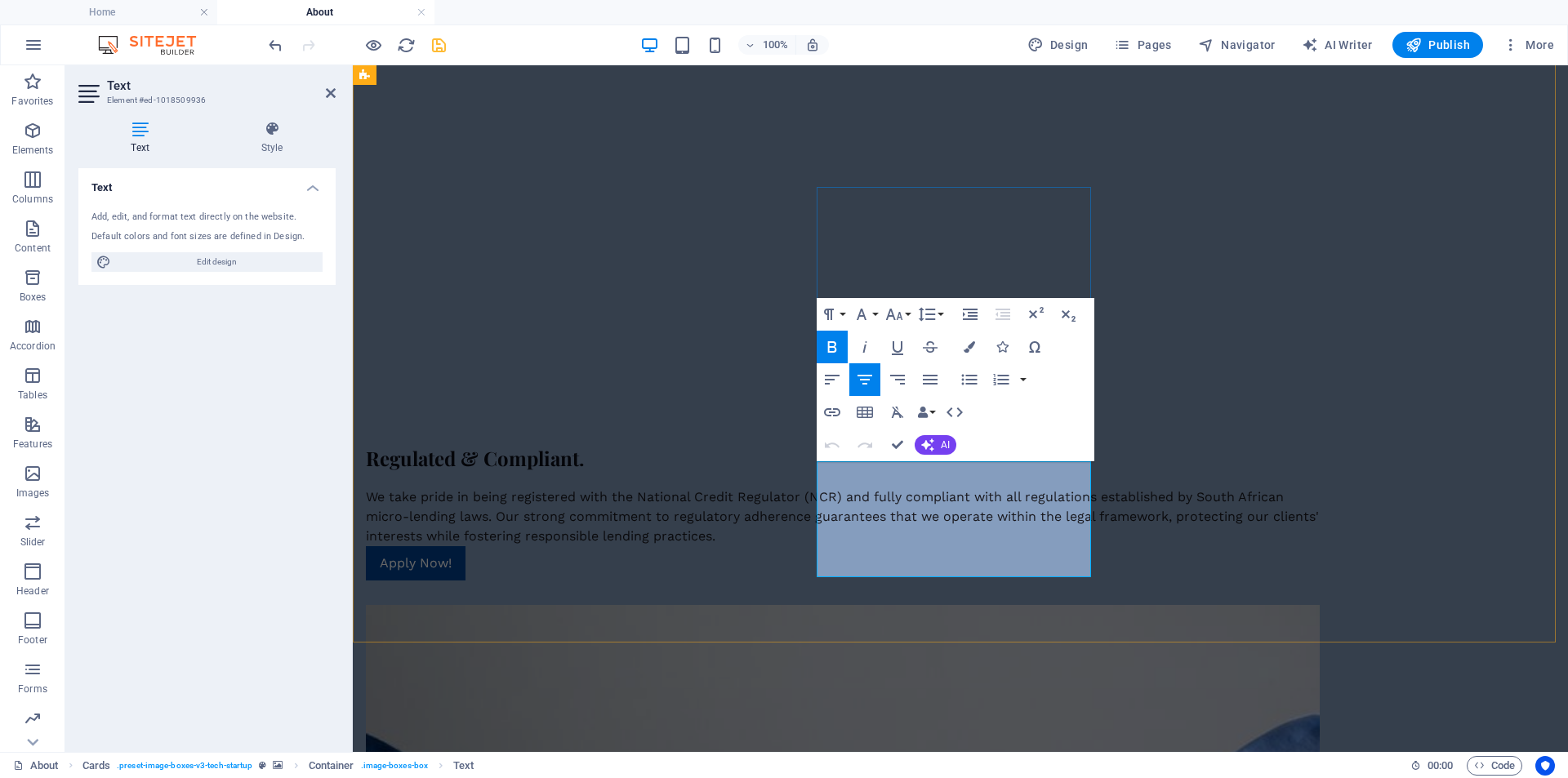
drag, startPoint x: 834, startPoint y: 511, endPoint x: 1074, endPoint y: 551, distance: 243.3
click at [865, 381] on icon "button" at bounding box center [865, 380] width 15 height 10
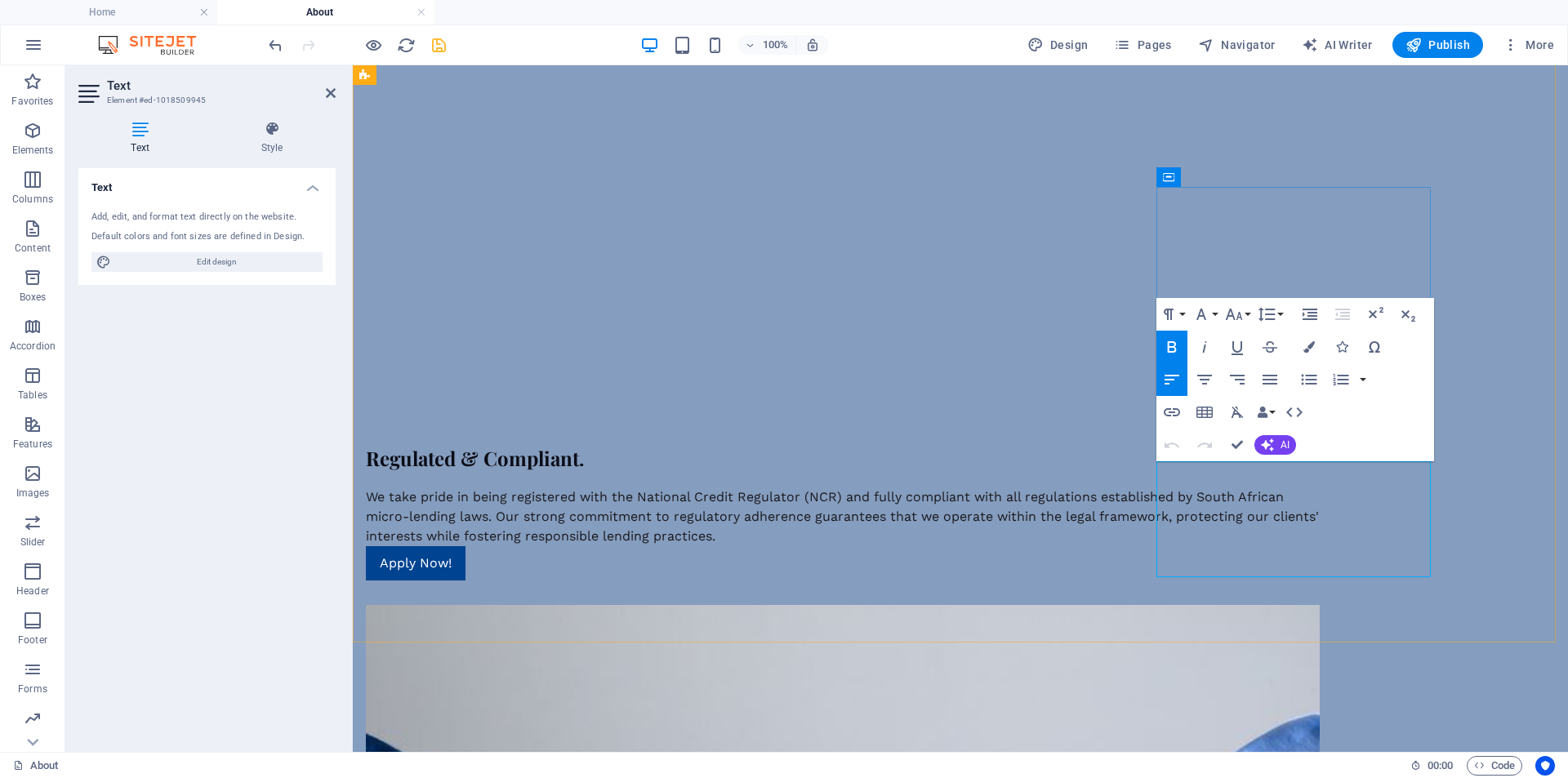
drag, startPoint x: 1171, startPoint y: 486, endPoint x: 1219, endPoint y: 486, distance: 48.0
drag, startPoint x: 1167, startPoint y: 487, endPoint x: 1480, endPoint y: 491, distance: 313.0
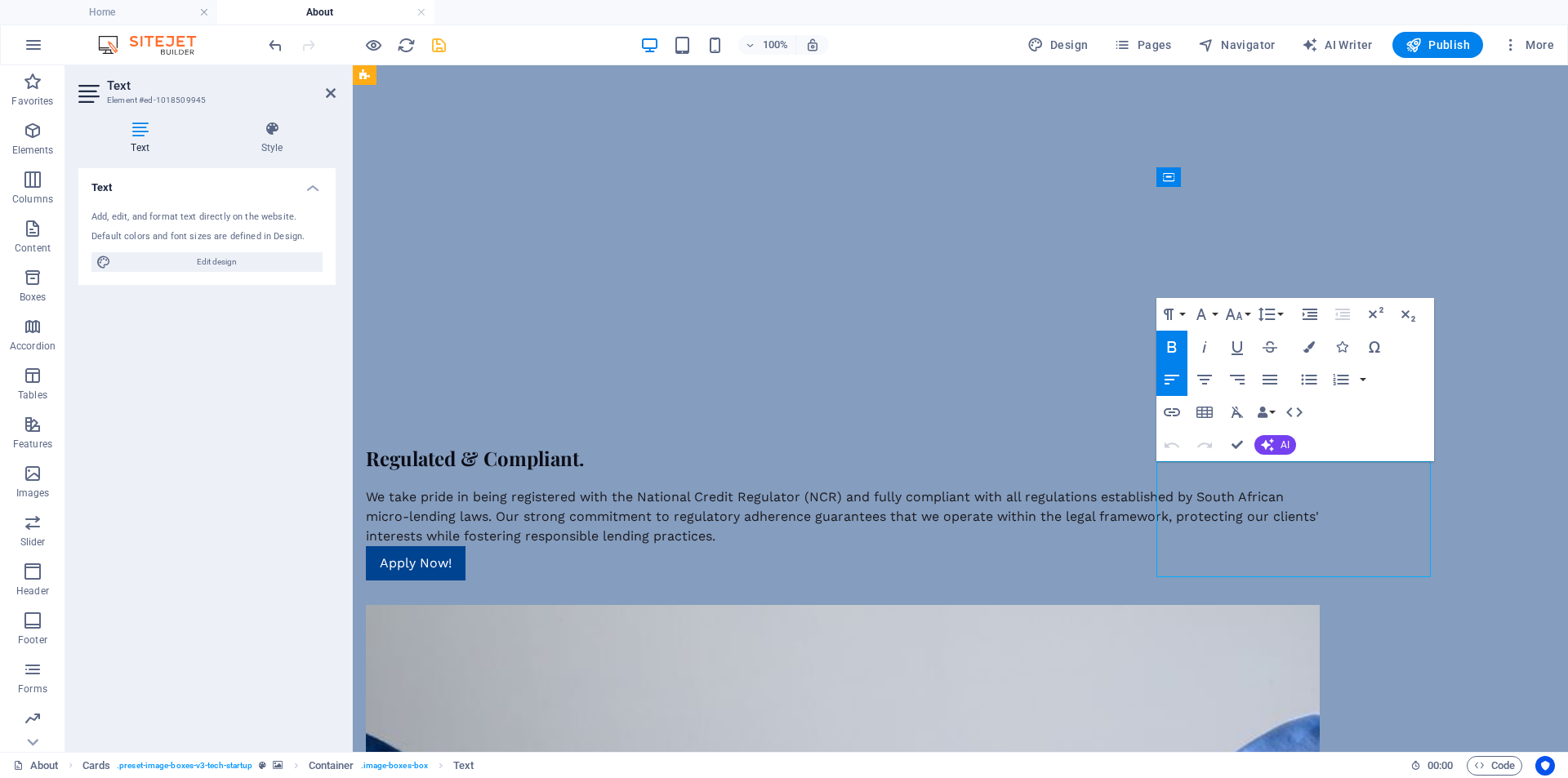
drag, startPoint x: 1169, startPoint y: 480, endPoint x: 1192, endPoint y: 488, distance: 24.4
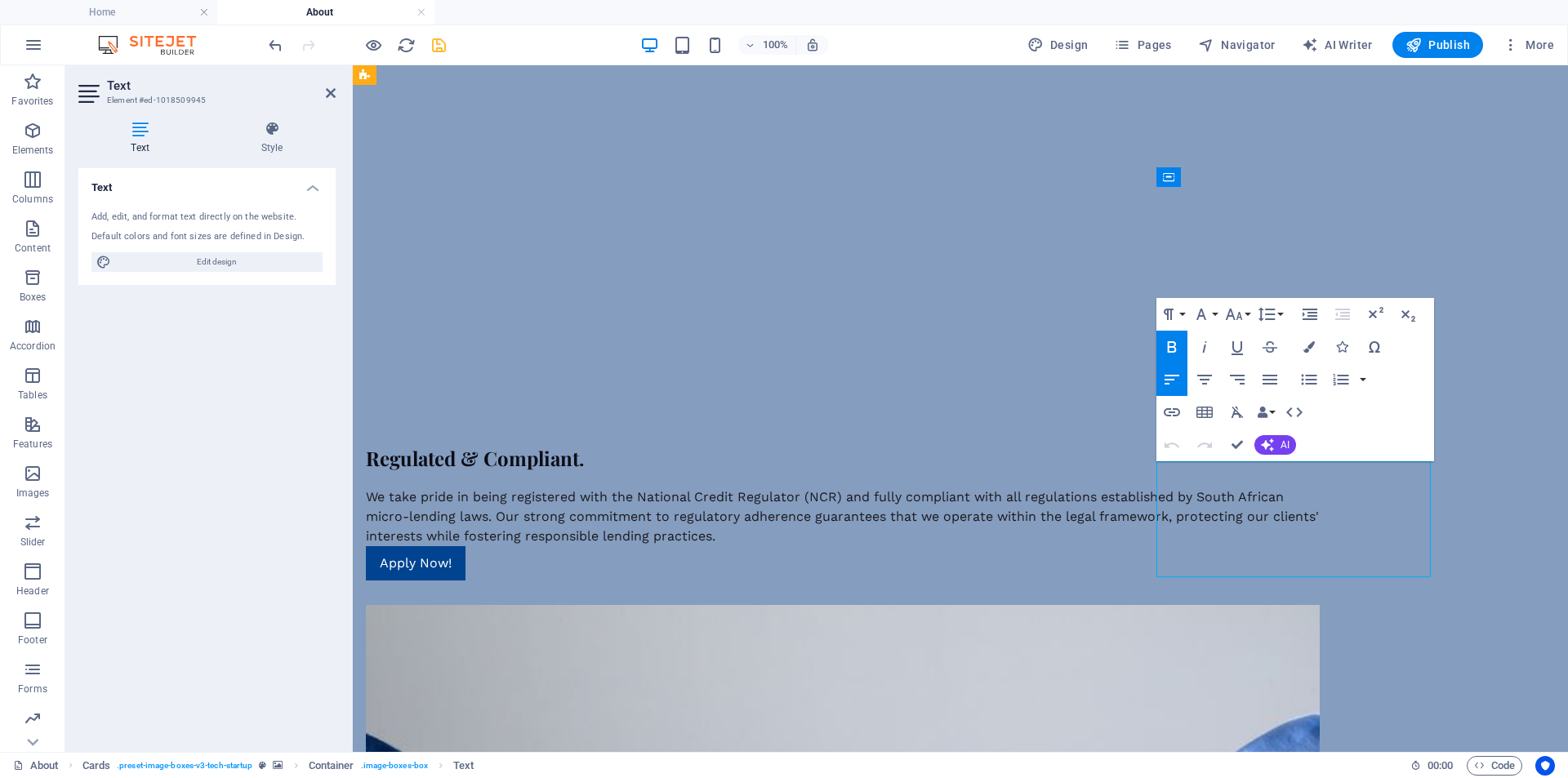
drag, startPoint x: 1178, startPoint y: 491, endPoint x: 1244, endPoint y: 484, distance: 66.4
click at [1204, 379] on icon "button" at bounding box center [1205, 380] width 20 height 20
click at [1238, 317] on icon "button" at bounding box center [1235, 314] width 17 height 11
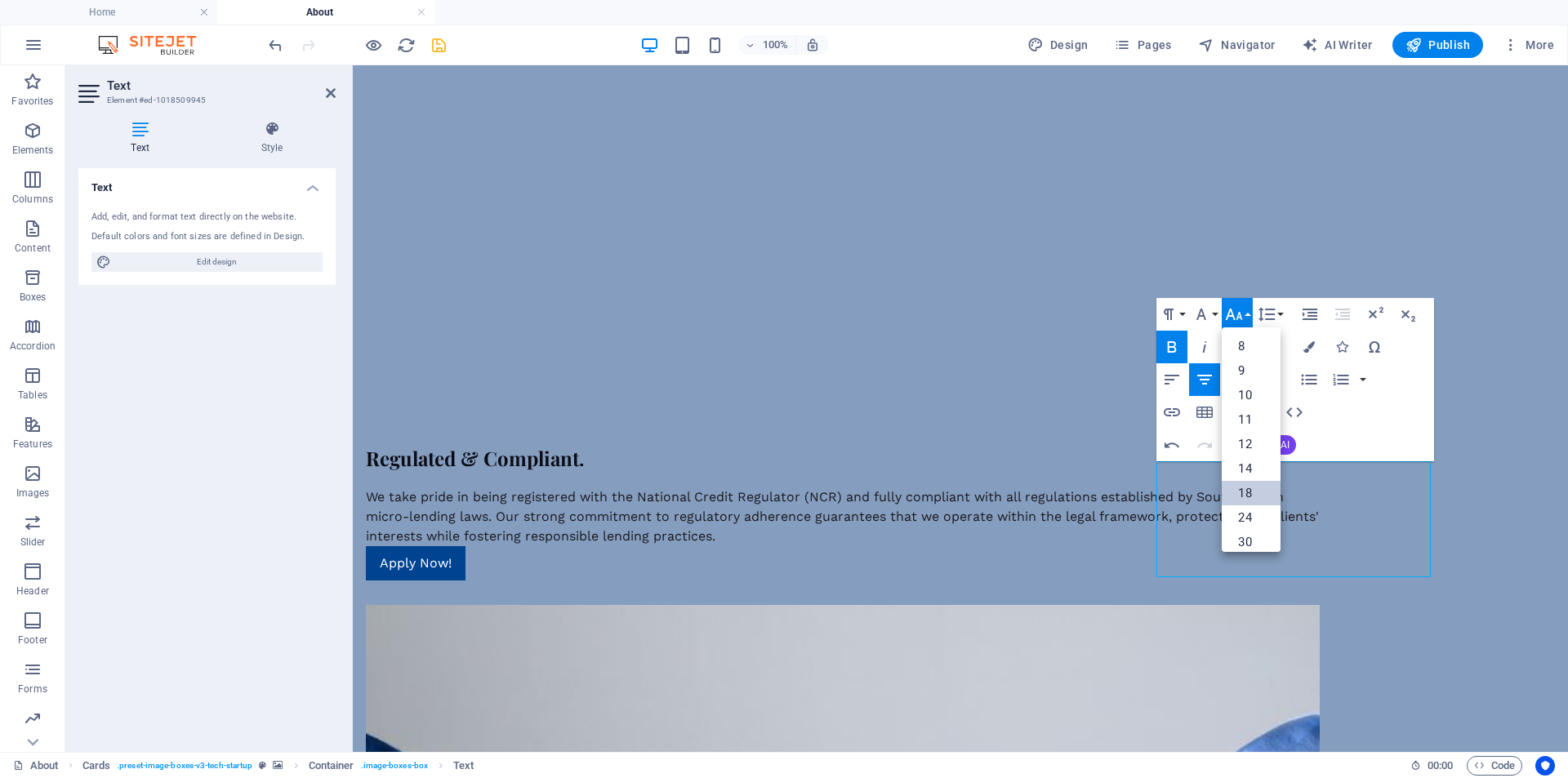
click at [1253, 484] on link "18" at bounding box center [1252, 493] width 59 height 25
drag, startPoint x: 1240, startPoint y: 446, endPoint x: 1162, endPoint y: 398, distance: 91.6
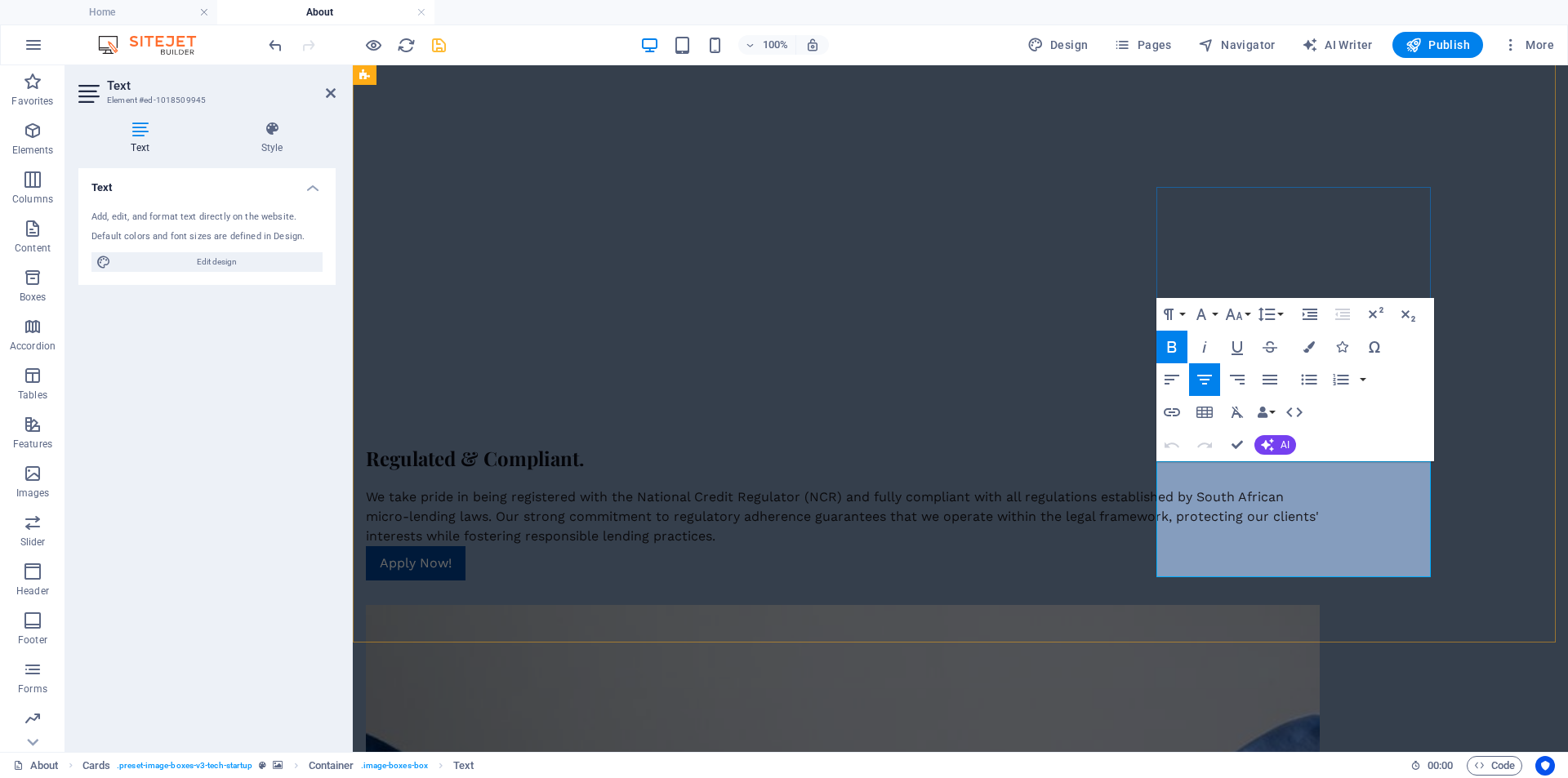
drag, startPoint x: 1176, startPoint y: 510, endPoint x: 1303, endPoint y: 550, distance: 133.2
click at [1203, 378] on icon "button" at bounding box center [1205, 380] width 20 height 20
drag, startPoint x: 1240, startPoint y: 443, endPoint x: 1176, endPoint y: 378, distance: 91.2
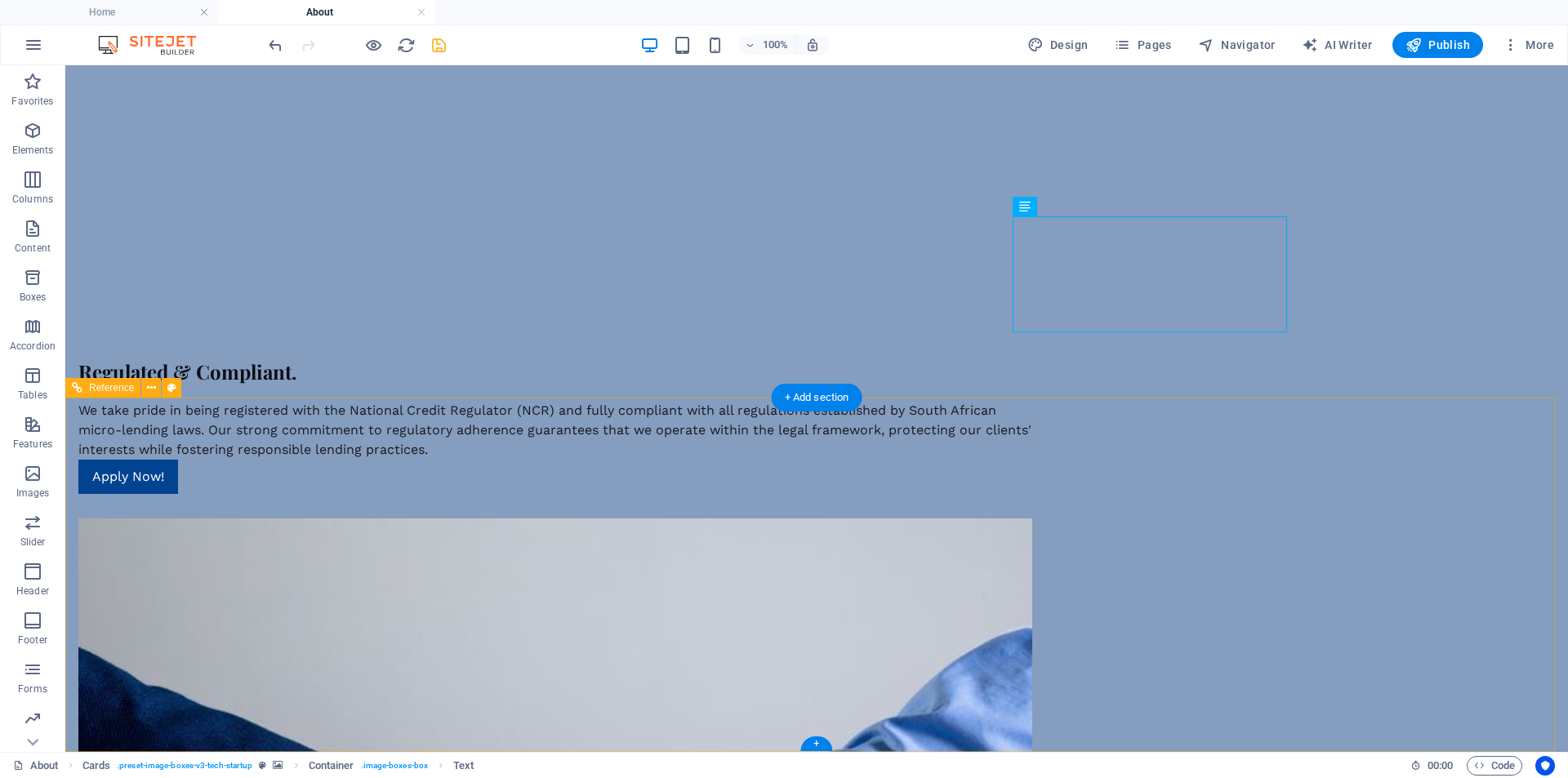
scroll to position [1669, 0]
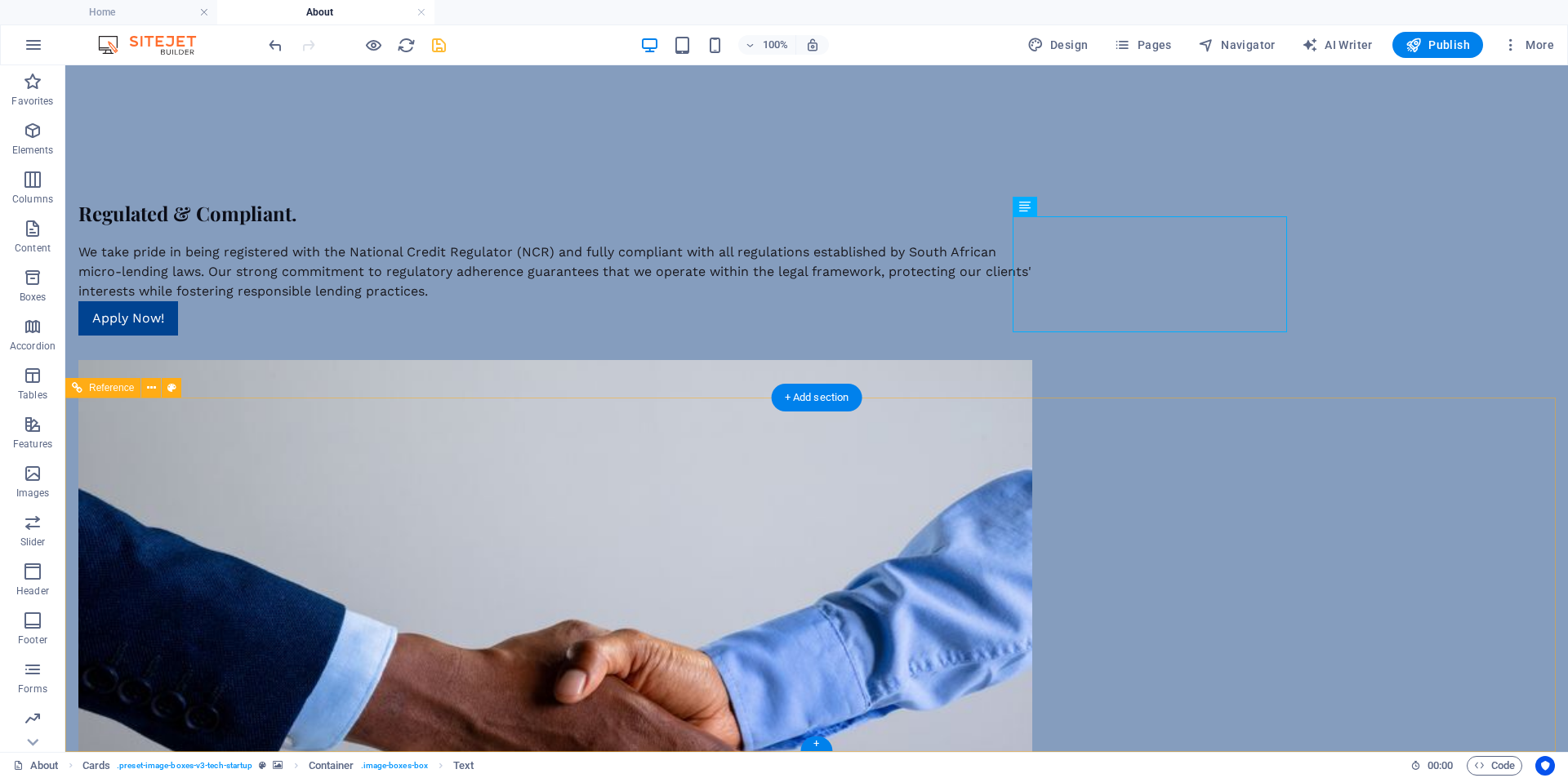
select select "rem"
select select
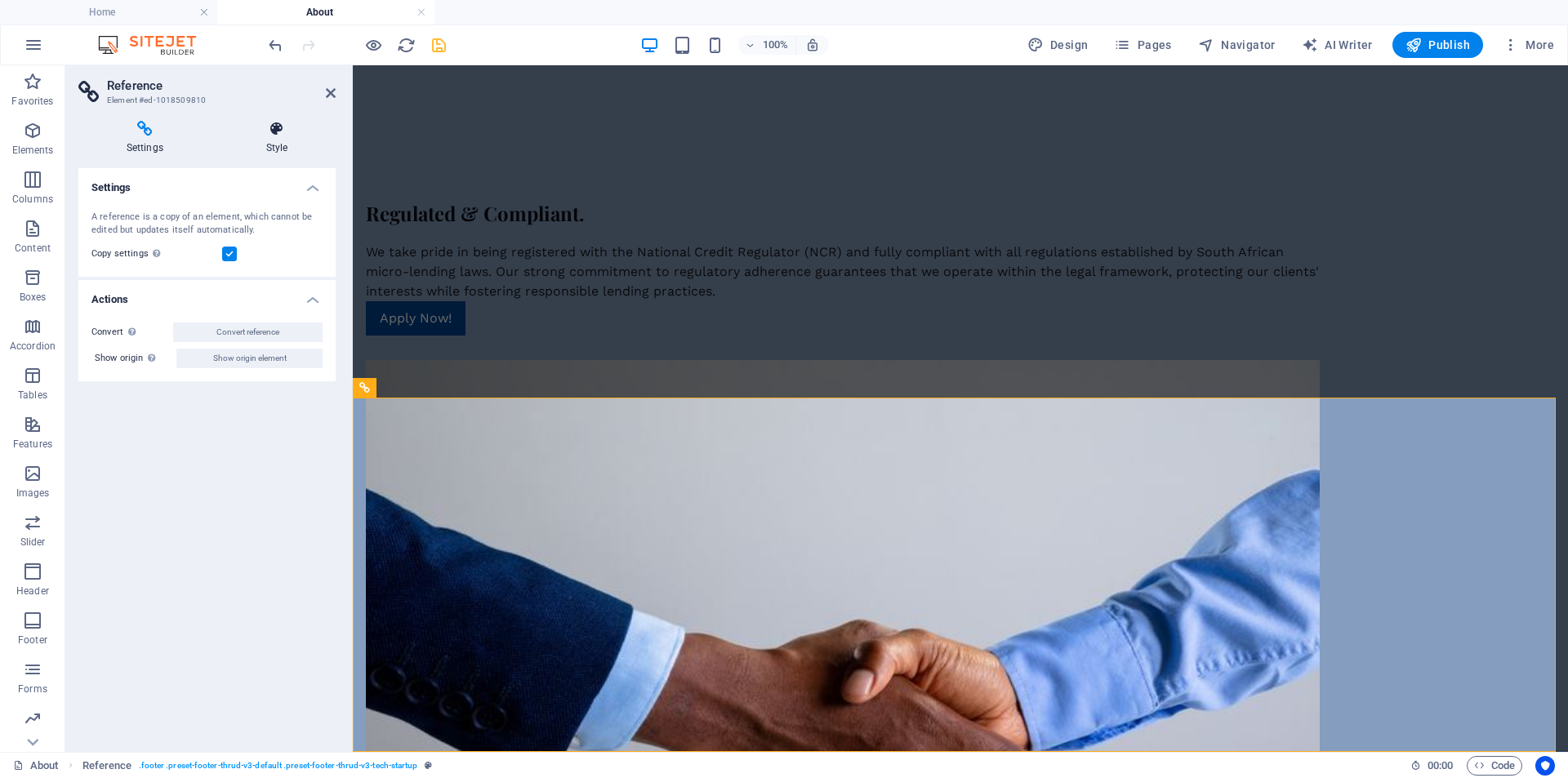
click at [273, 129] on icon at bounding box center [277, 129] width 118 height 16
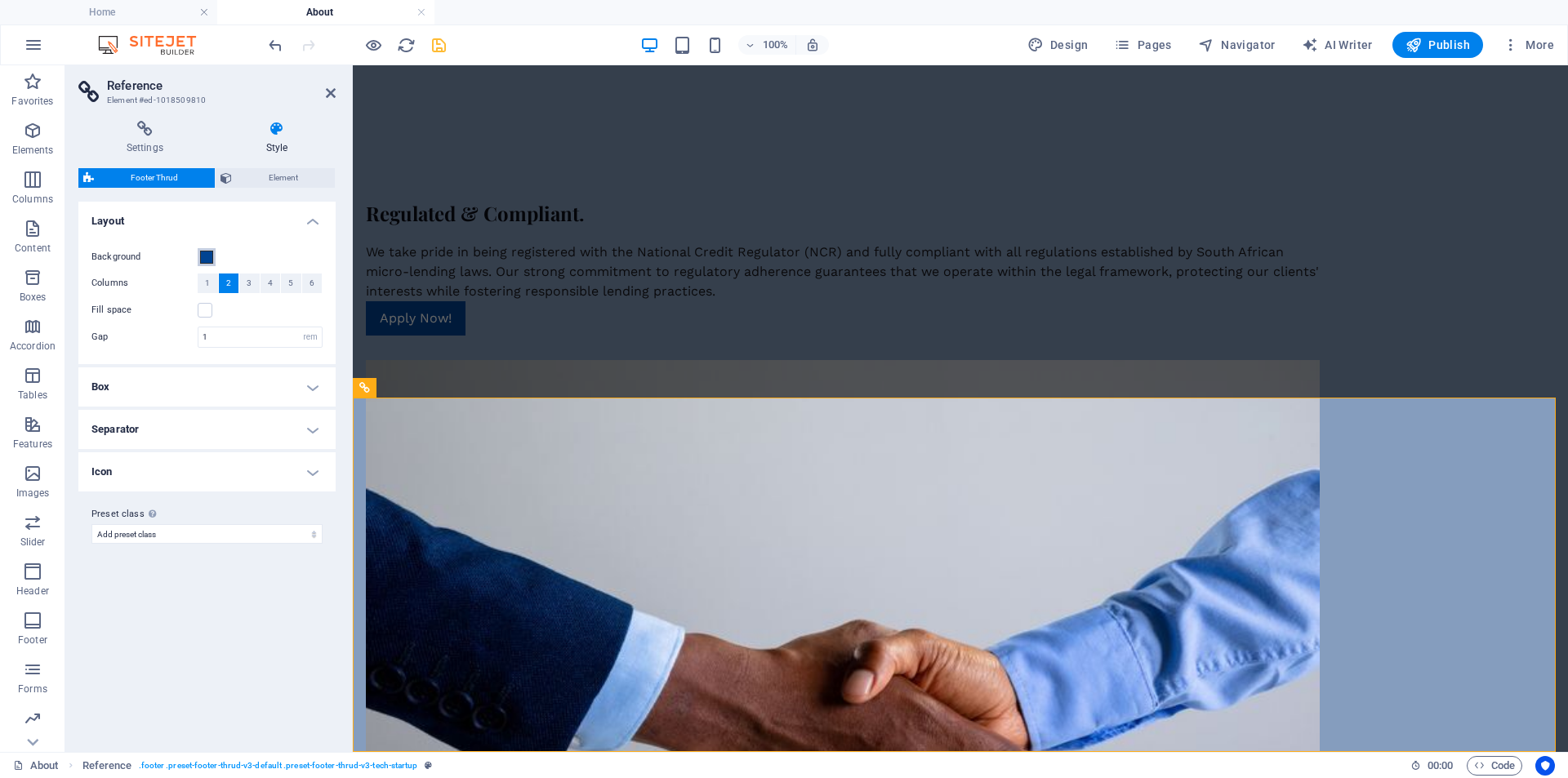
click at [206, 255] on span at bounding box center [206, 257] width 13 height 13
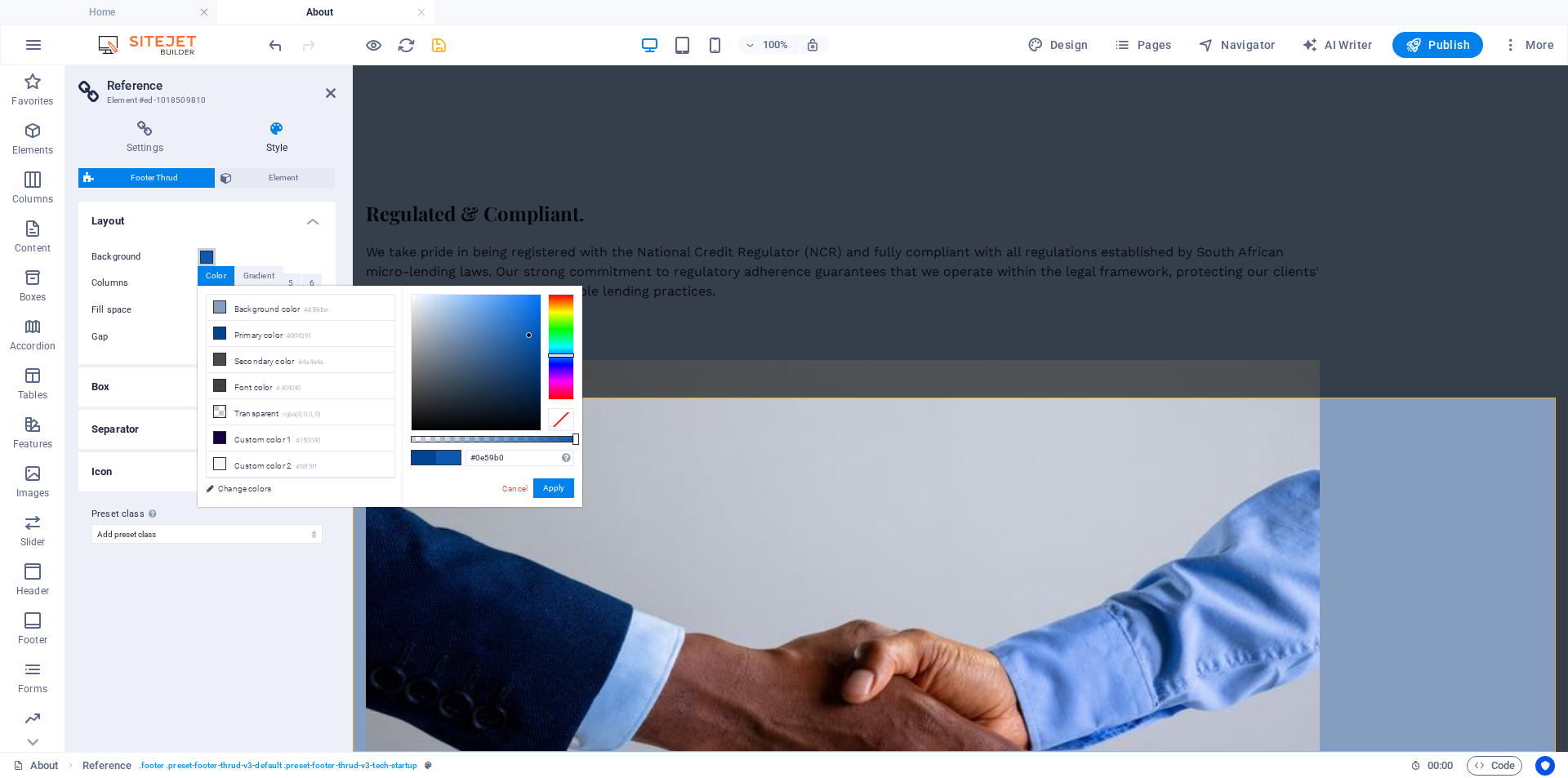
click at [529, 336] on div at bounding box center [477, 363] width 129 height 136
click at [524, 332] on div at bounding box center [477, 363] width 129 height 136
drag, startPoint x: 521, startPoint y: 326, endPoint x: 522, endPoint y: 306, distance: 20.0
click at [522, 306] on div at bounding box center [477, 363] width 129 height 136
click at [476, 360] on div at bounding box center [477, 363] width 129 height 136
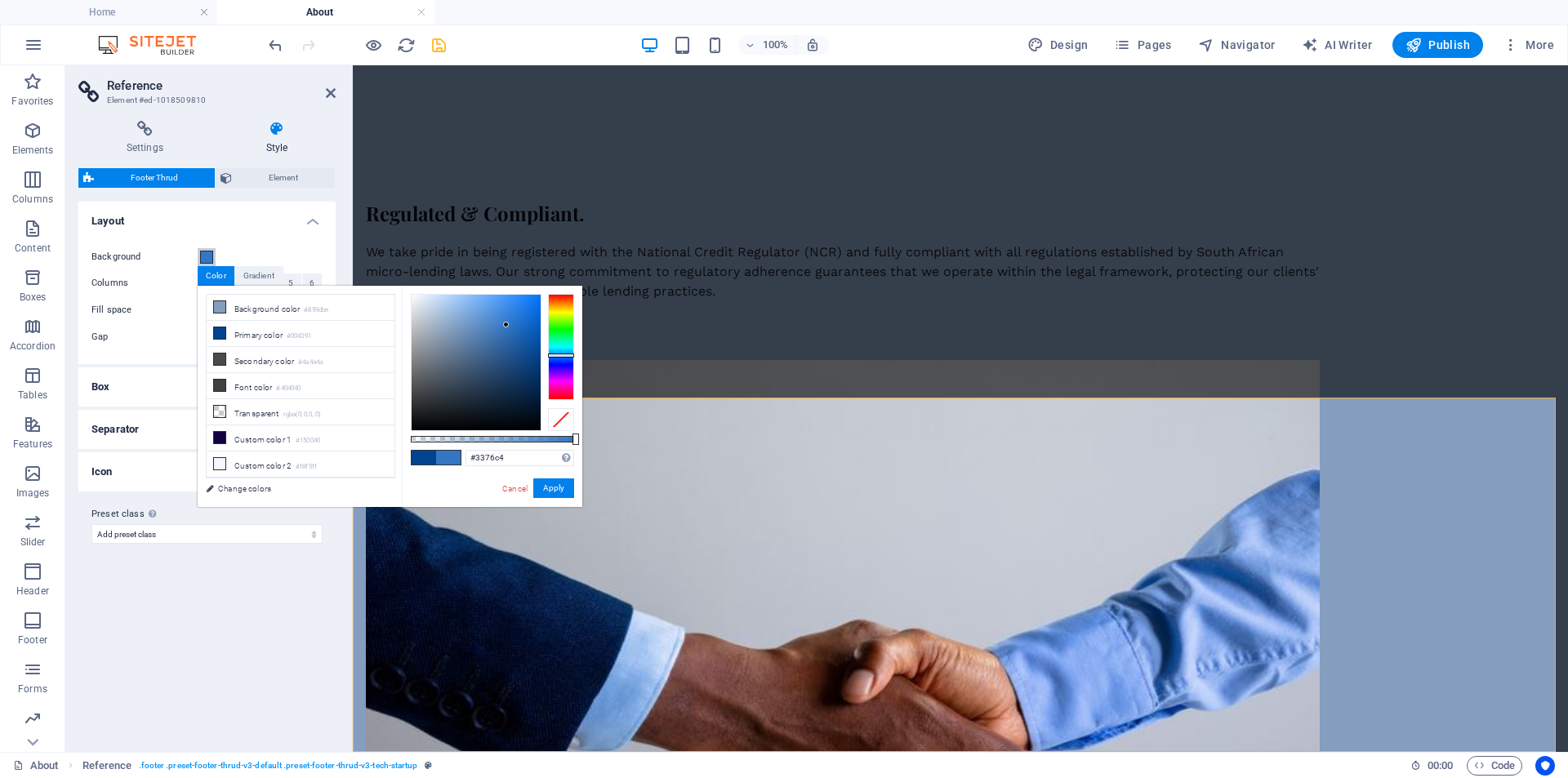
drag, startPoint x: 491, startPoint y: 341, endPoint x: 507, endPoint y: 324, distance: 23.3
click at [507, 324] on div at bounding box center [477, 363] width 129 height 136
drag, startPoint x: 505, startPoint y: 341, endPoint x: 503, endPoint y: 349, distance: 8.2
click at [505, 346] on div at bounding box center [477, 363] width 129 height 136
type input "#2a5f9c"
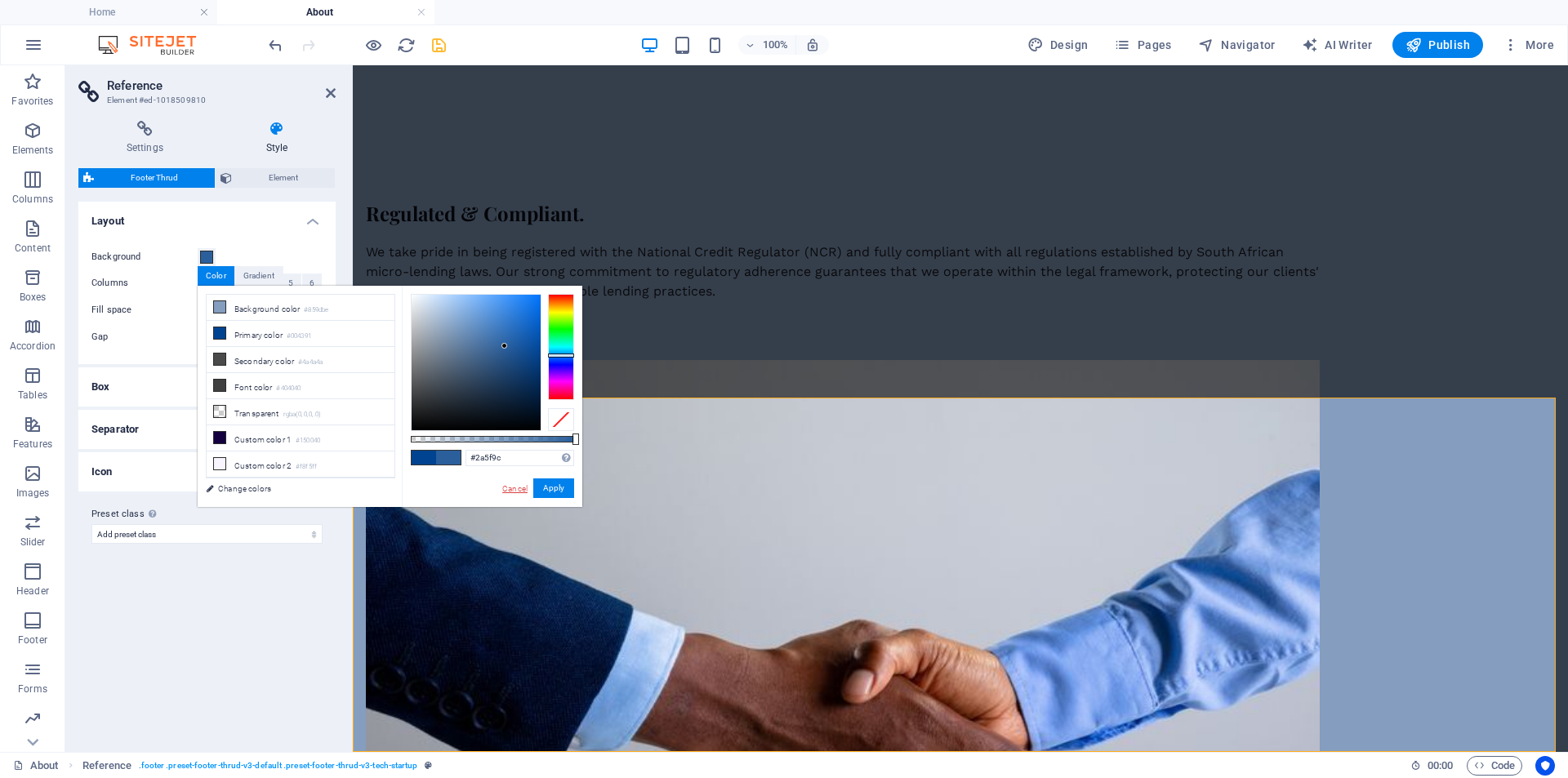
click at [519, 488] on link "Cancel" at bounding box center [514, 488] width 29 height 12
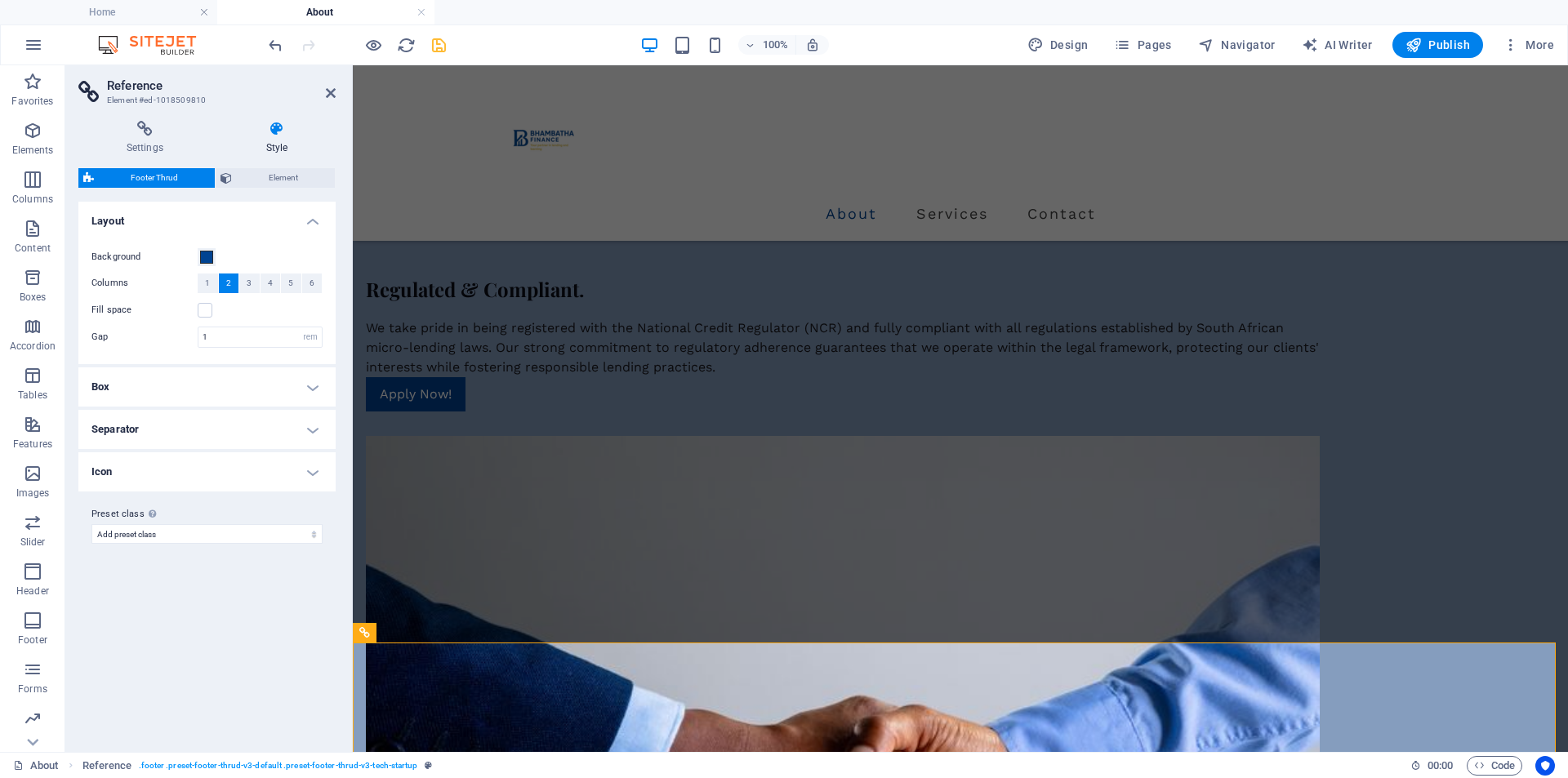
scroll to position [1424, 0]
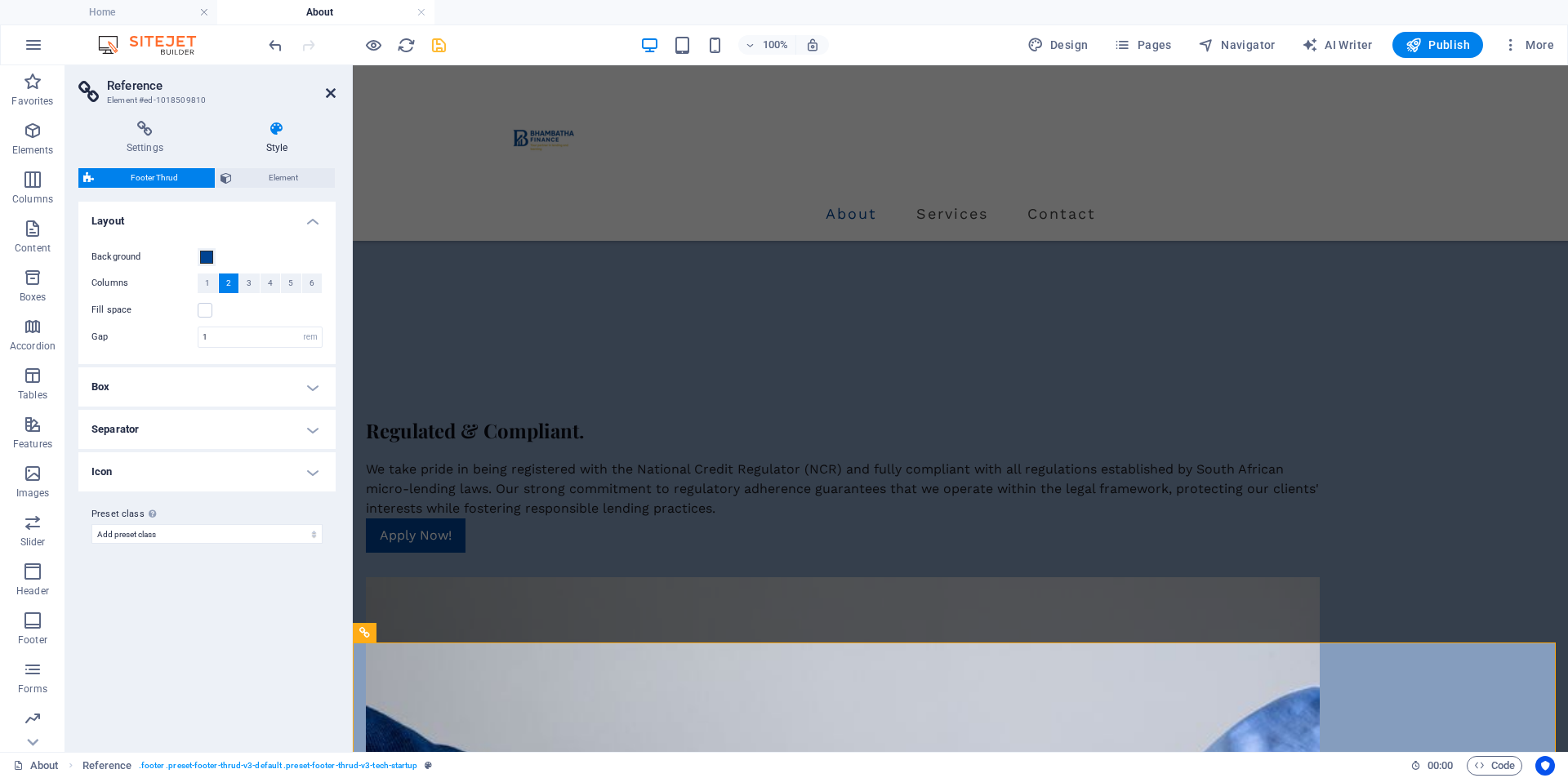
click at [331, 94] on icon at bounding box center [331, 93] width 10 height 13
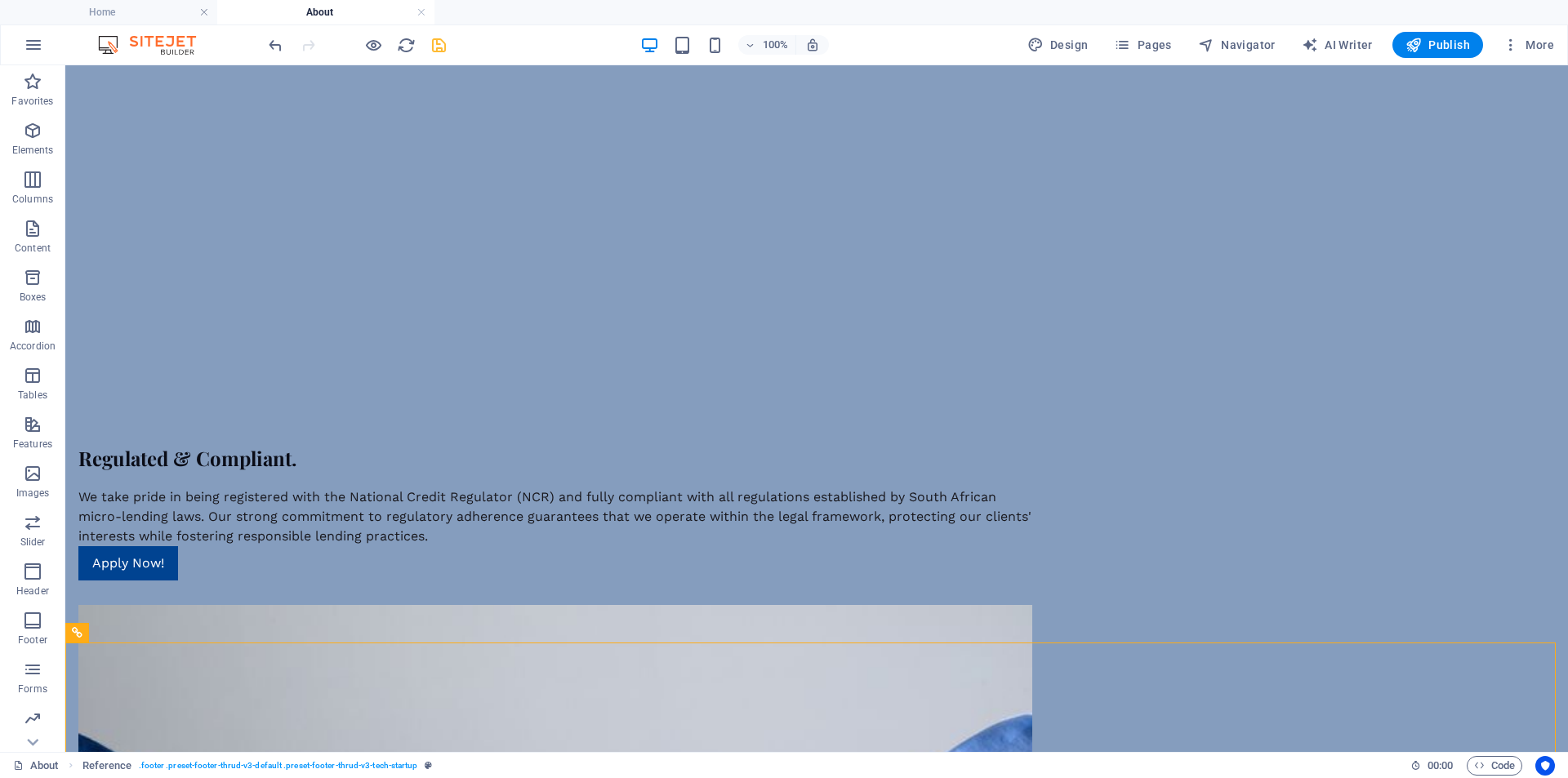
click at [437, 47] on icon "save" at bounding box center [438, 45] width 19 height 19
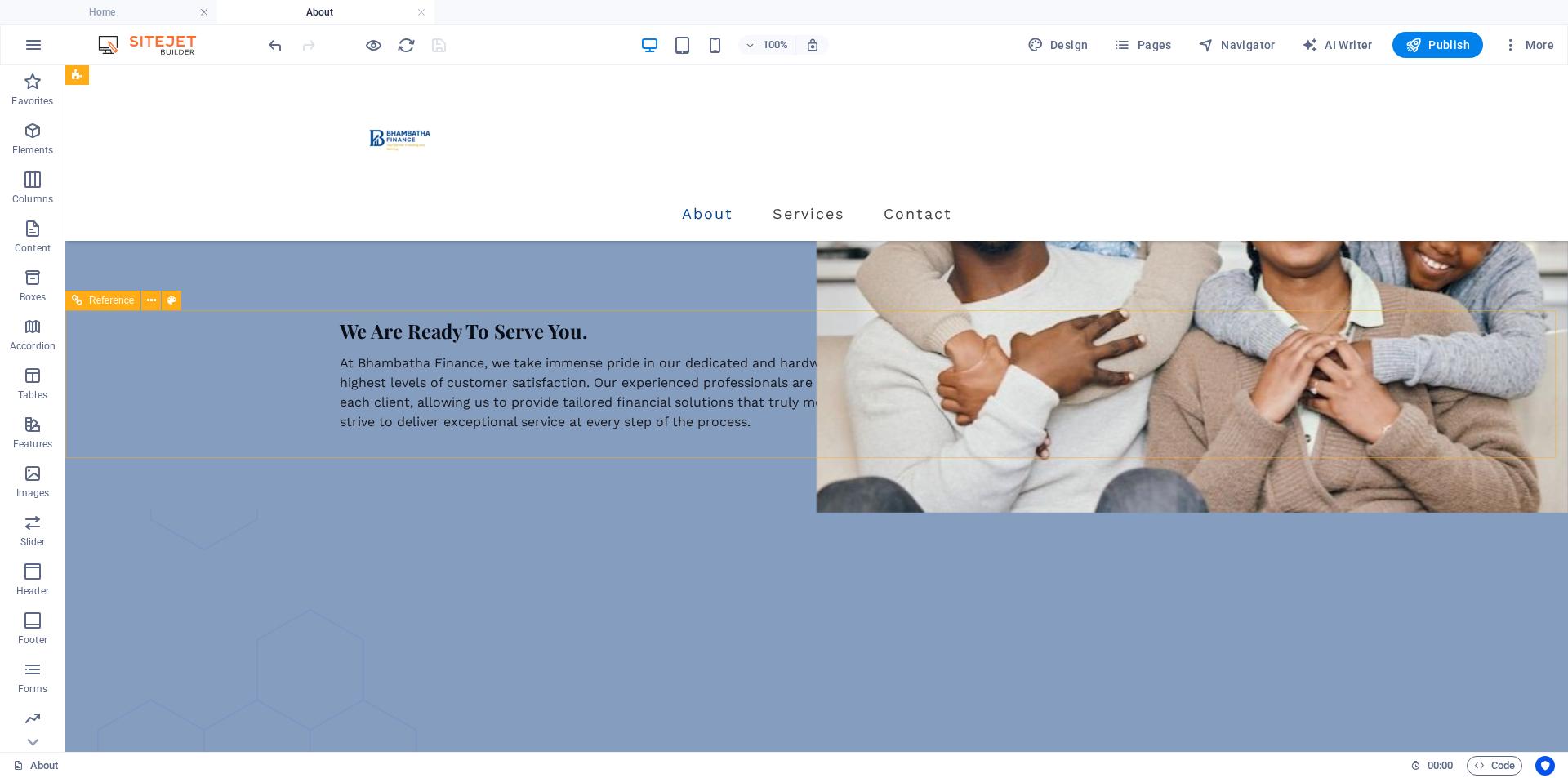
scroll to position [572, 0]
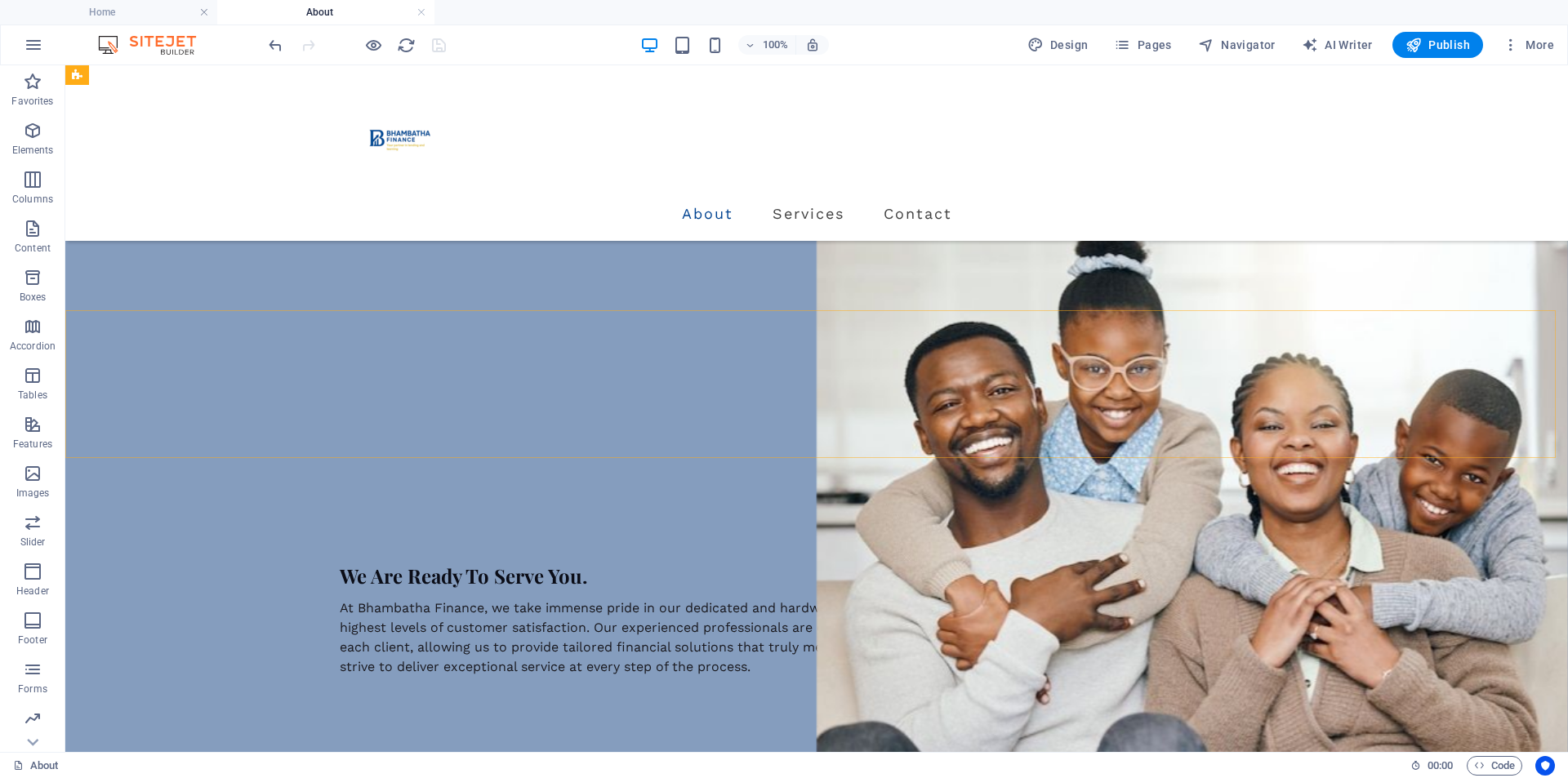
click at [397, 138] on div at bounding box center [817, 139] width 954 height 122
click at [1158, 36] on button "Pages" at bounding box center [1143, 45] width 70 height 26
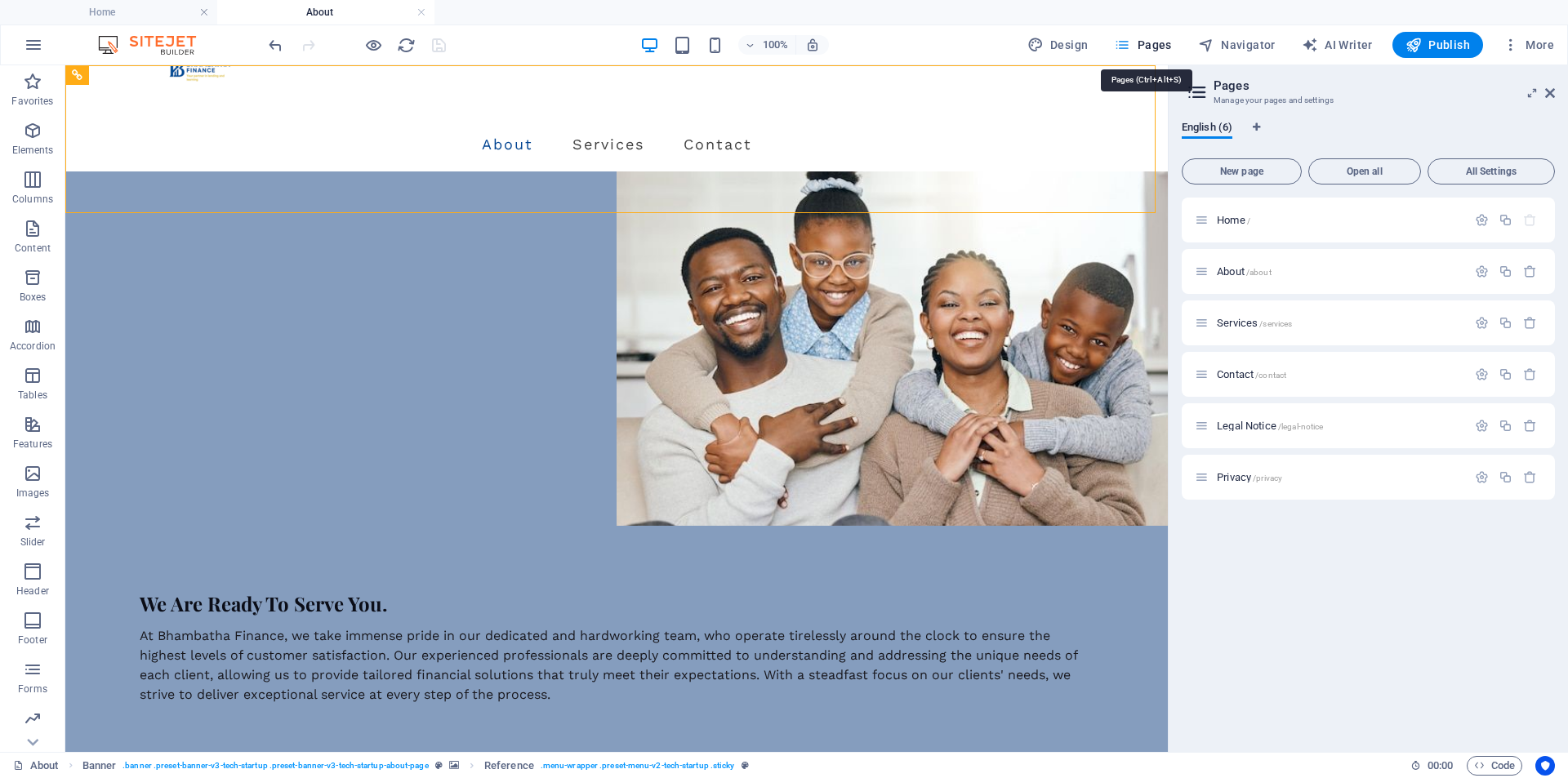
scroll to position [0, 0]
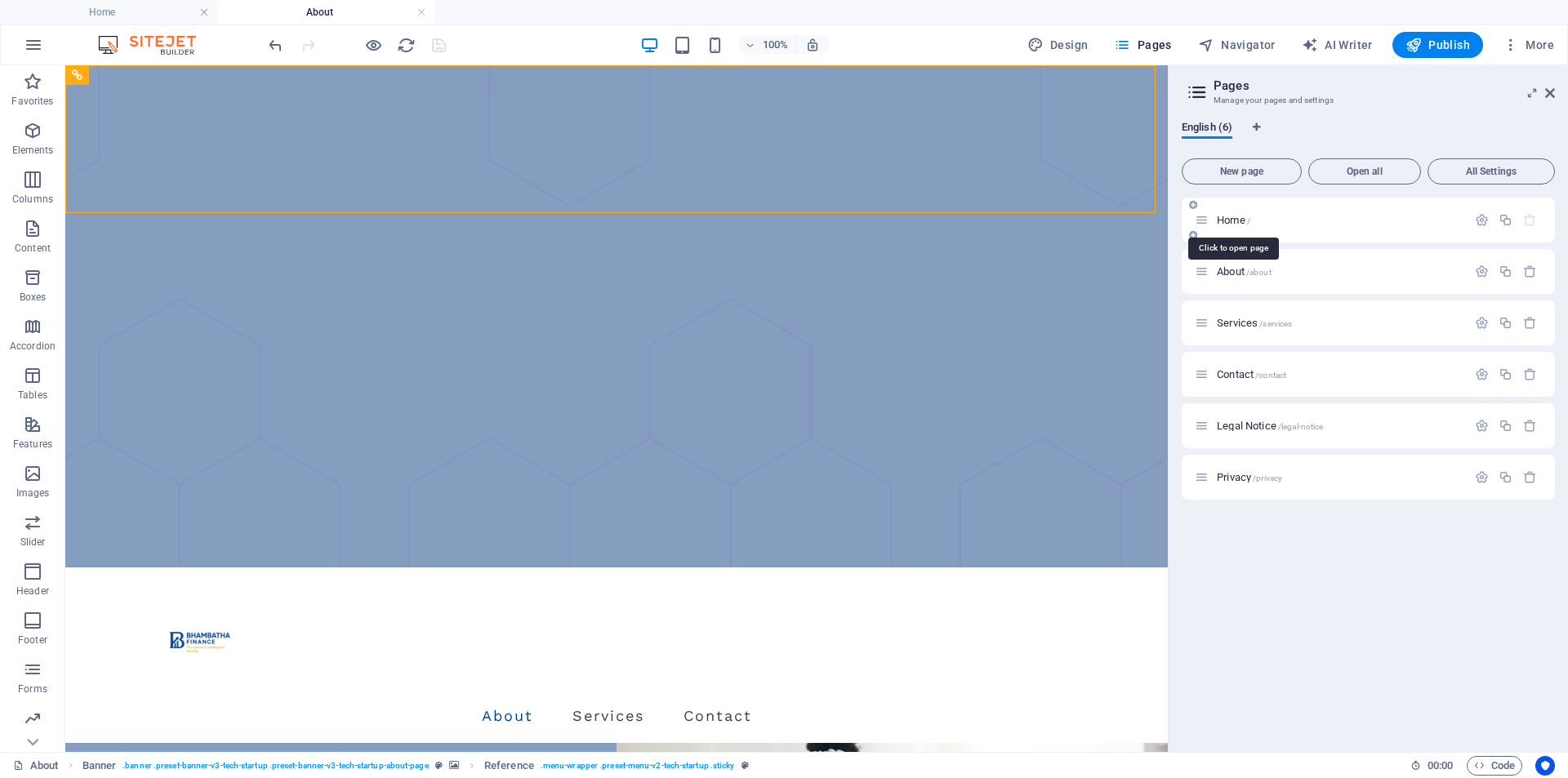
click at [1232, 216] on span "Home /" at bounding box center [1234, 219] width 34 height 12
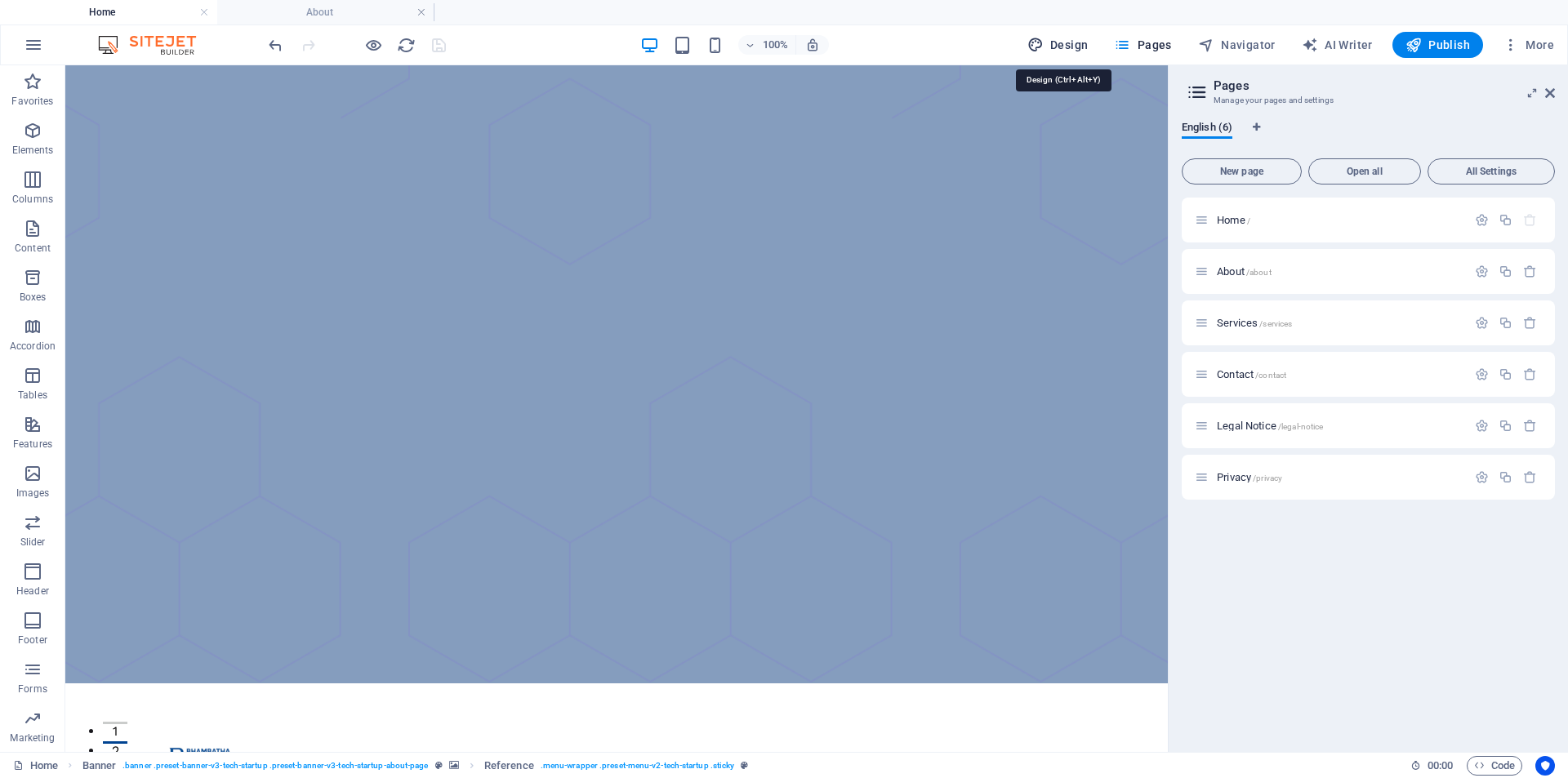
click at [1058, 38] on span "Design" at bounding box center [1058, 45] width 61 height 16
select select "px"
select select "400"
select select "px"
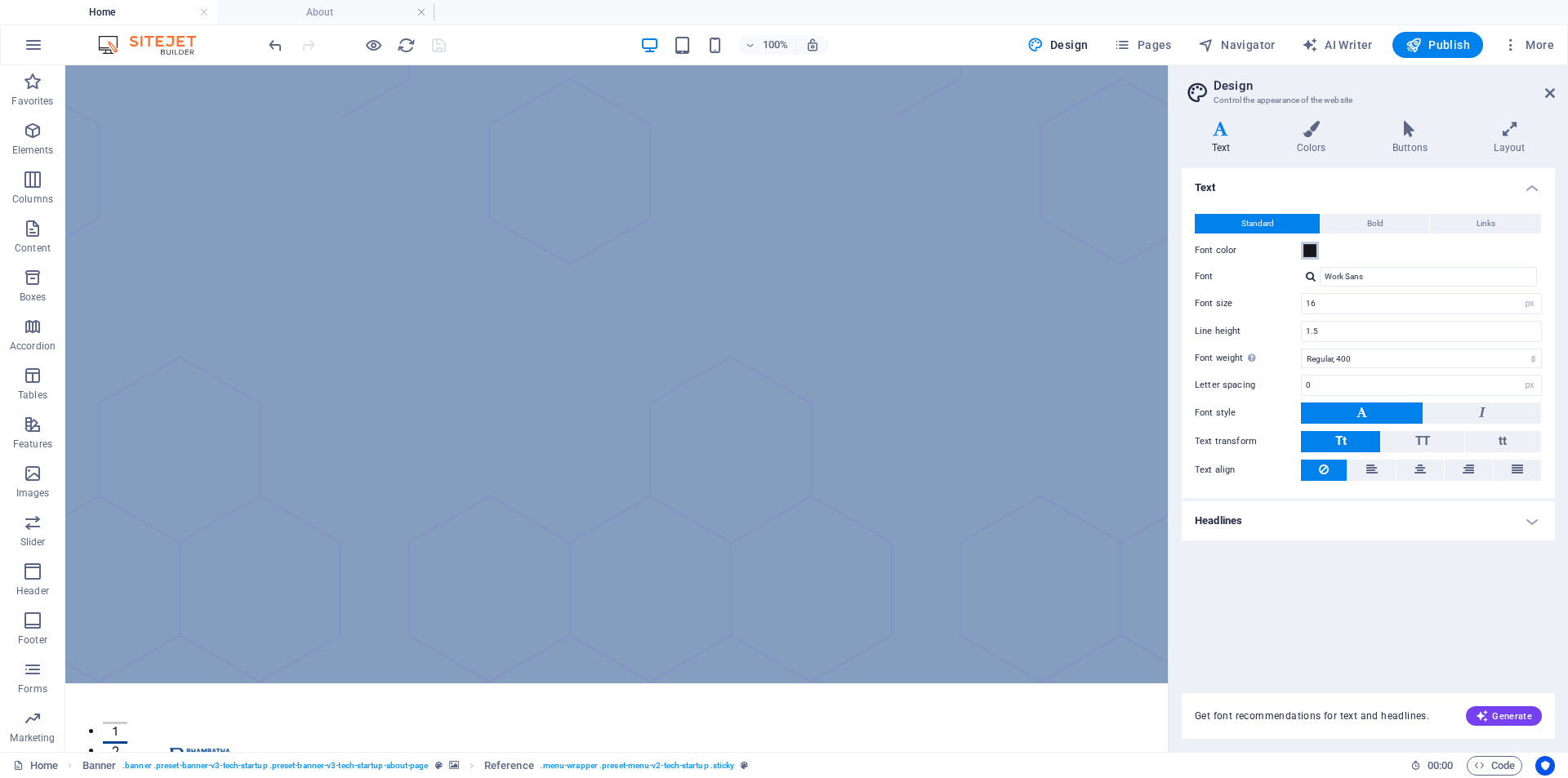
click at [1306, 247] on span at bounding box center [1310, 251] width 13 height 13
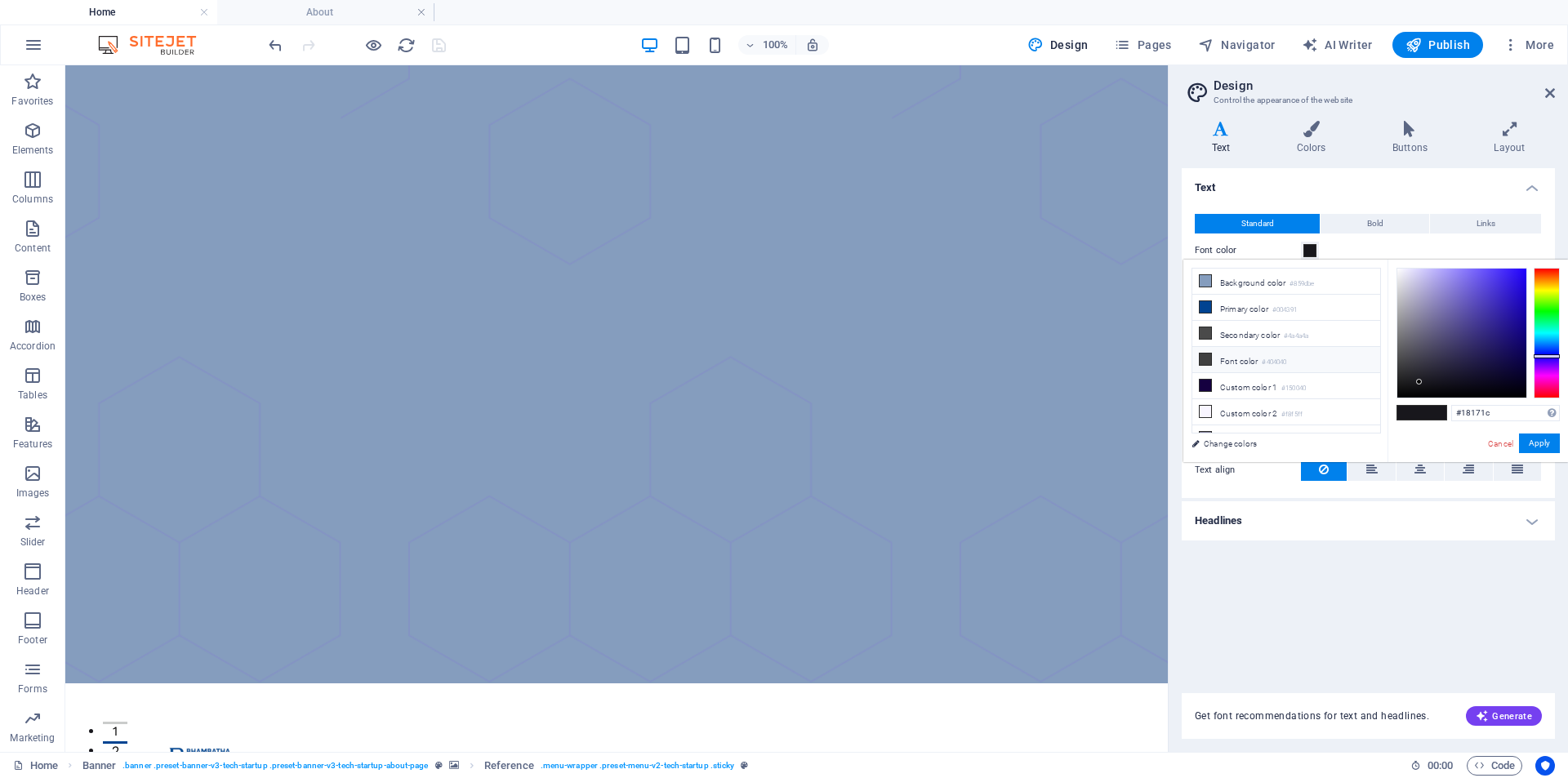
click at [1230, 355] on li "Font color #404040" at bounding box center [1286, 360] width 188 height 26
click at [1545, 289] on div at bounding box center [1547, 333] width 26 height 131
click at [1540, 283] on div at bounding box center [1547, 333] width 26 height 131
click at [1540, 285] on div at bounding box center [1547, 283] width 26 height 4
click at [1540, 286] on div at bounding box center [1547, 286] width 26 height 4
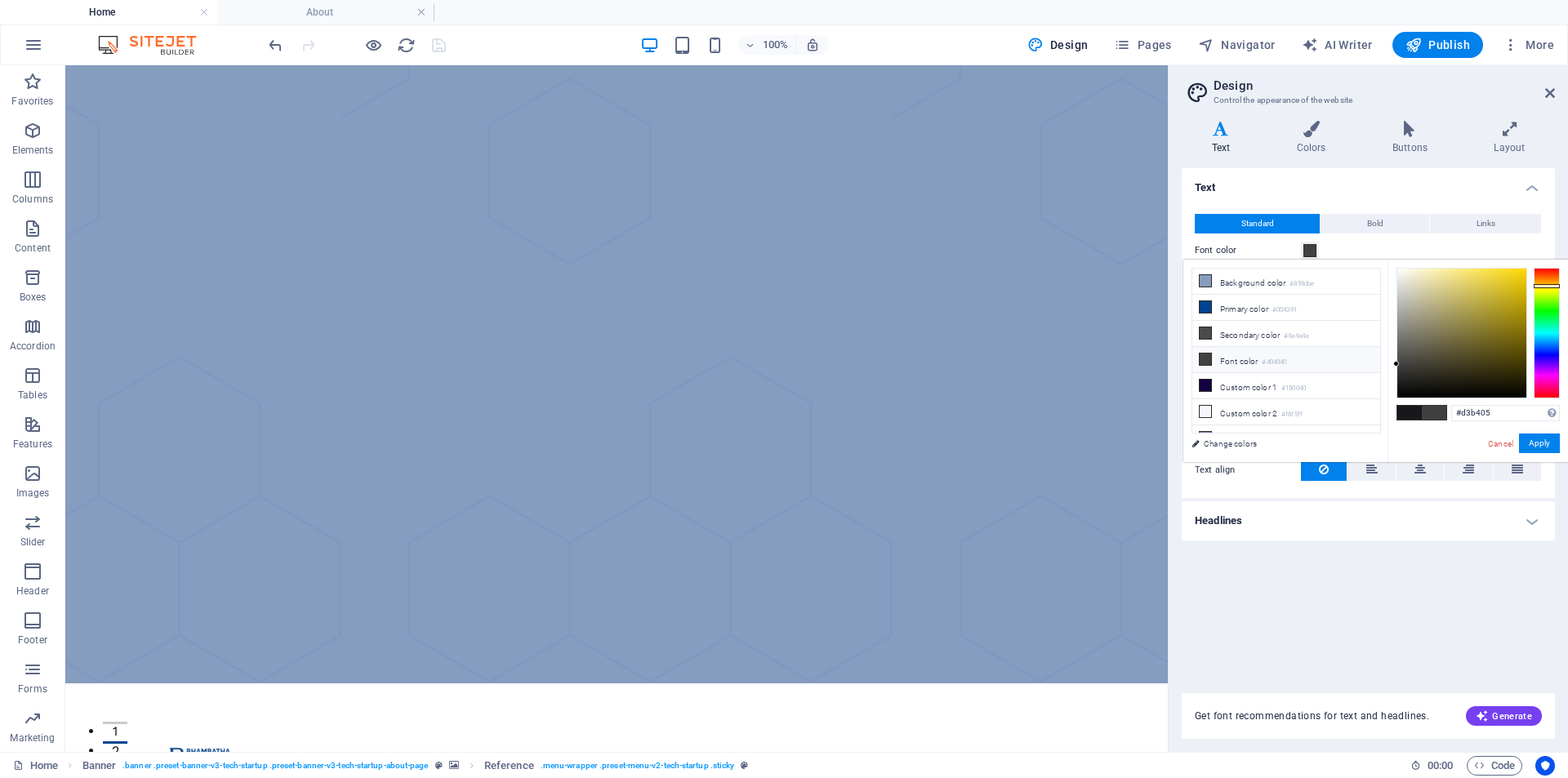
click at [1522, 290] on div at bounding box center [1462, 333] width 129 height 129
type input "#d3b508"
click at [1520, 290] on div at bounding box center [1520, 289] width 6 height 6
click at [1529, 442] on button "Apply" at bounding box center [1539, 443] width 41 height 20
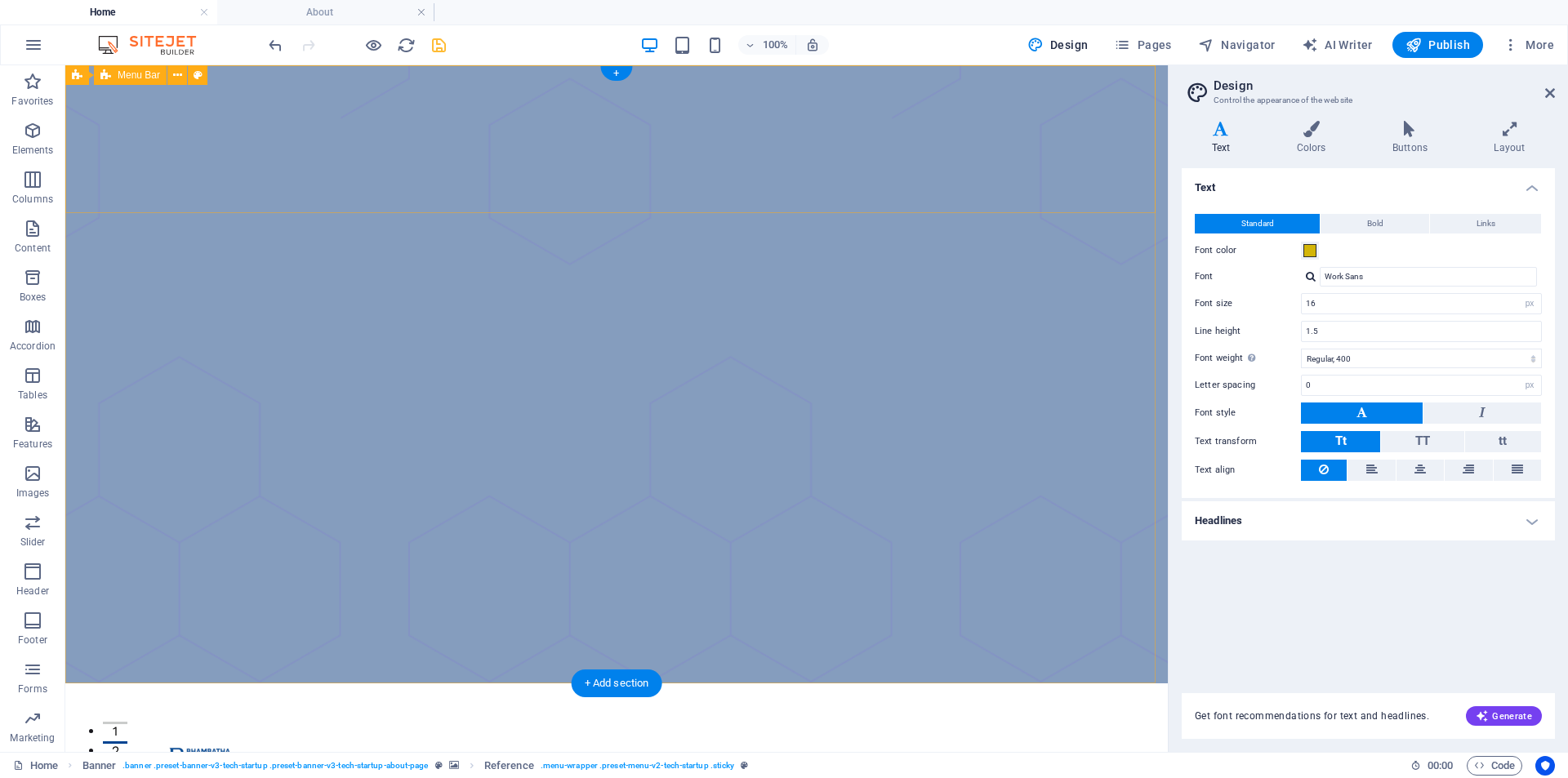
click at [1112, 684] on div "About Services Contact Menu" at bounding box center [617, 771] width 1103 height 175
drag, startPoint x: 1552, startPoint y: 91, endPoint x: 1485, endPoint y: 26, distance: 93.3
click at [1552, 91] on icon at bounding box center [1550, 93] width 10 height 13
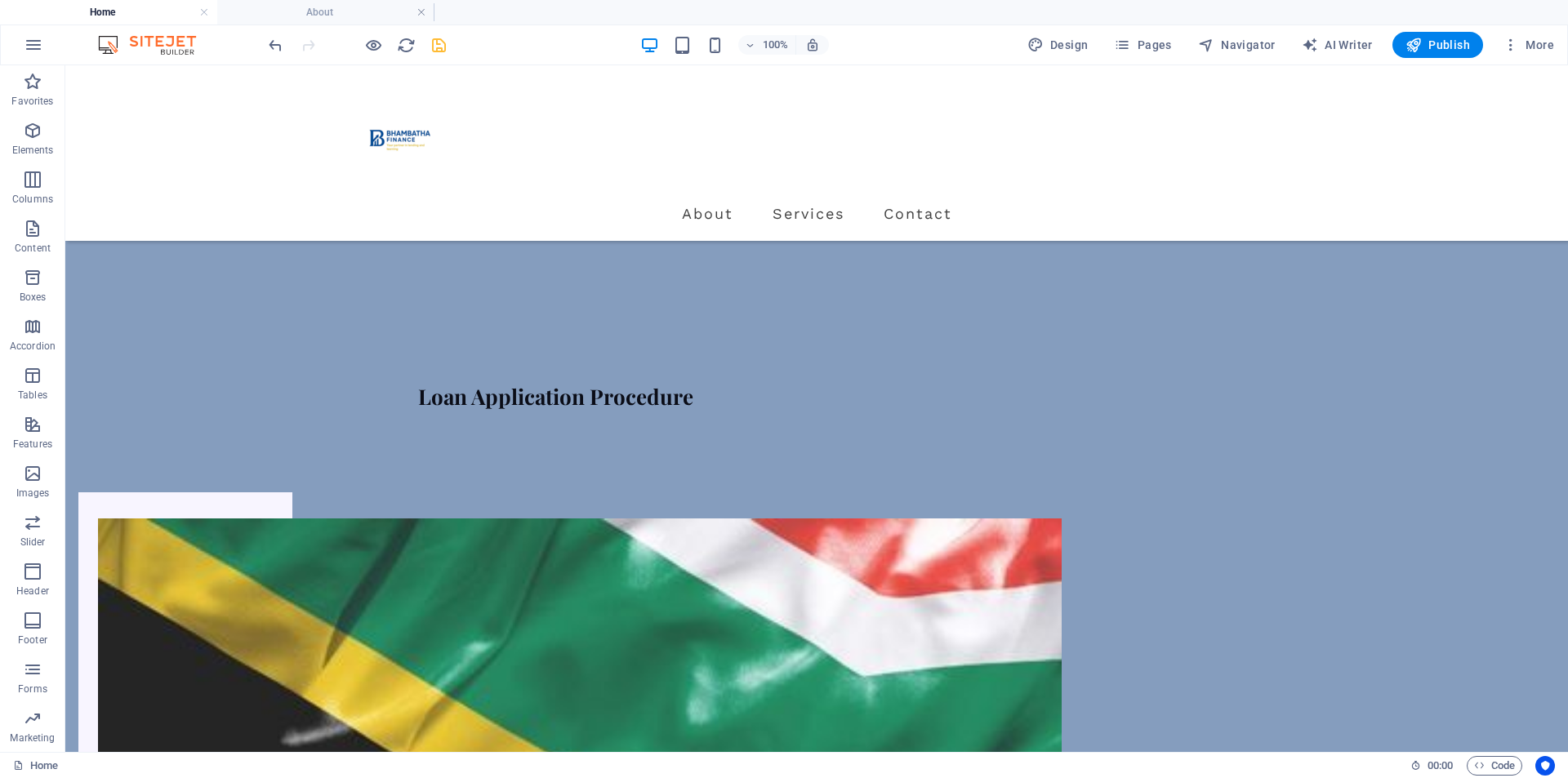
scroll to position [572, 0]
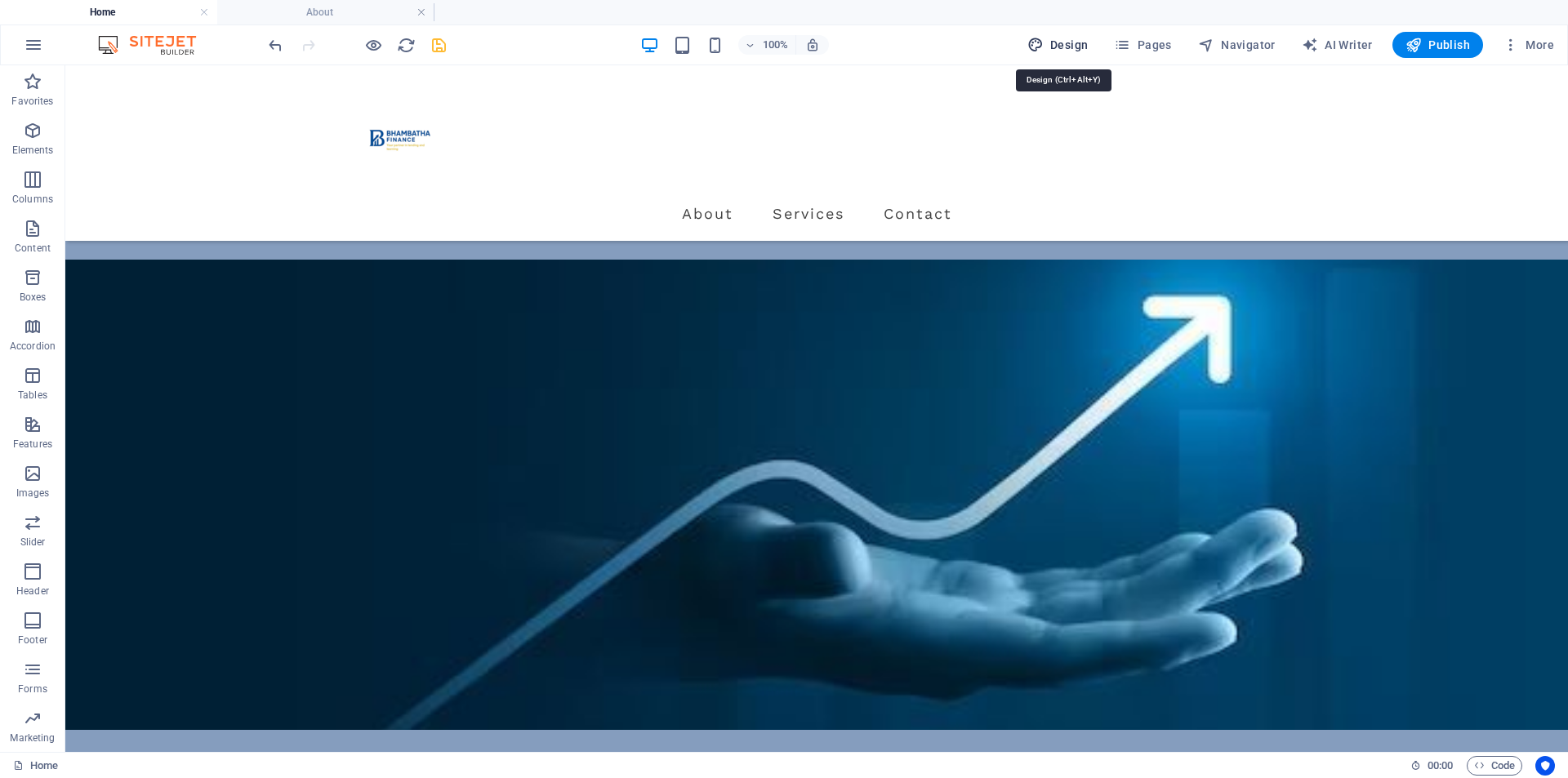
click at [1079, 41] on span "Design" at bounding box center [1058, 45] width 61 height 16
select select "px"
select select "400"
select select "px"
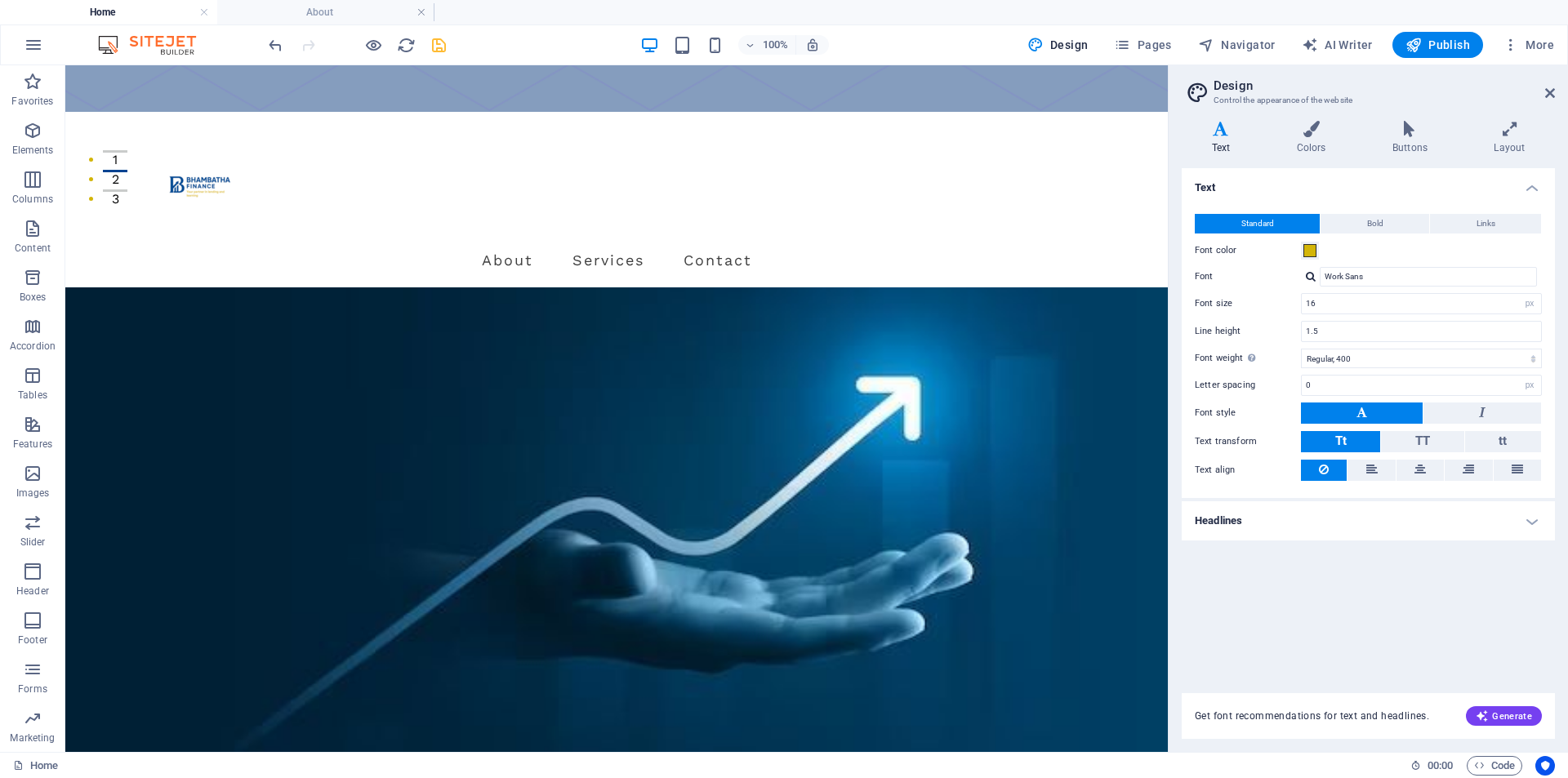
click at [1300, 248] on label "Font color" at bounding box center [1249, 251] width 106 height 20
click at [1301, 248] on button "Font color" at bounding box center [1310, 251] width 18 height 18
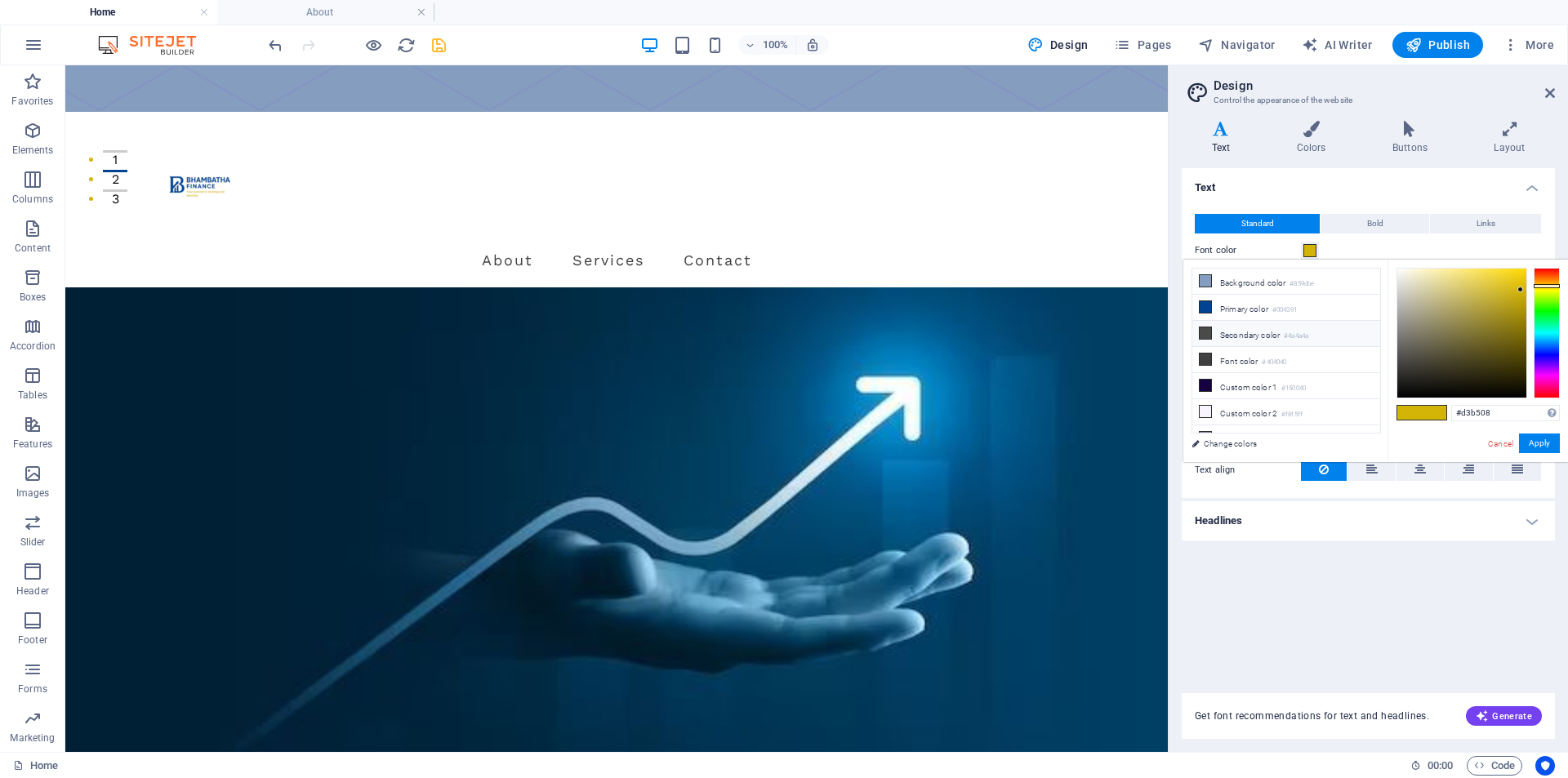
click at [1221, 332] on li "Secondary color #4a4a4a" at bounding box center [1286, 334] width 188 height 26
click at [1540, 290] on div at bounding box center [1547, 333] width 26 height 131
click at [1540, 287] on div at bounding box center [1547, 333] width 26 height 131
type input "#d8c912"
click at [1515, 287] on div at bounding box center [1462, 333] width 129 height 129
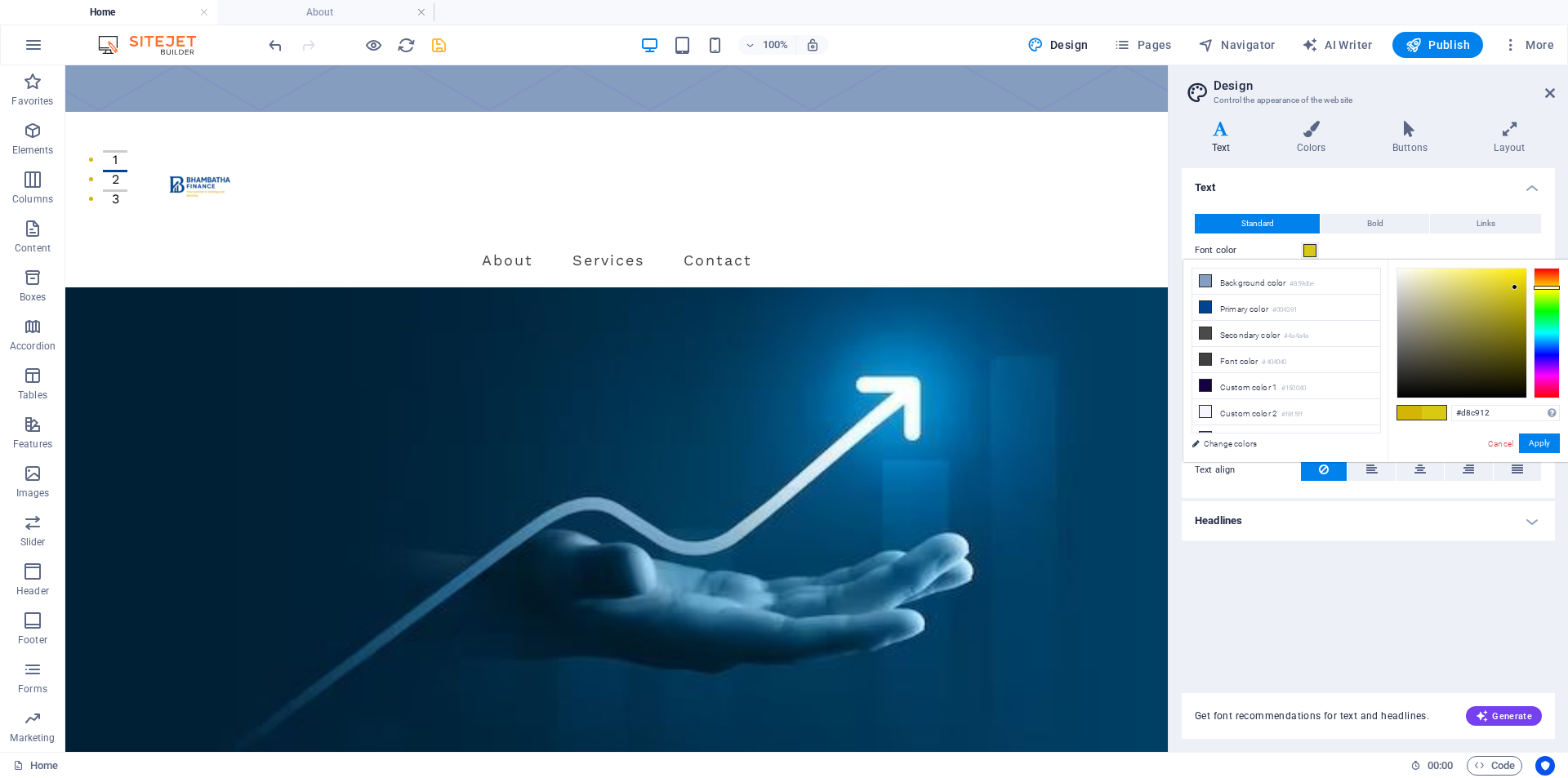
click at [1515, 287] on div at bounding box center [1514, 287] width 6 height 6
click at [1555, 443] on button "Apply" at bounding box center [1539, 443] width 41 height 20
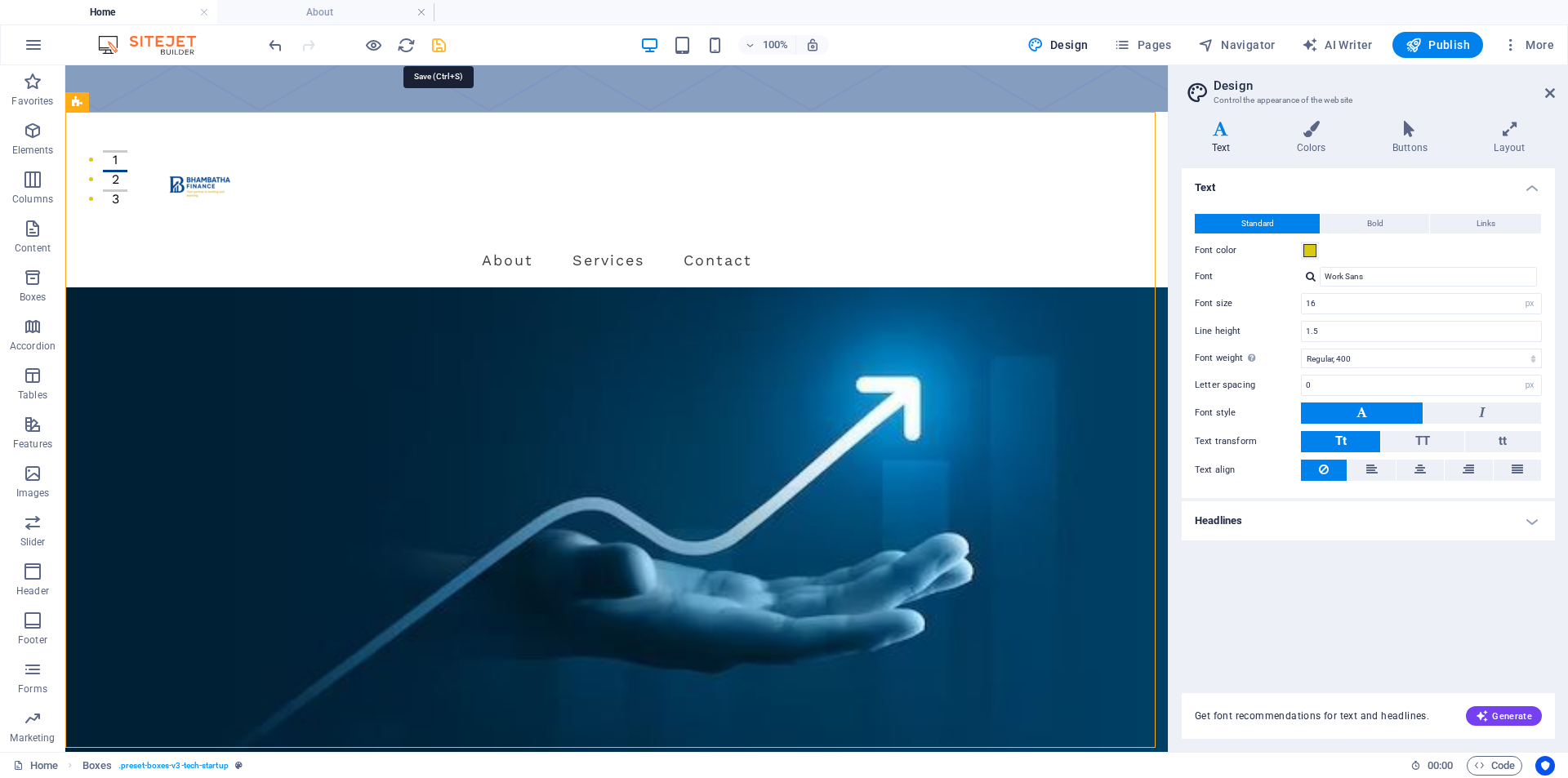
drag, startPoint x: 428, startPoint y: 42, endPoint x: 362, endPoint y: 6, distance: 75.2
click at [429, 42] on icon "save" at bounding box center [438, 45] width 19 height 19
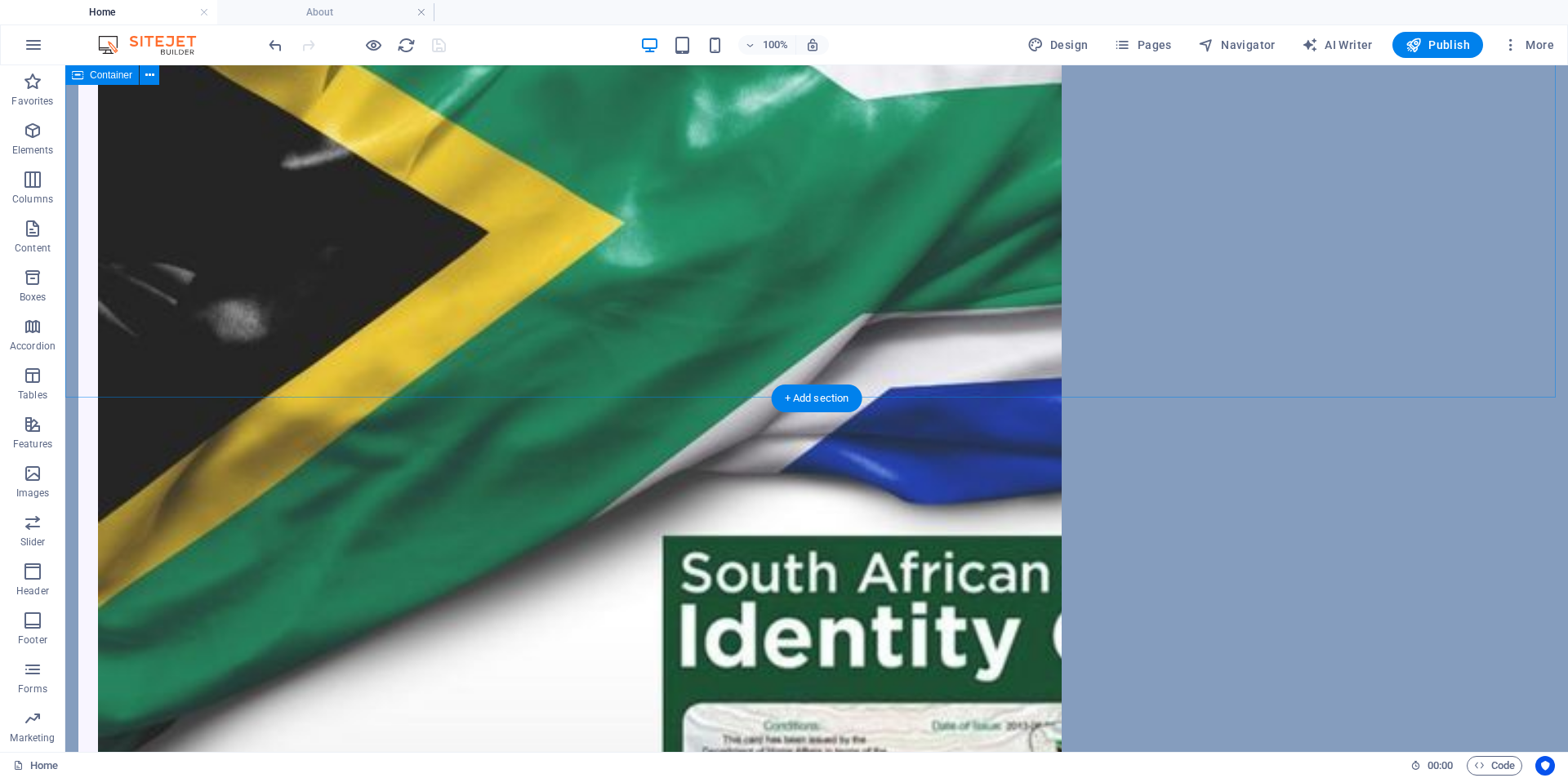
scroll to position [2879, 0]
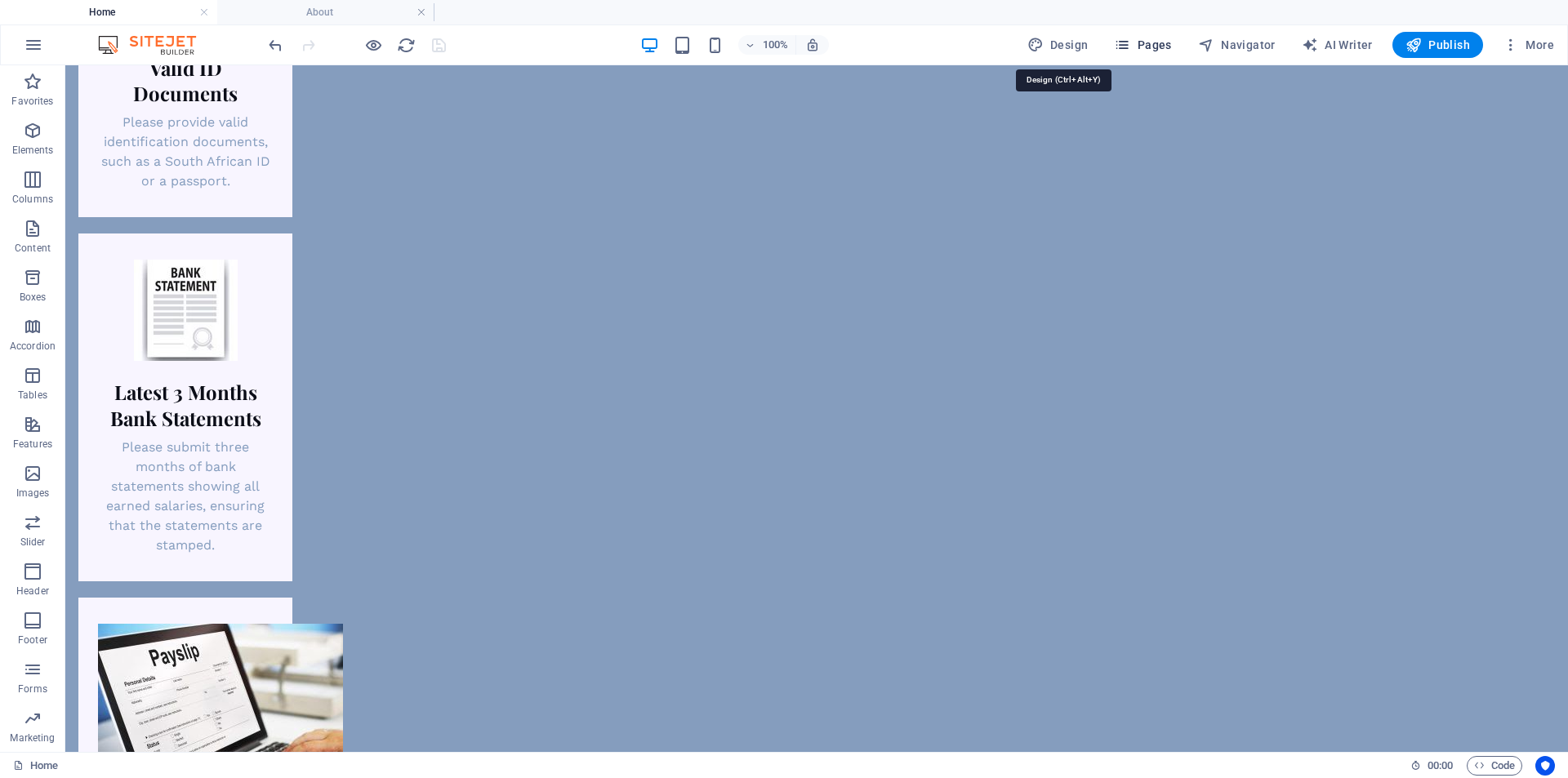
click at [1131, 43] on icon "button" at bounding box center [1122, 45] width 16 height 16
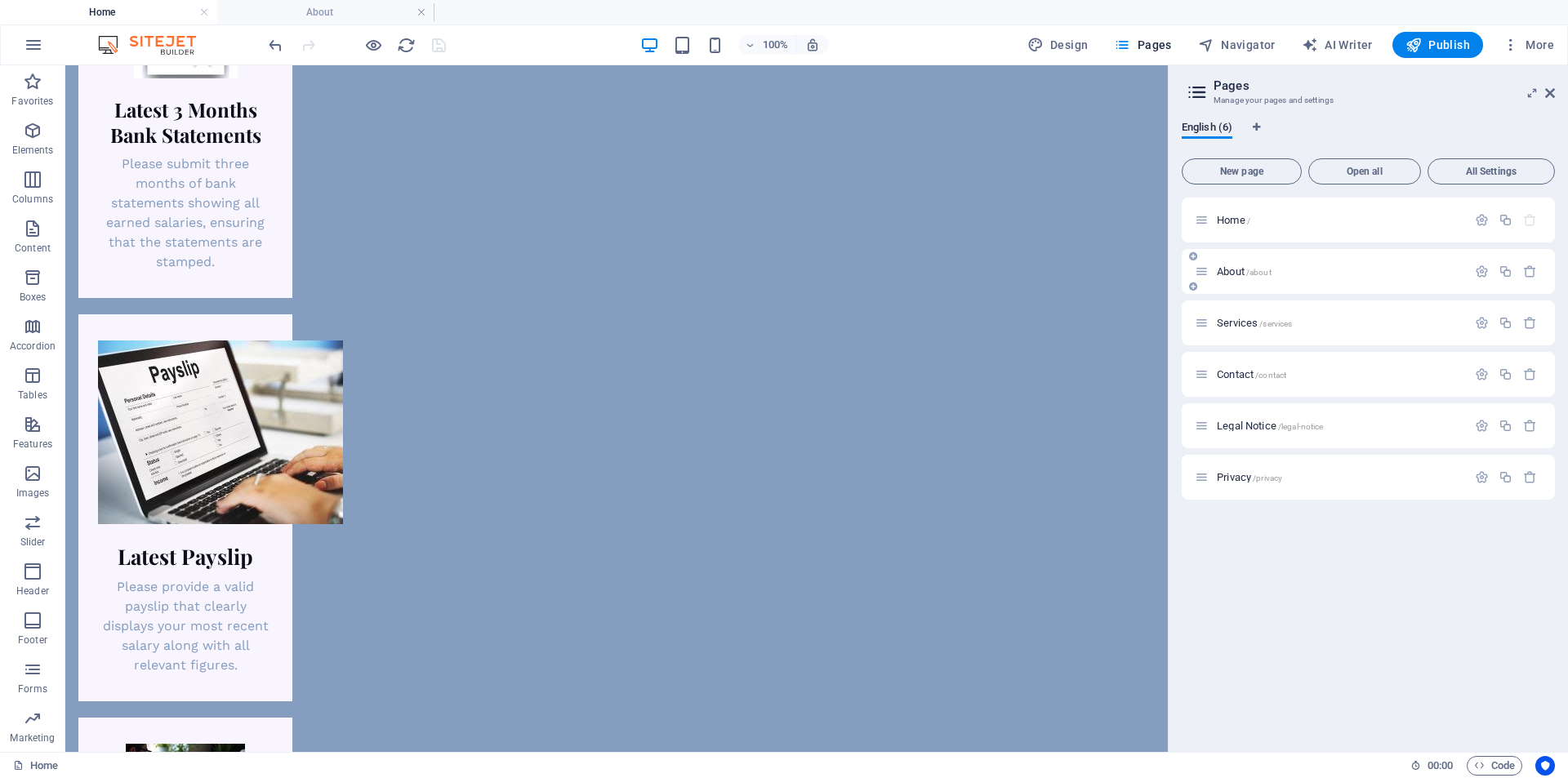
click at [1232, 271] on span "About /about" at bounding box center [1244, 271] width 55 height 12
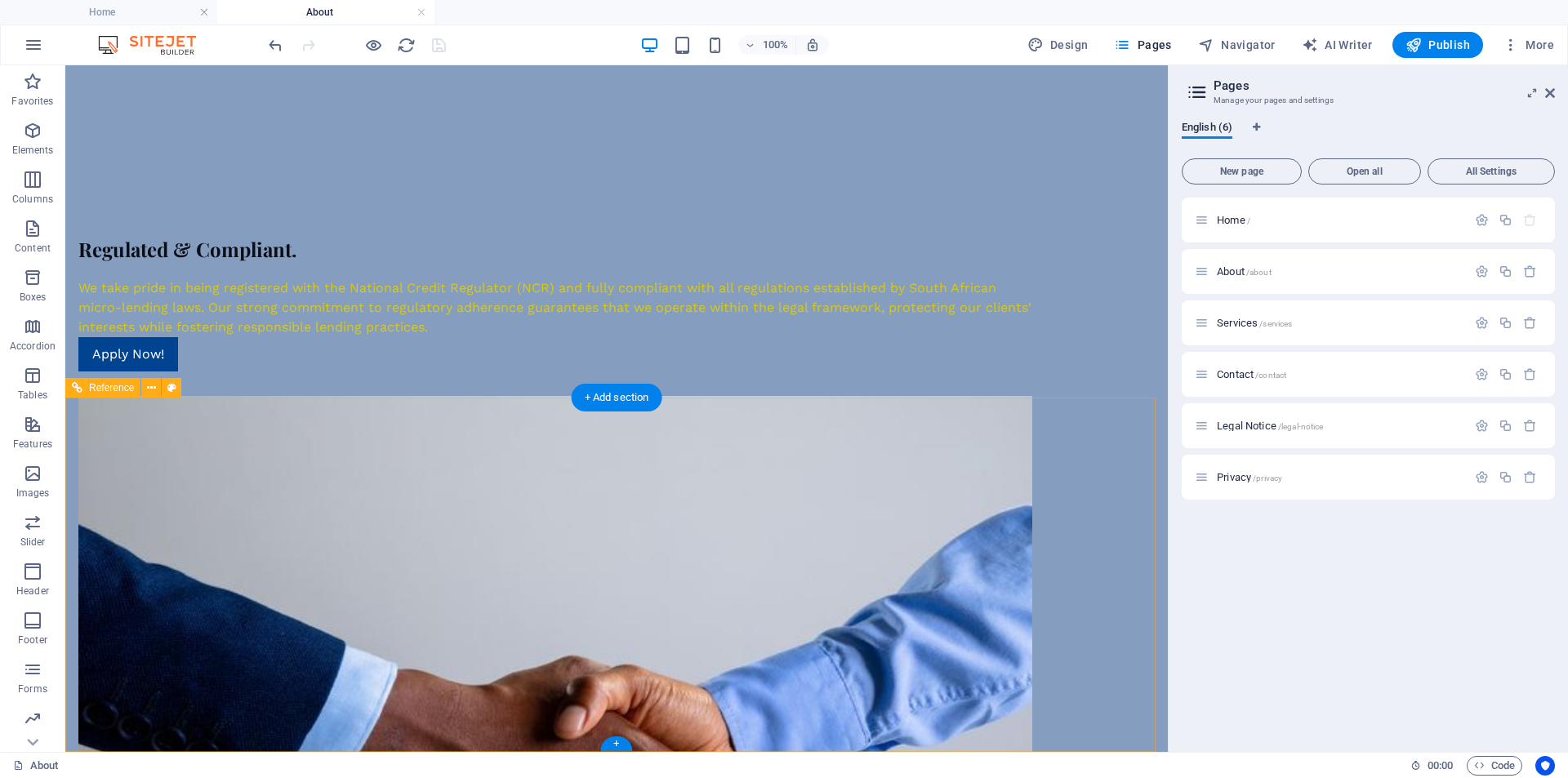
scroll to position [1669, 0]
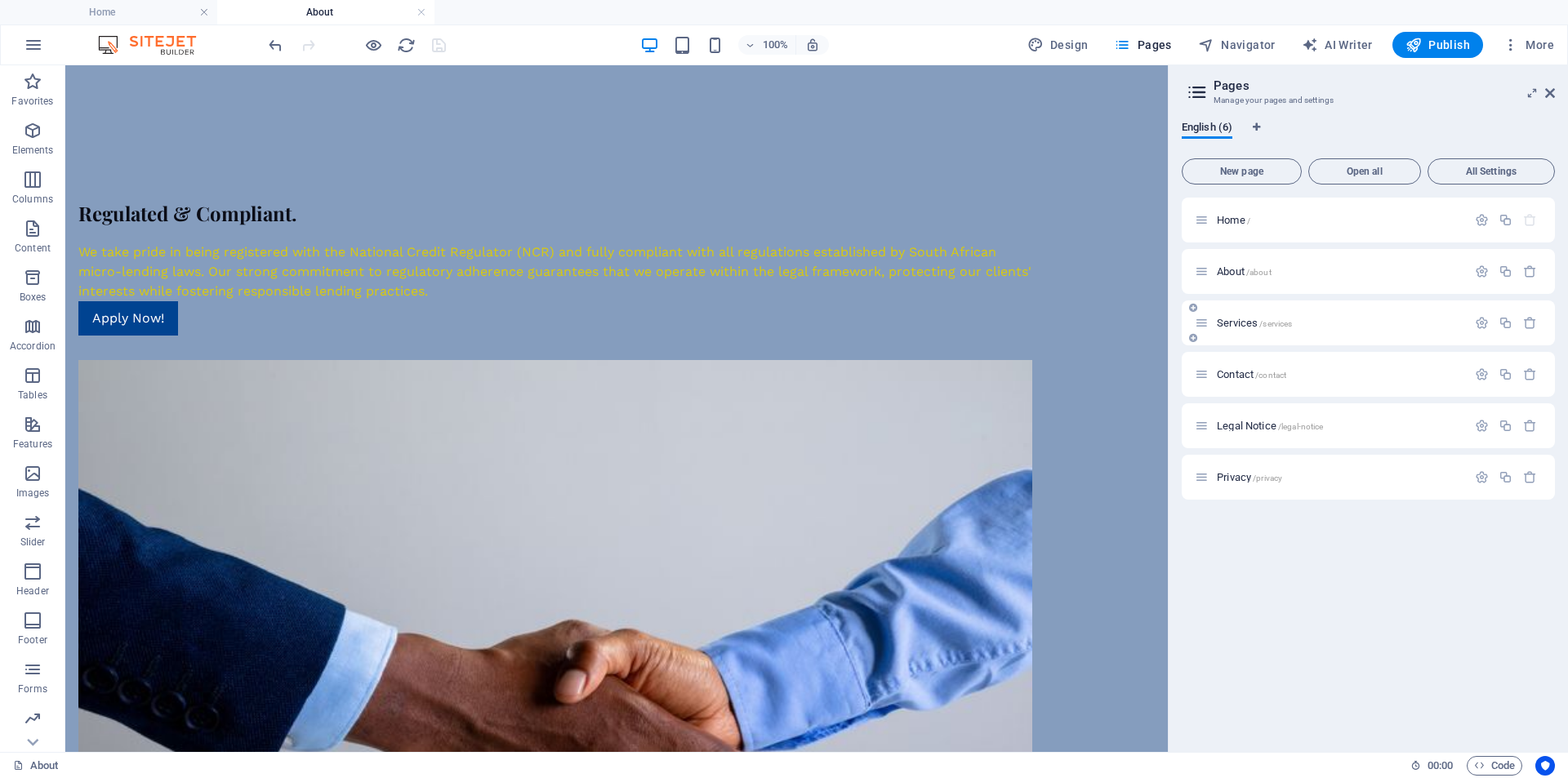
click at [1237, 323] on span "Services /services" at bounding box center [1255, 323] width 75 height 12
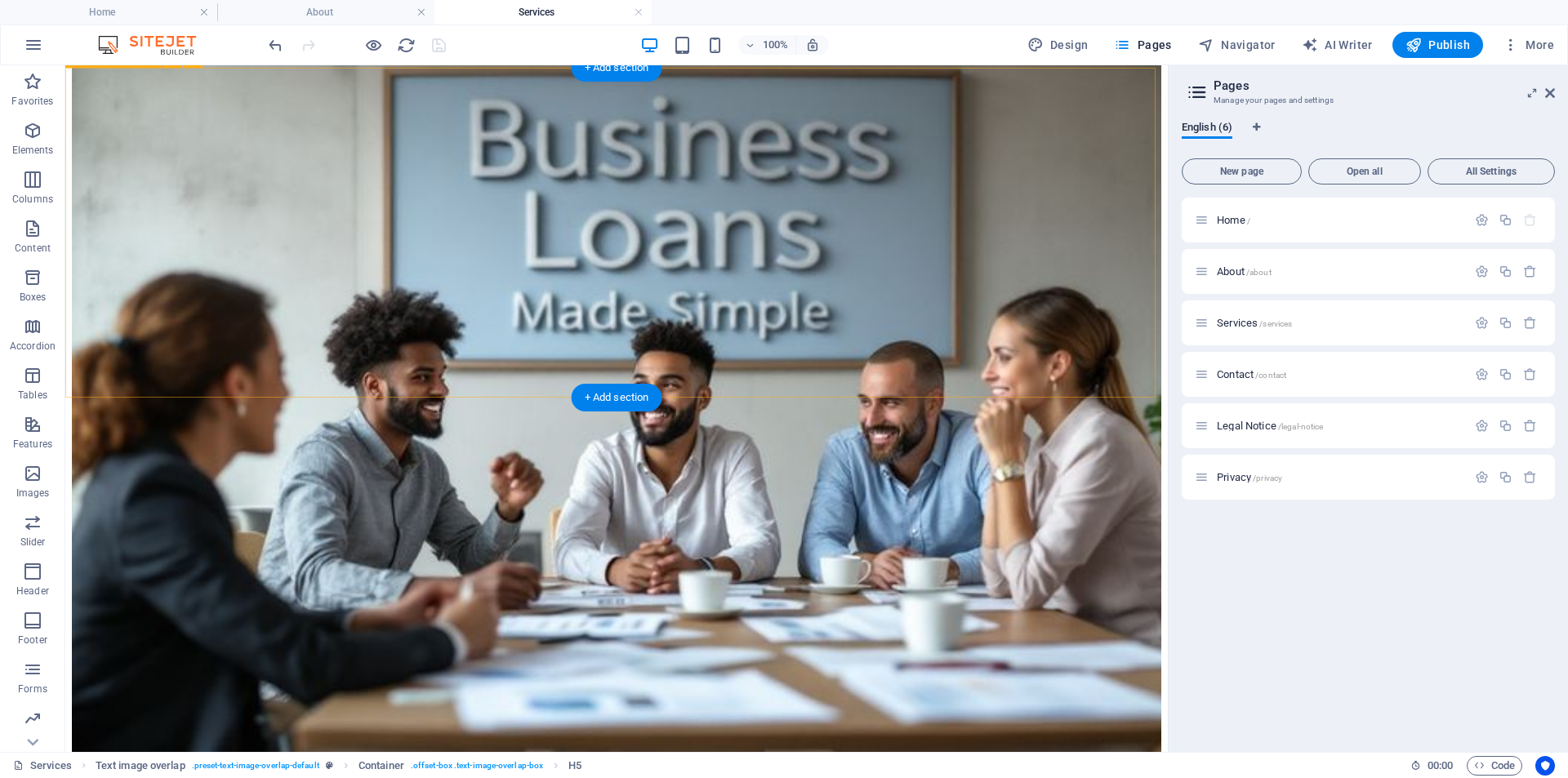
scroll to position [634, 0]
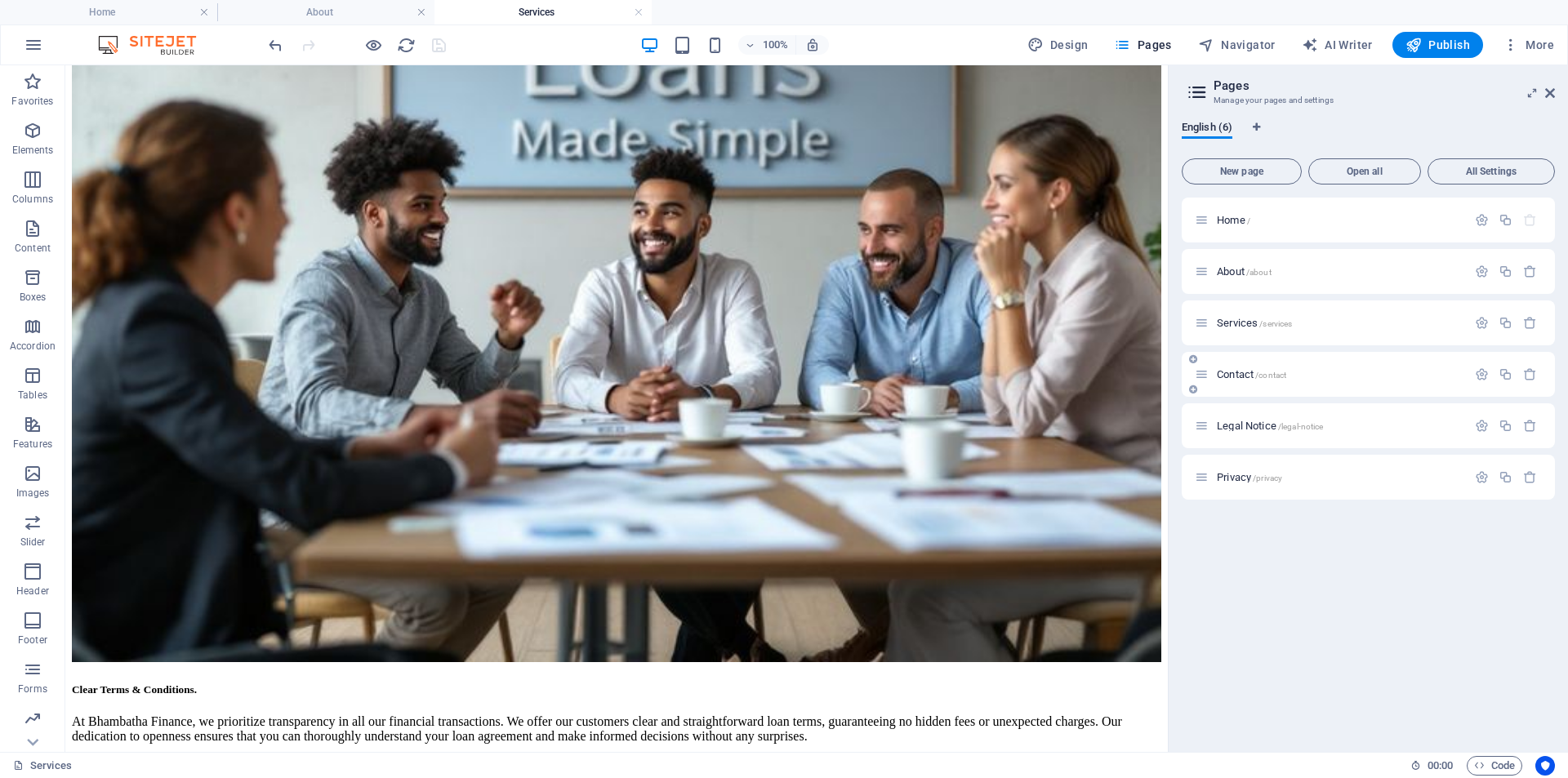
click at [1223, 377] on span "Contact /contact" at bounding box center [1252, 374] width 70 height 12
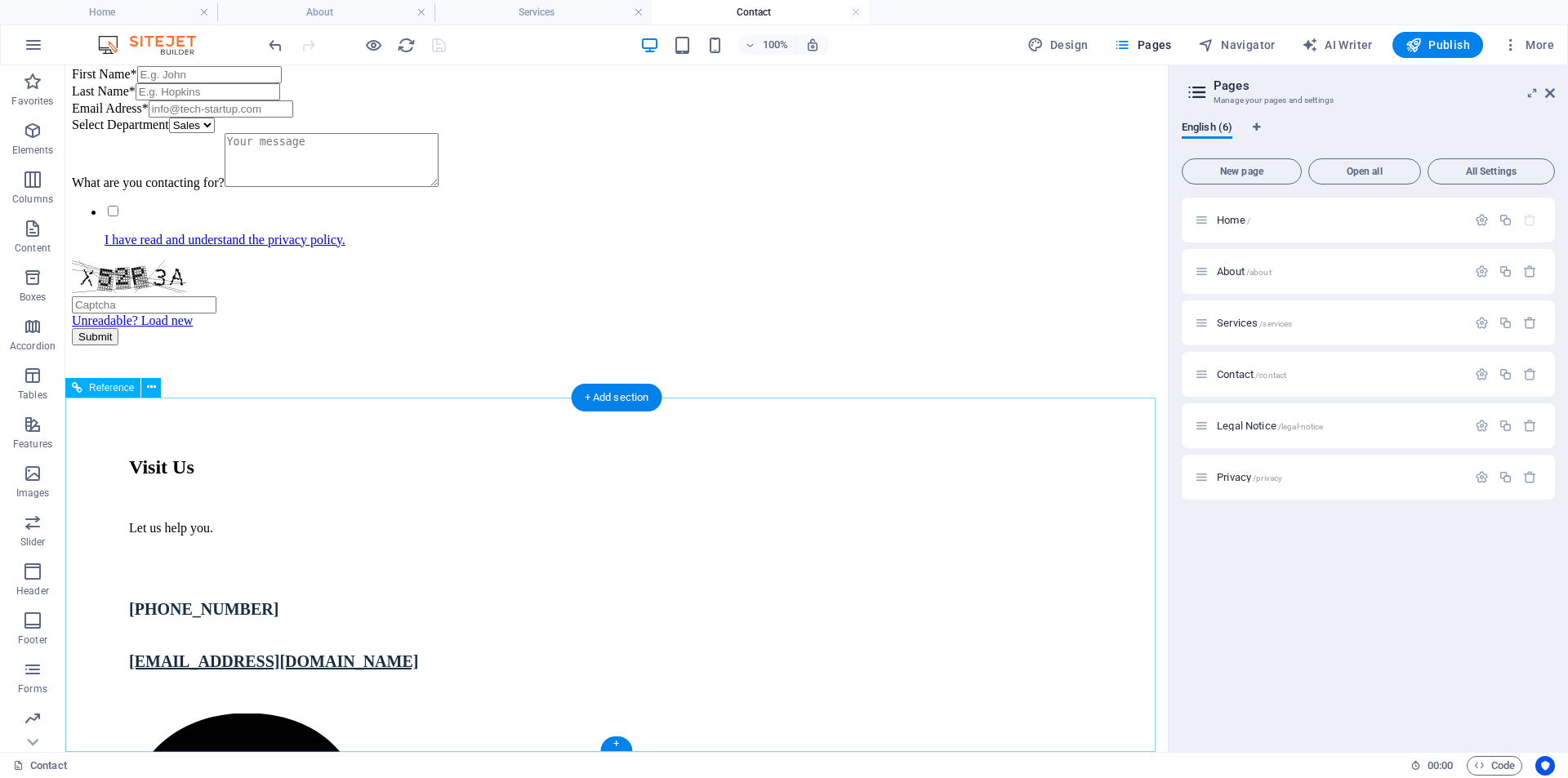
scroll to position [958, 0]
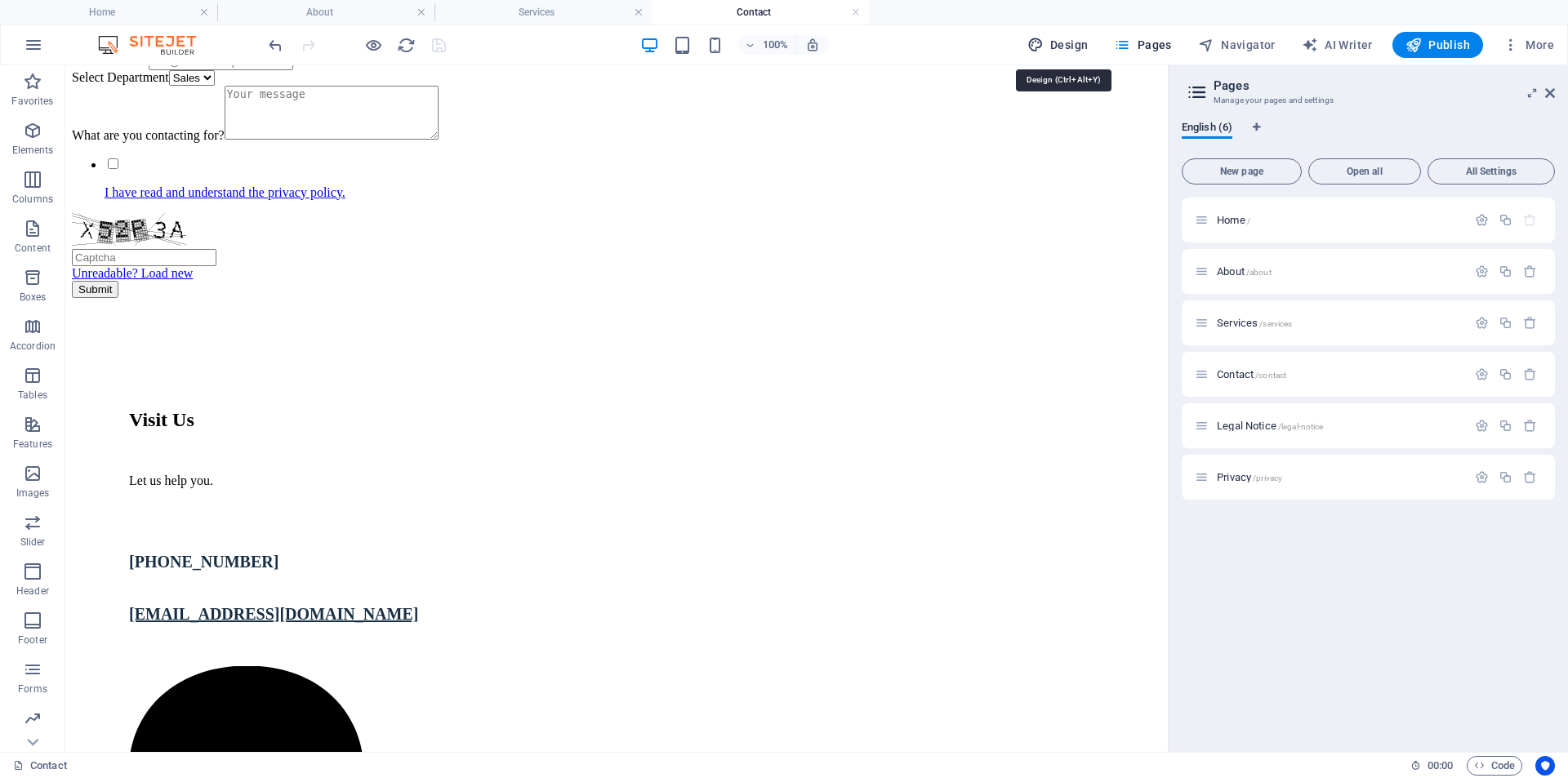
click at [1089, 47] on span "Design" at bounding box center [1058, 45] width 61 height 16
select select "px"
select select "400"
select select "px"
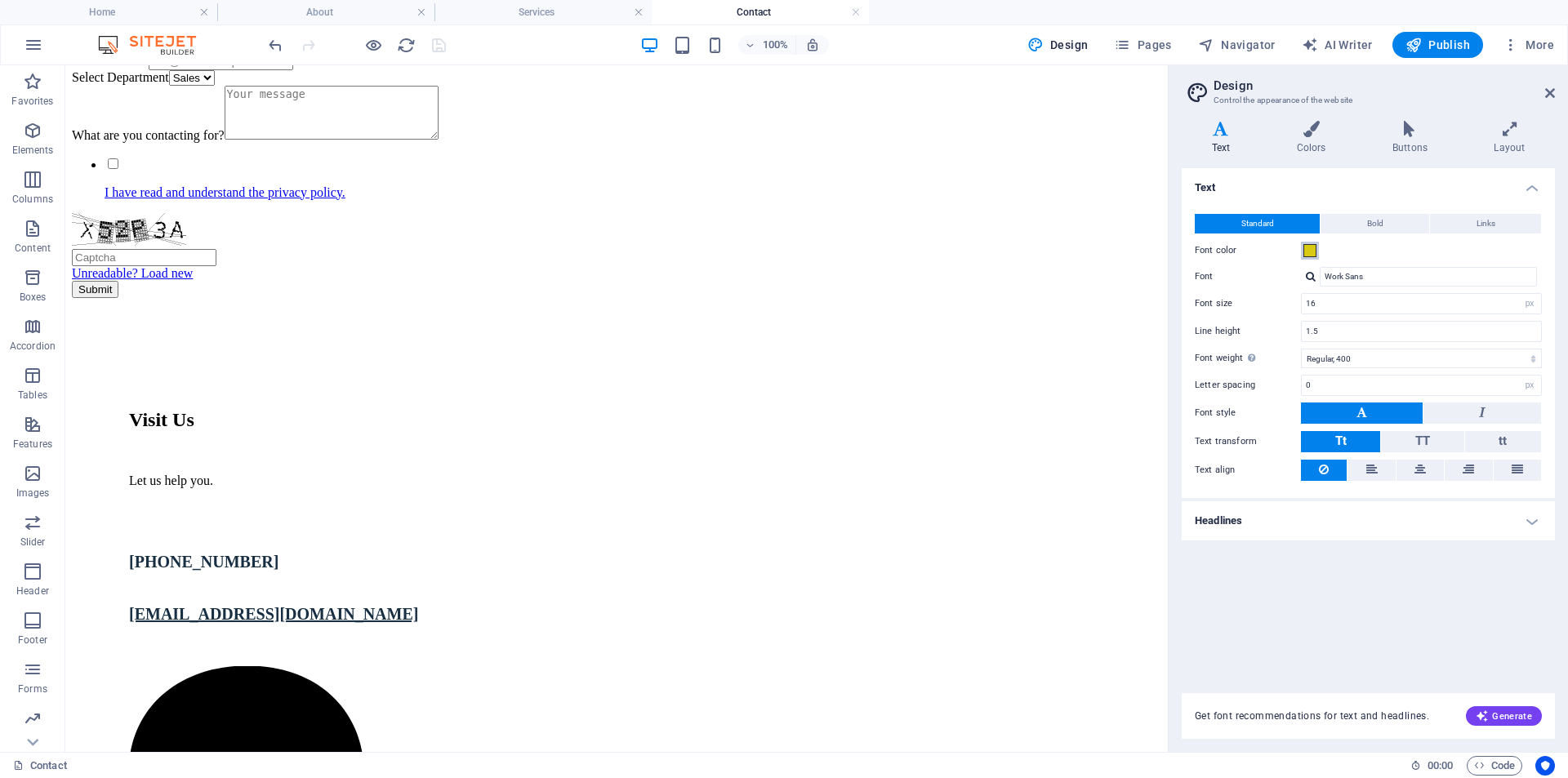
click at [1312, 246] on span at bounding box center [1310, 251] width 13 height 13
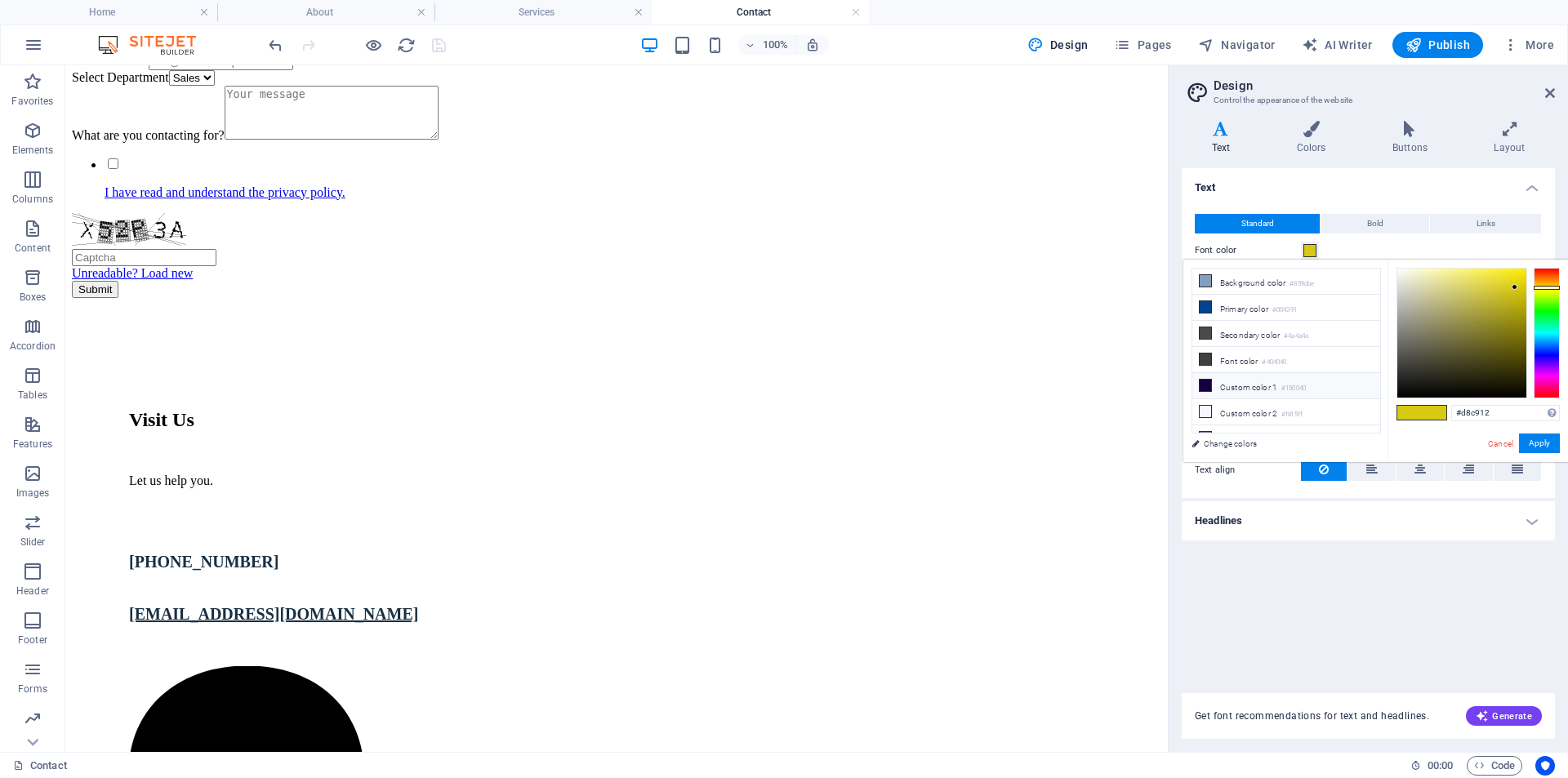
click at [1236, 375] on li "Custom color 1 #150040" at bounding box center [1286, 387] width 188 height 26
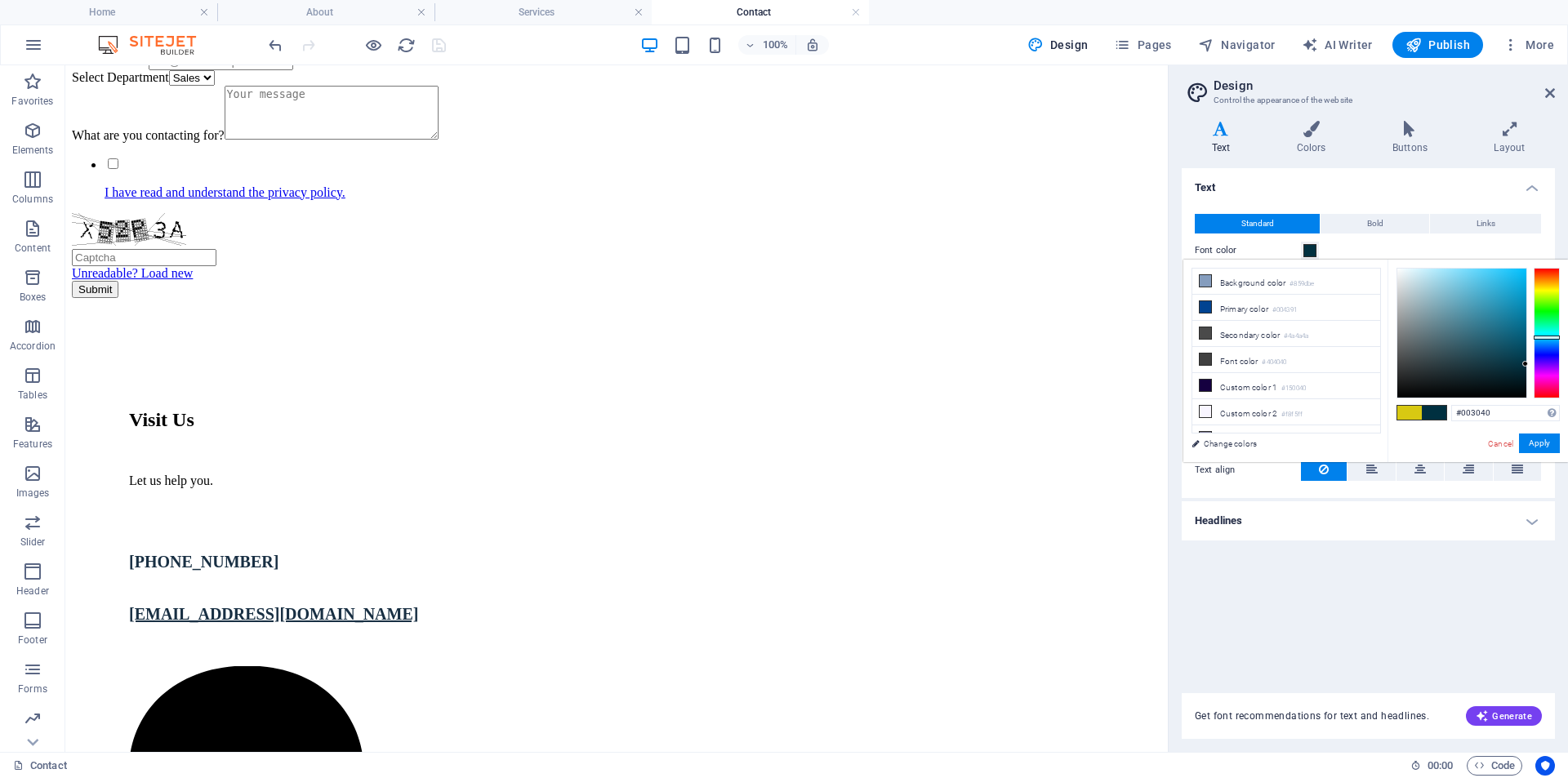
click at [1540, 337] on div at bounding box center [1547, 333] width 26 height 131
click at [1540, 342] on div at bounding box center [1547, 333] width 26 height 131
click at [1540, 342] on div at bounding box center [1547, 342] width 26 height 4
click at [1516, 326] on div at bounding box center [1462, 333] width 129 height 129
click at [1516, 310] on div at bounding box center [1462, 333] width 129 height 129
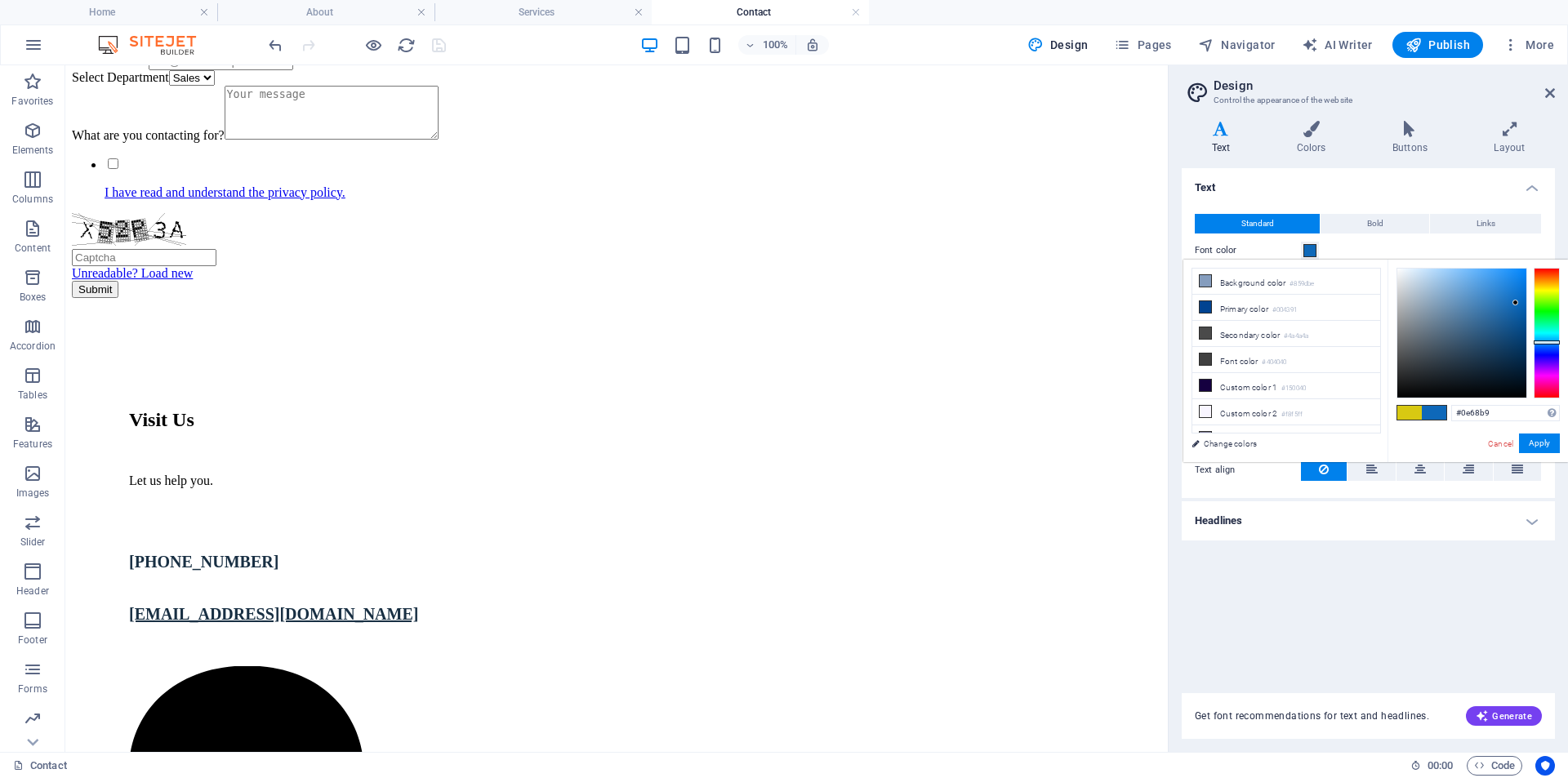
click at [1516, 303] on div at bounding box center [1462, 333] width 129 height 129
drag, startPoint x: 1516, startPoint y: 303, endPoint x: 1519, endPoint y: 316, distance: 13.3
click at [1519, 316] on div at bounding box center [1518, 315] width 6 height 6
click at [1518, 316] on div at bounding box center [1517, 315] width 6 height 6
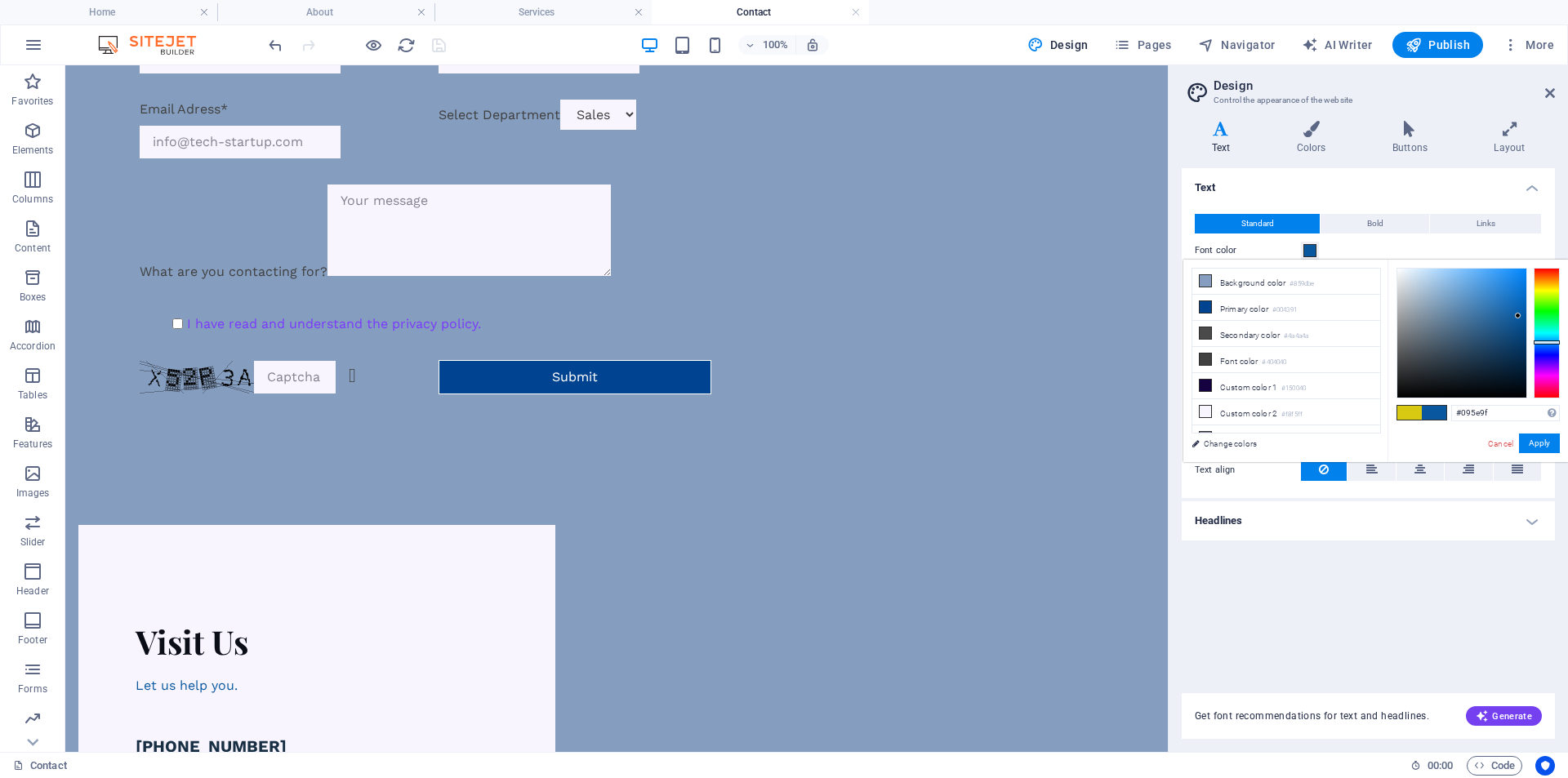
click at [1543, 342] on div at bounding box center [1547, 342] width 26 height 4
click at [1542, 343] on div at bounding box center [1547, 342] width 26 height 4
click at [1541, 344] on div at bounding box center [1547, 344] width 26 height 4
click at [1516, 319] on div at bounding box center [1462, 333] width 129 height 129
click at [1520, 304] on div at bounding box center [1462, 333] width 129 height 129
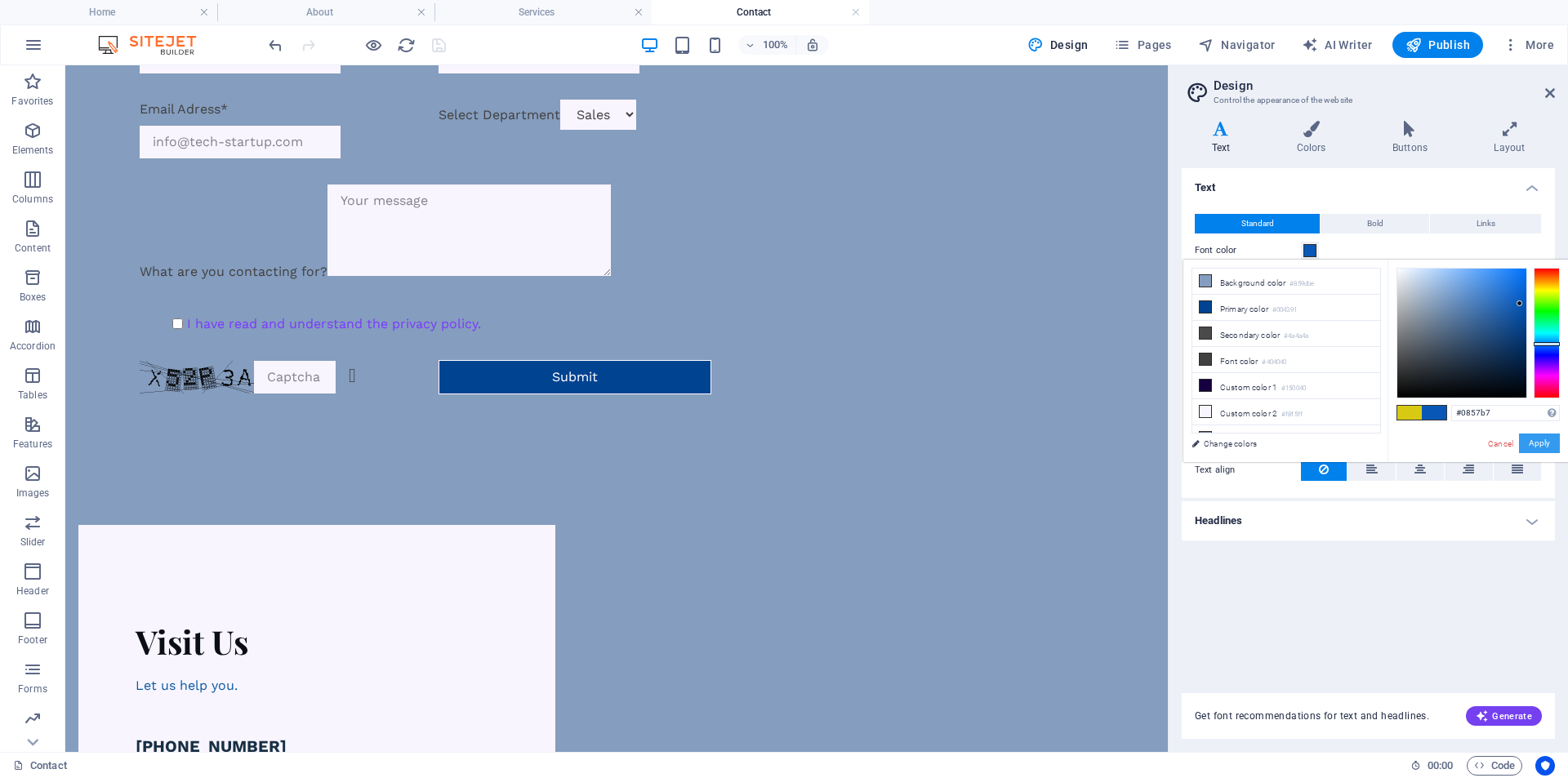
click at [1548, 436] on button "Apply" at bounding box center [1539, 443] width 41 height 20
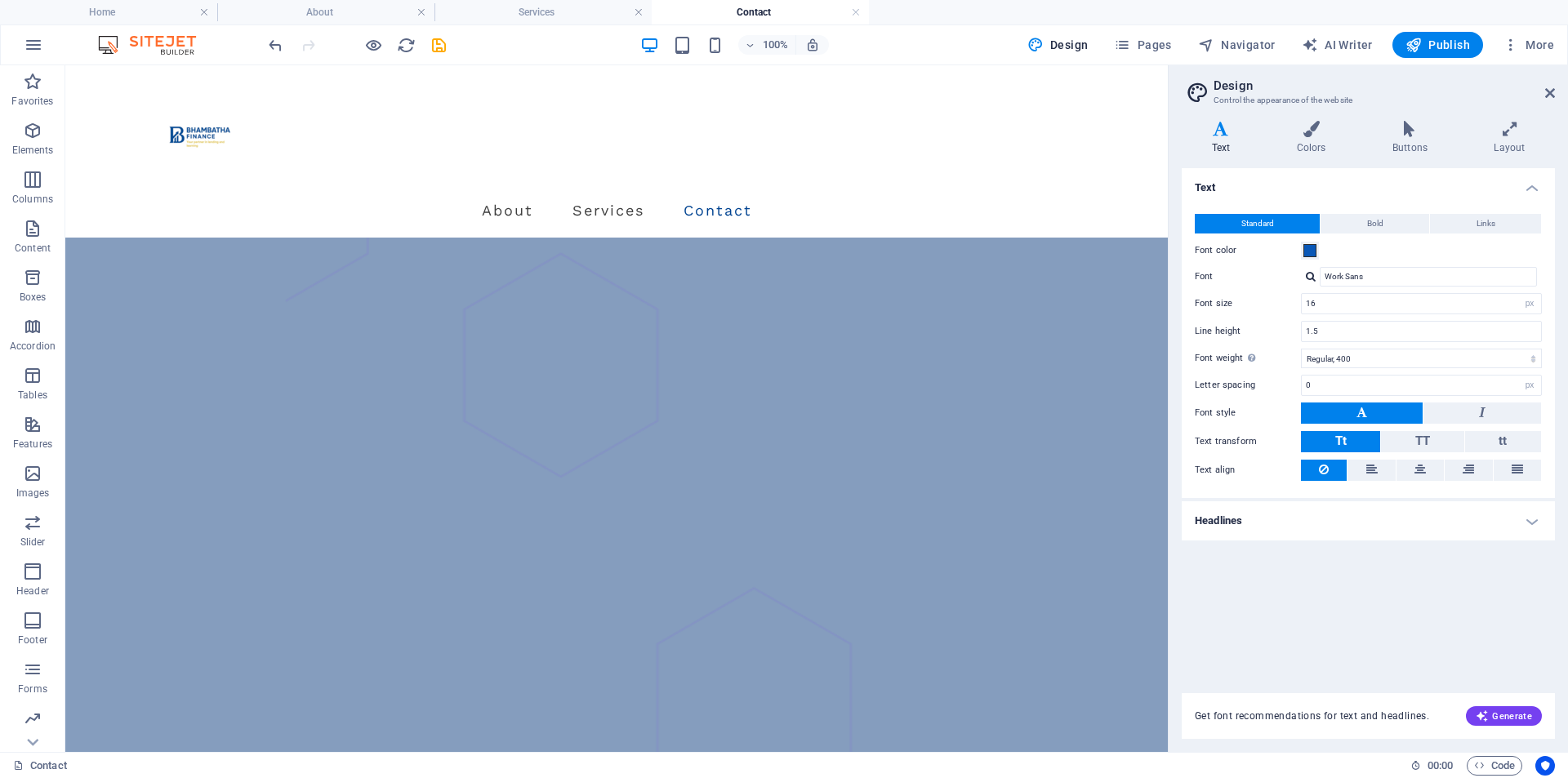
scroll to position [572, 0]
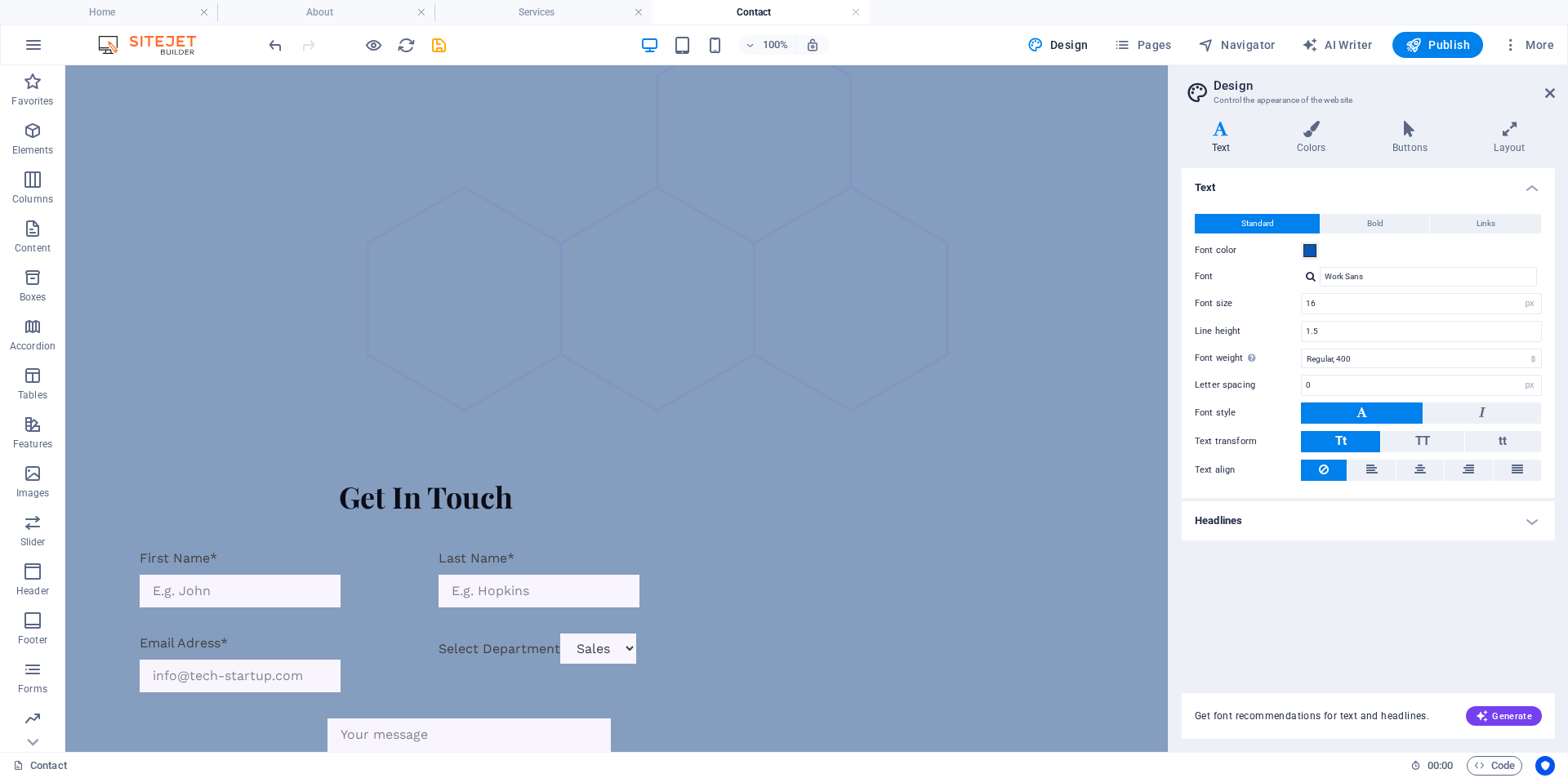
click at [1299, 248] on label "Font color" at bounding box center [1249, 251] width 106 height 20
click at [1301, 248] on button "Font color" at bounding box center [1310, 251] width 18 height 18
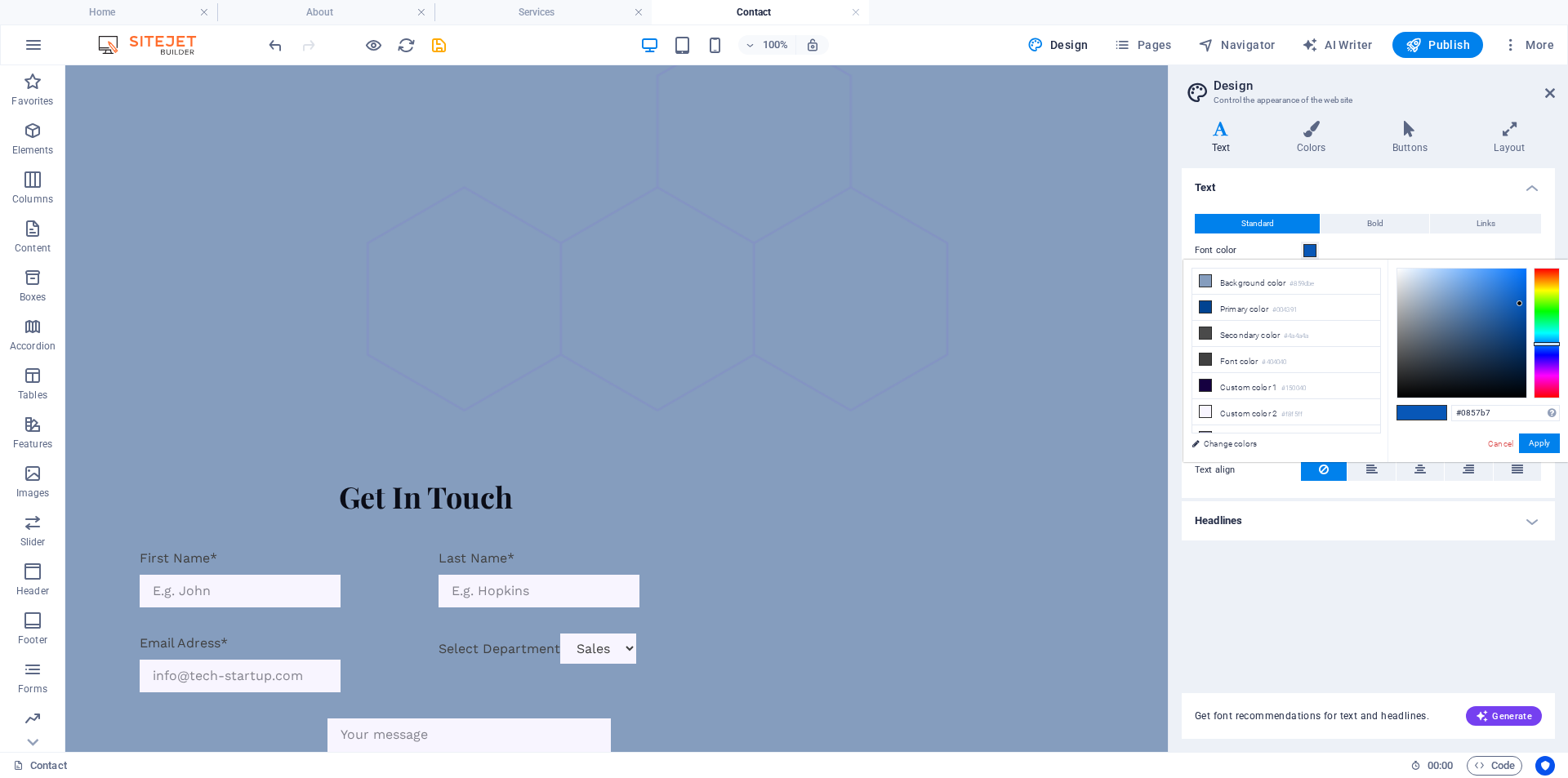
type input "#b7b708"
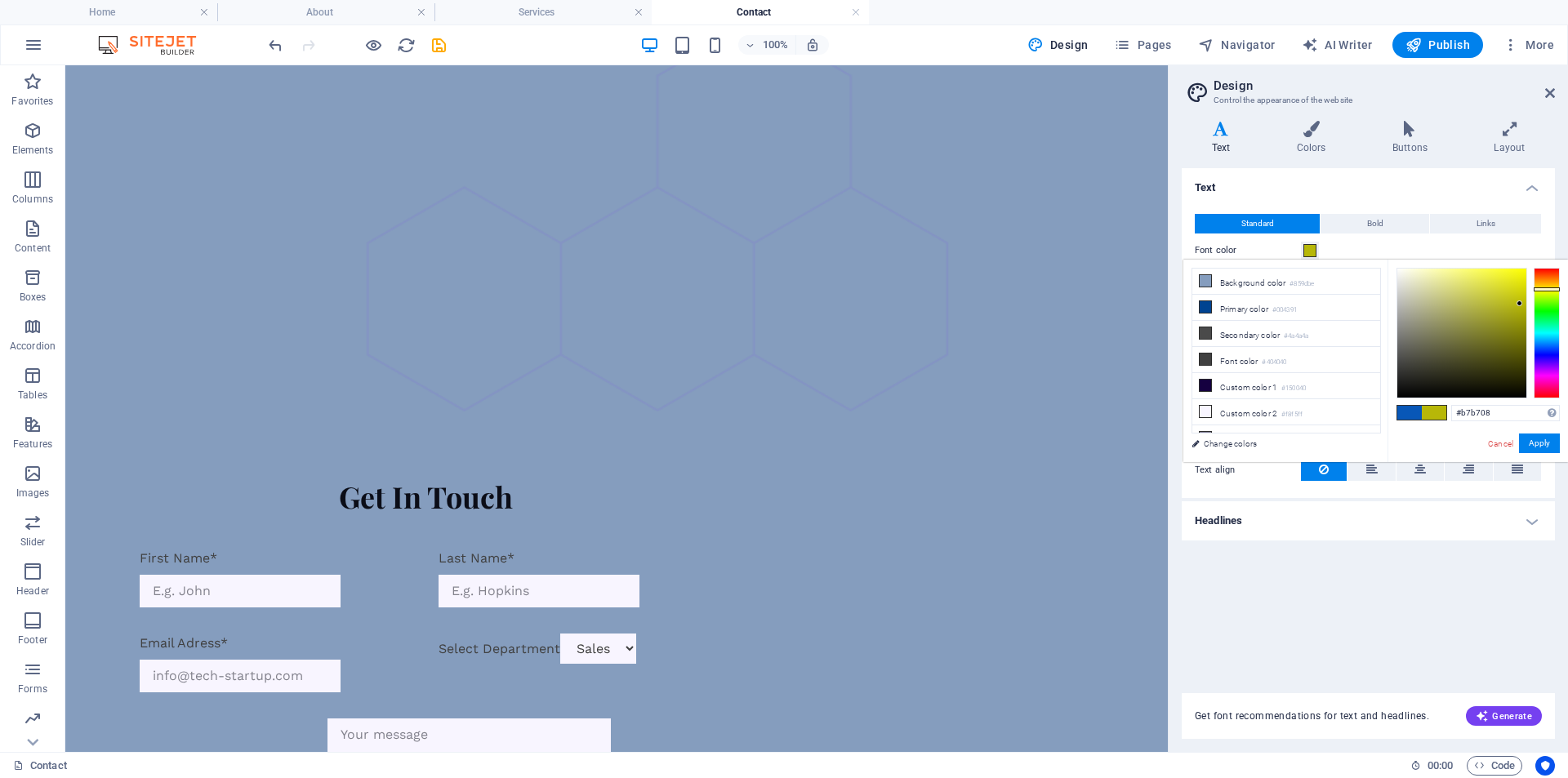
click at [1540, 289] on div at bounding box center [1547, 333] width 26 height 131
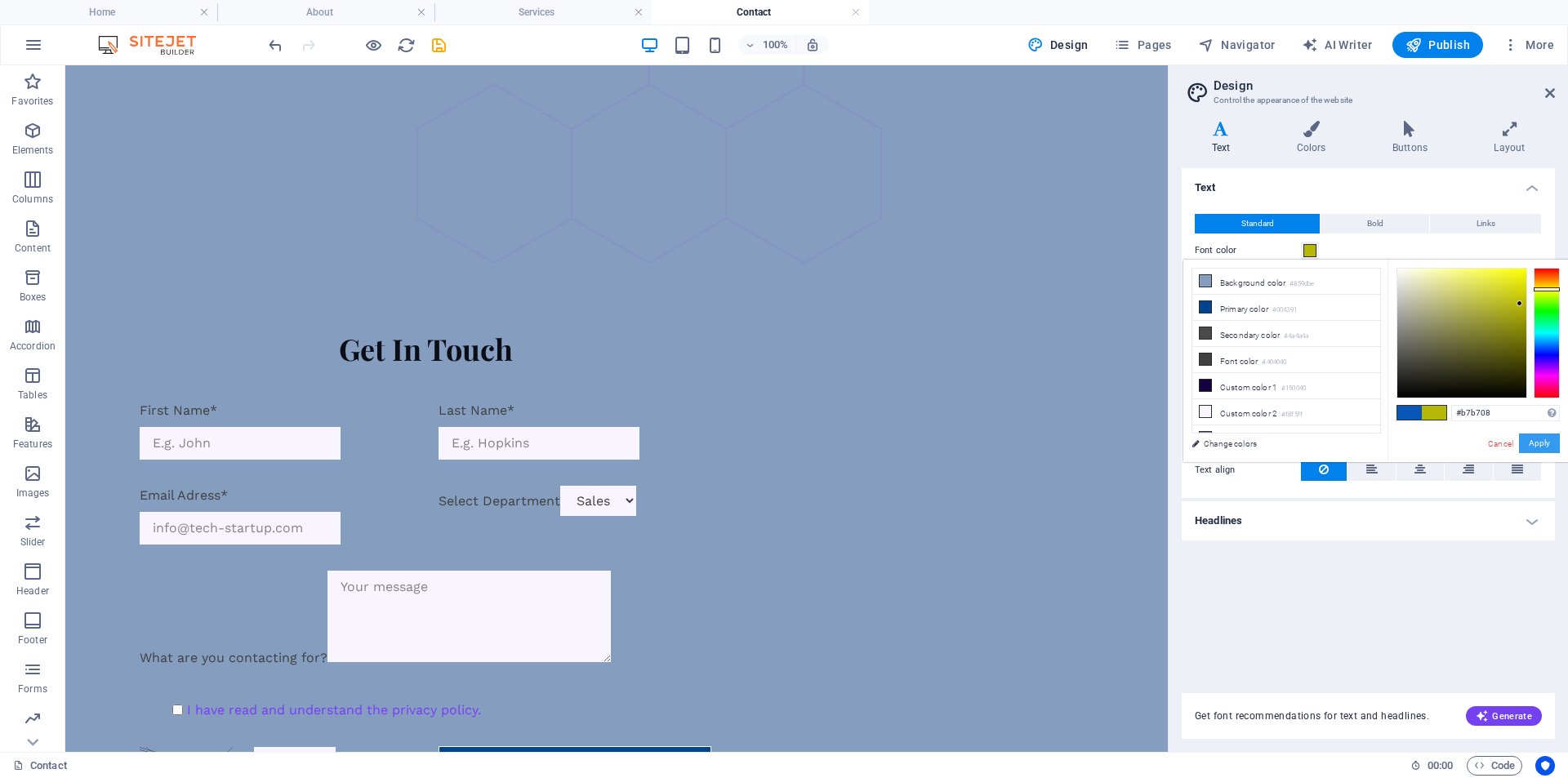
click at [1540, 441] on button "Apply" at bounding box center [1539, 443] width 41 height 20
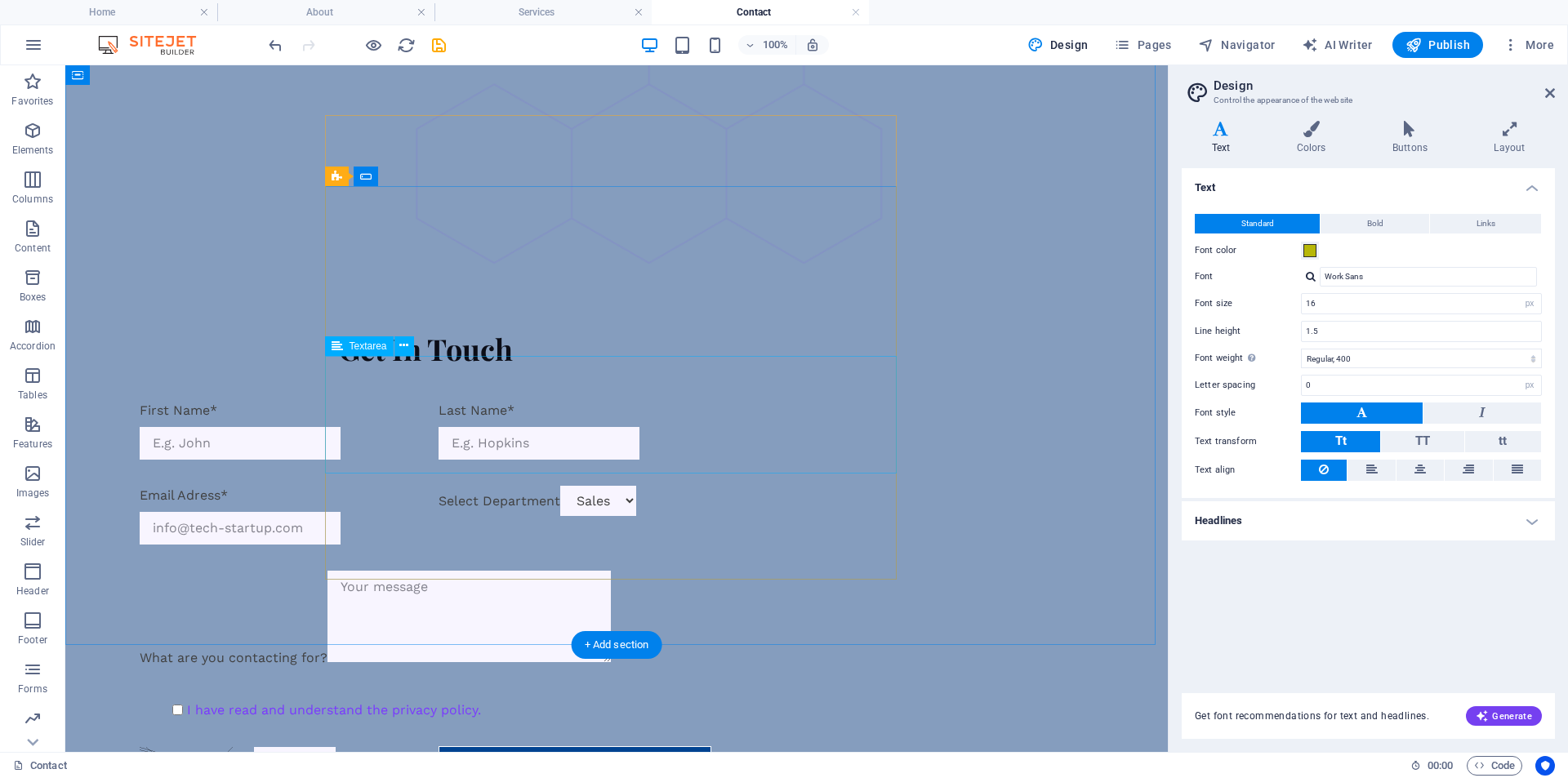
scroll to position [0, 0]
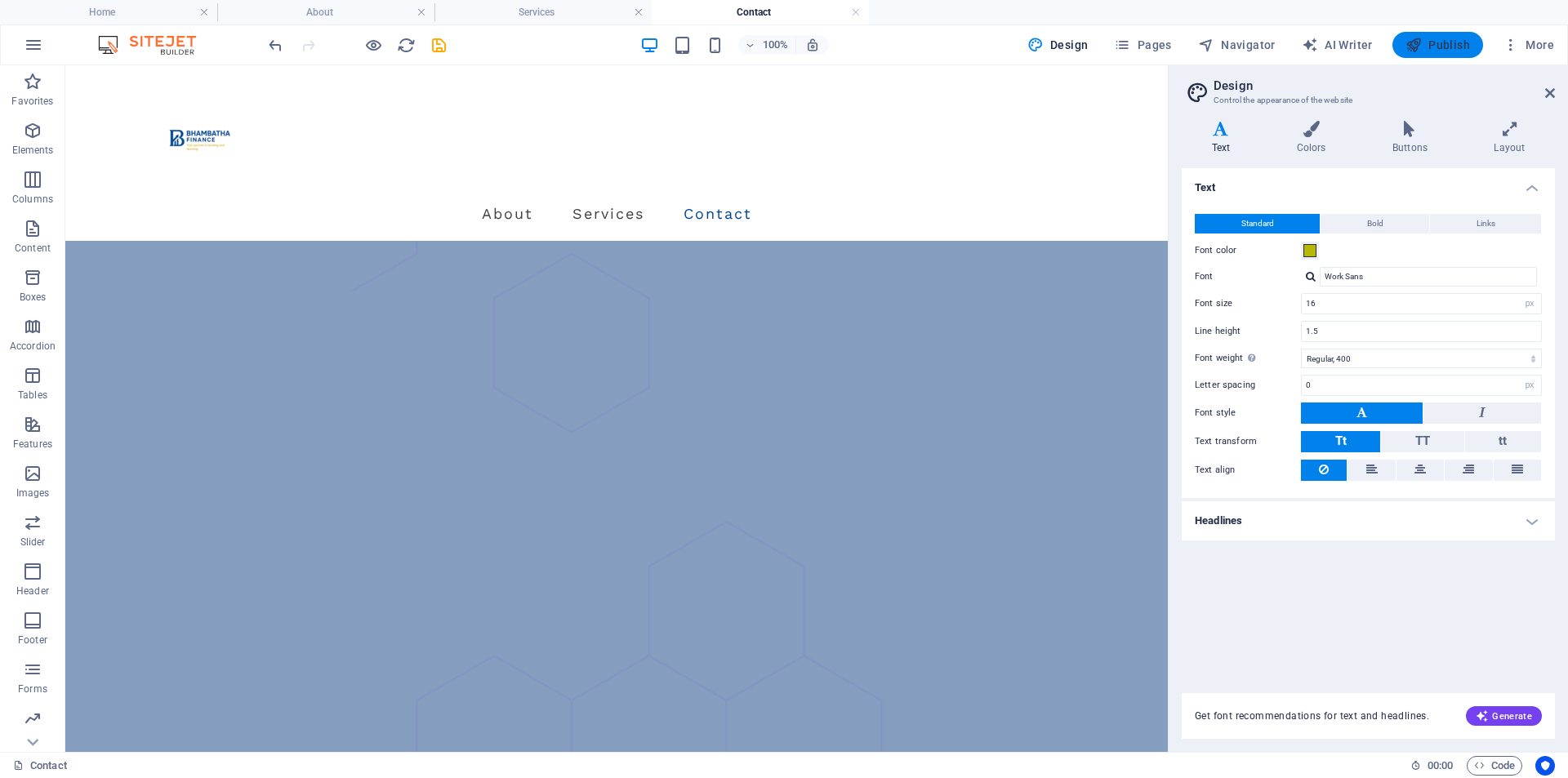
click at [1433, 43] on span "Publish" at bounding box center [1438, 45] width 65 height 16
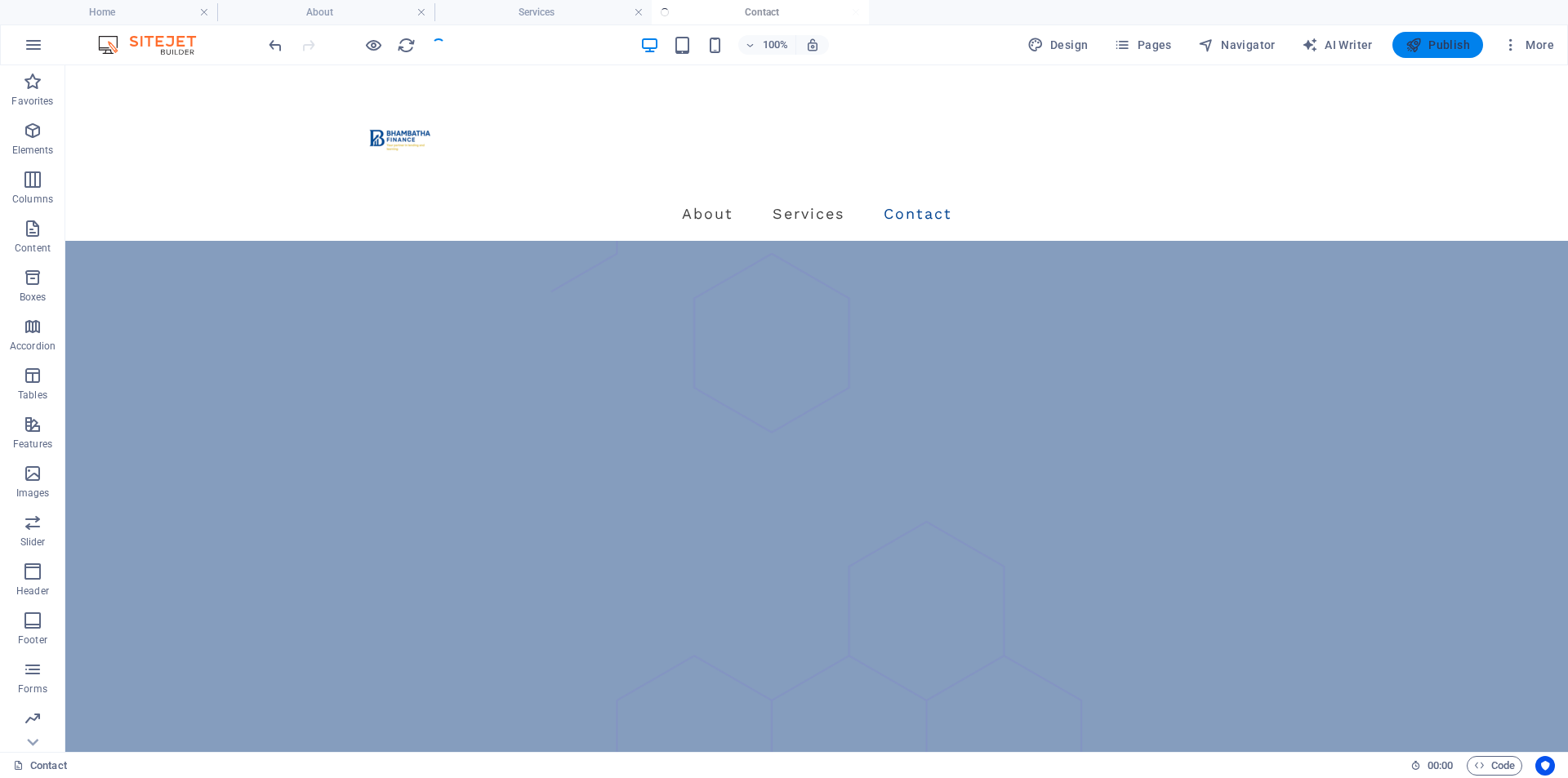
select select
checkbox input "false"
